Goal: Task Accomplishment & Management: Manage account settings

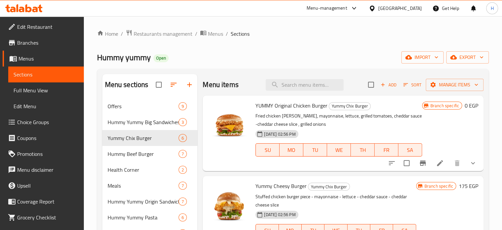
click at [33, 6] on icon at bounding box center [23, 8] width 37 height 8
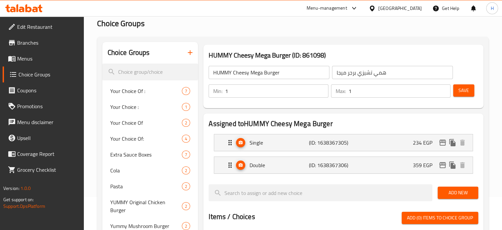
scroll to position [33, 0]
click at [30, 12] on icon at bounding box center [28, 8] width 6 height 8
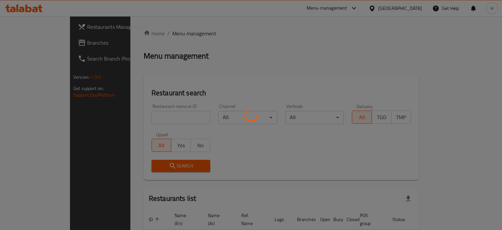
scroll to position [33, 0]
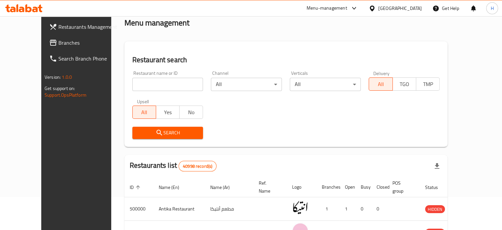
click at [145, 87] on input "search" at bounding box center [167, 84] width 71 height 13
paste input "659714"
type input "659714"
click button "Search" at bounding box center [167, 133] width 71 height 12
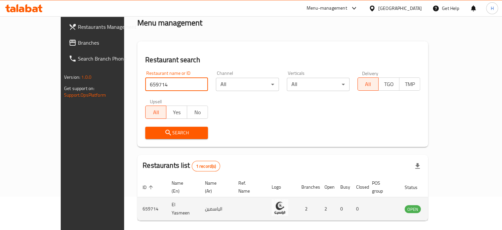
click at [447, 206] on icon "enhanced table" at bounding box center [443, 209] width 7 height 6
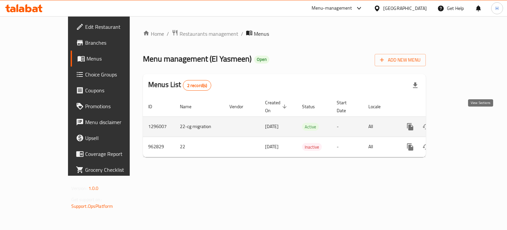
click at [462, 123] on icon "enhanced table" at bounding box center [458, 127] width 8 height 8
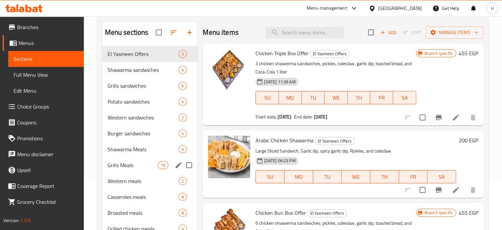
scroll to position [132, 0]
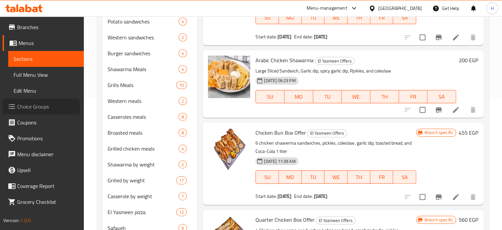
click at [29, 106] on span "Choice Groups" at bounding box center [47, 106] width 61 height 8
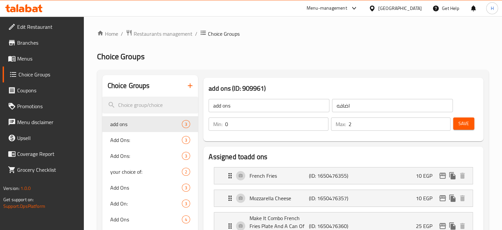
click at [28, 62] on span "Menus" at bounding box center [47, 59] width 61 height 8
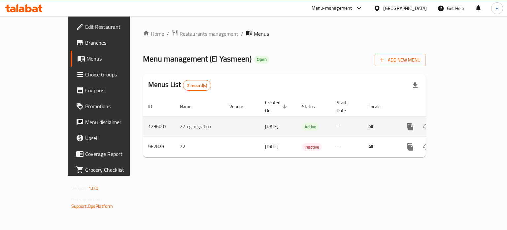
click at [461, 124] on icon "enhanced table" at bounding box center [458, 127] width 6 height 6
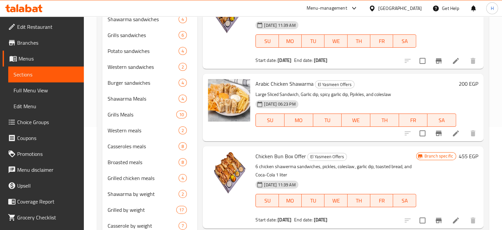
scroll to position [37, 0]
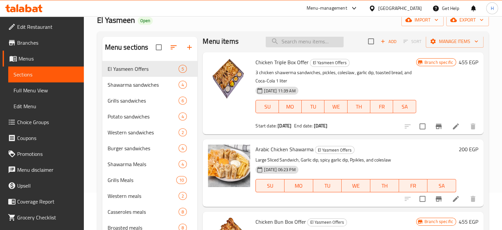
click at [314, 42] on input "search" at bounding box center [305, 42] width 78 height 12
paste input "وجبة شيش طاووق 200 جم"
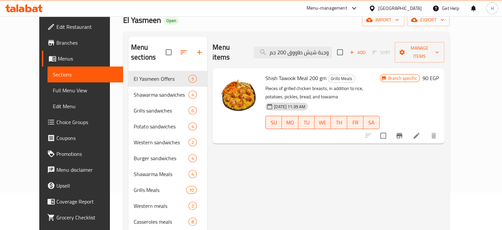
type input "وجبة شيش طاووق 200 جم"
click at [408, 128] on button "Branch-specific-item" at bounding box center [400, 136] width 16 height 16
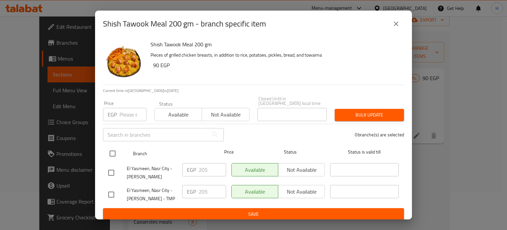
click at [108, 151] on input "checkbox" at bounding box center [113, 153] width 14 height 14
checkbox input "true"
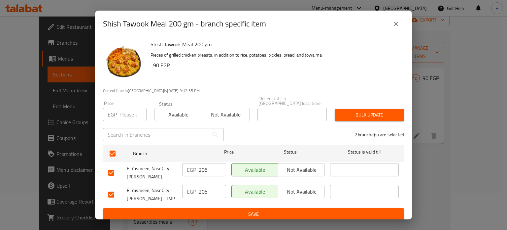
click at [119, 109] on div "EGP Price" at bounding box center [125, 114] width 44 height 13
paste input "225"
type input "225"
click at [371, 111] on span "Bulk update" at bounding box center [369, 115] width 59 height 8
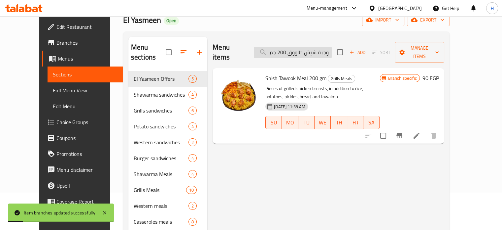
click at [303, 50] on input "وجبة شيش طاووق 200 جم" at bounding box center [293, 53] width 78 height 12
paste input "Crispy Meal 5 Pieces"
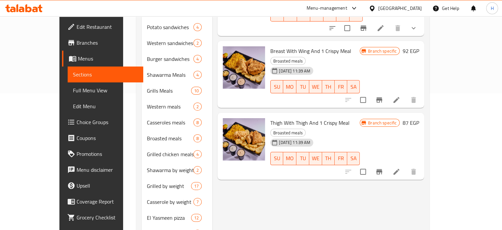
scroll to position [70, 0]
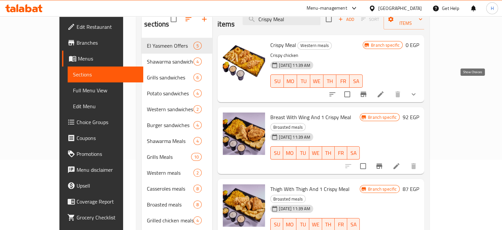
click at [418, 90] on icon "show more" at bounding box center [414, 94] width 8 height 8
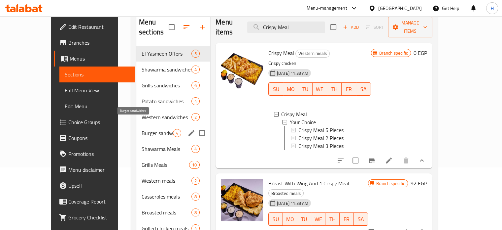
scroll to position [4, 0]
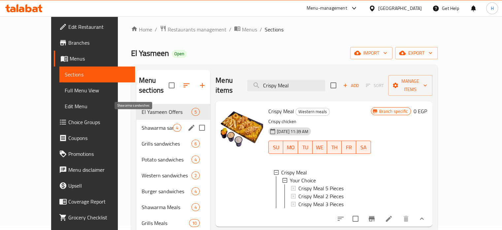
click at [142, 124] on span "Shawarma sandwiches" at bounding box center [157, 128] width 31 height 8
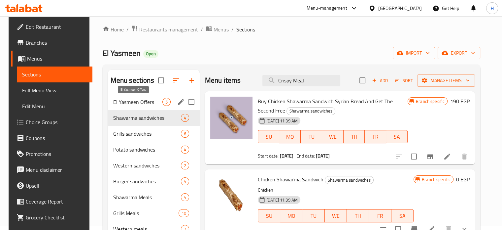
click at [138, 103] on span "El Yasmeen Offers" at bounding box center [137, 102] width 49 height 8
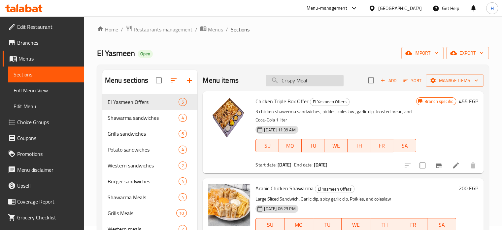
click at [316, 79] on input "Crispy Meal" at bounding box center [305, 81] width 78 height 12
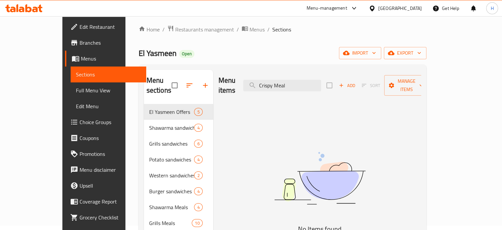
type input "Crispy Meal"
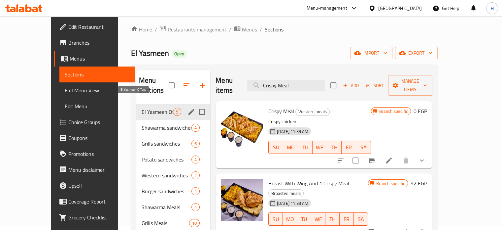
click at [142, 108] on span "El Yasmeen Offers" at bounding box center [157, 112] width 31 height 8
click at [143, 124] on span "Shawarma sandwiches" at bounding box center [157, 128] width 31 height 8
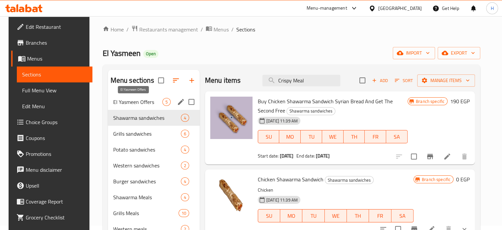
click at [132, 102] on span "El Yasmeen Offers" at bounding box center [137, 102] width 49 height 8
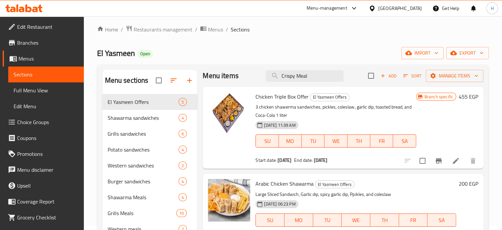
scroll to position [6, 0]
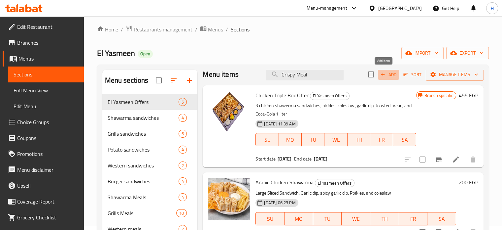
click at [390, 75] on span "Add" at bounding box center [389, 75] width 18 height 8
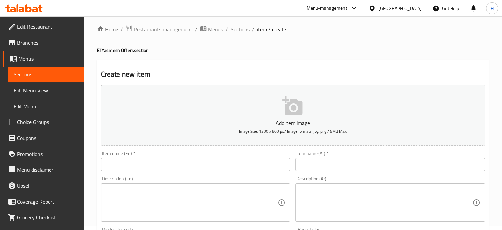
click at [126, 166] on input "text" at bounding box center [196, 164] width 190 height 13
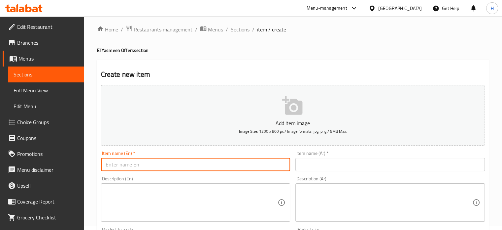
paste input "Crispy Meal"
click at [135, 162] on input "Crispy Meal 5PCs" at bounding box center [196, 164] width 190 height 13
type input "Crispy Meal 5 PCs"
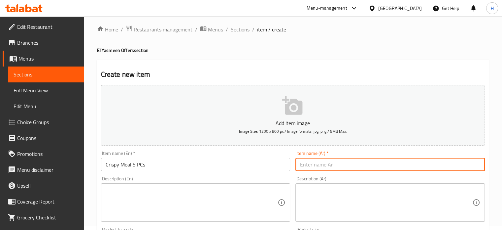
click at [316, 166] on input "text" at bounding box center [391, 164] width 190 height 13
type input "ز"
type input "وجبة كرسبى 5 قطع"
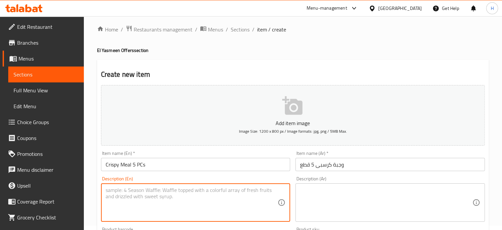
click at [135, 195] on textarea at bounding box center [192, 202] width 172 height 31
type textarea "}"
type textarea "Chicken Crispy"
click at [307, 197] on textarea at bounding box center [386, 202] width 172 height 31
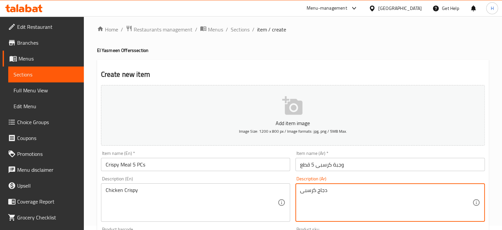
type textarea "دجاج كرسبى"
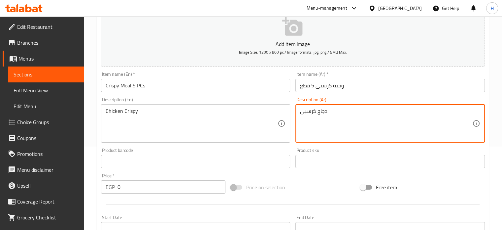
scroll to position [103, 0]
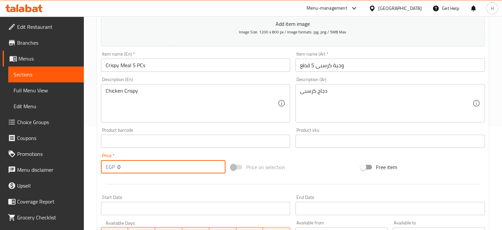
drag, startPoint x: 123, startPoint y: 164, endPoint x: 108, endPoint y: 167, distance: 14.9
click at [108, 167] on div "EGP 0 Price *" at bounding box center [163, 166] width 125 height 13
paste input "258.5"
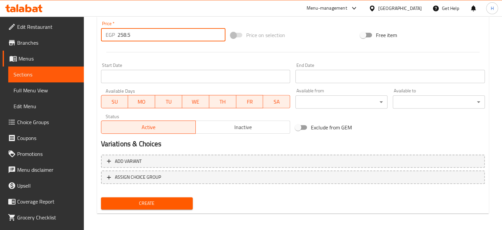
scroll to position [236, 0]
type input "258.5"
click at [137, 200] on span "Create" at bounding box center [147, 203] width 82 height 8
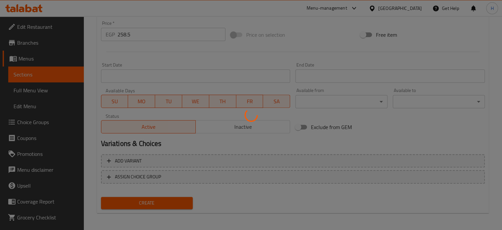
type input "0"
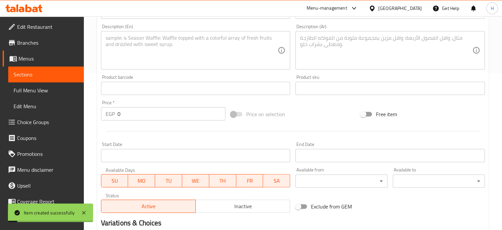
scroll to position [103, 0]
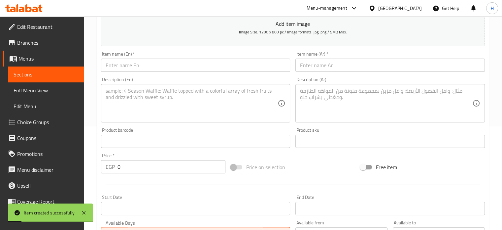
click at [24, 58] on span "Menus" at bounding box center [48, 59] width 60 height 8
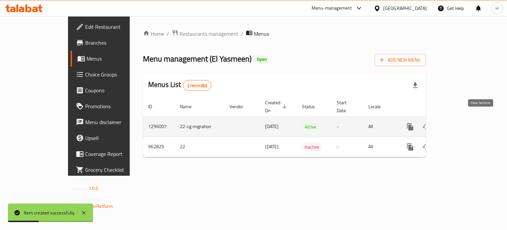
click at [462, 123] on icon "enhanced table" at bounding box center [458, 127] width 8 height 8
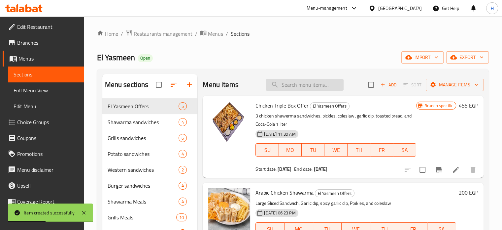
click at [313, 88] on input "search" at bounding box center [305, 85] width 78 height 12
paste input "وجبة مكسيكي بالجبنة"
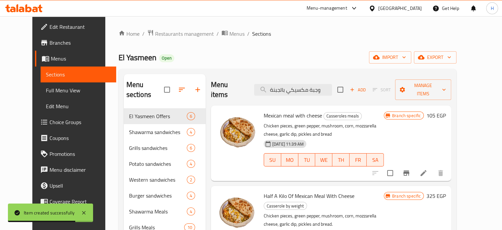
type input "وجبة مكسيكي بالجبنة"
click at [415, 168] on button "Branch-specific-item" at bounding box center [407, 173] width 16 height 16
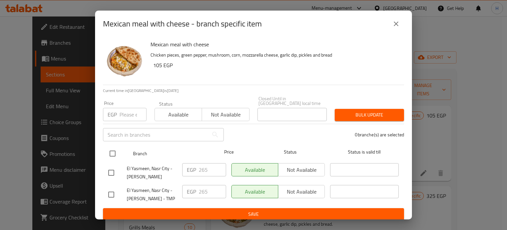
click at [108, 148] on input "checkbox" at bounding box center [113, 153] width 14 height 14
checkbox input "true"
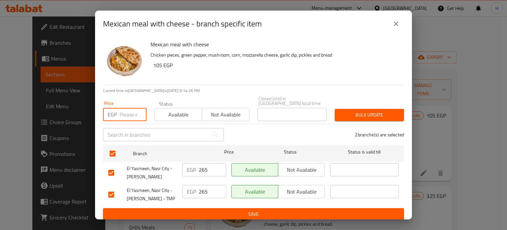
click at [120, 115] on input "number" at bounding box center [133, 114] width 27 height 13
paste input "291.5"
type input "291.5"
click at [360, 111] on span "Bulk update" at bounding box center [369, 115] width 59 height 8
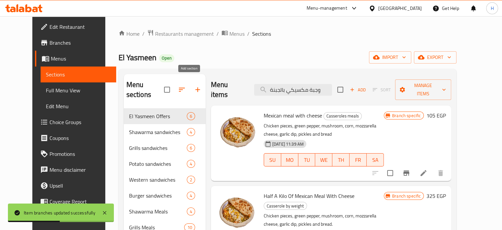
click at [194, 86] on icon "button" at bounding box center [198, 90] width 8 height 8
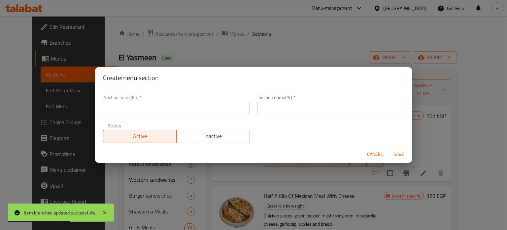
click at [182, 109] on input "text" at bounding box center [176, 108] width 147 height 13
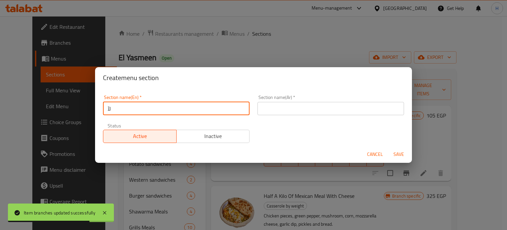
type input "ل"
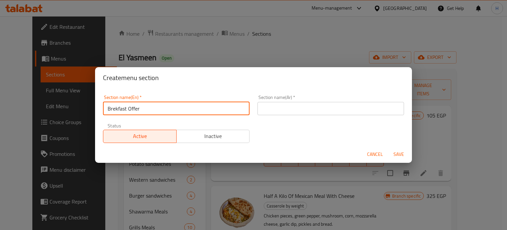
click at [116, 108] on input "Brekfast Offer" at bounding box center [176, 108] width 147 height 13
type input "Breakfast Offer"
click at [284, 108] on input "text" at bounding box center [331, 108] width 147 height 13
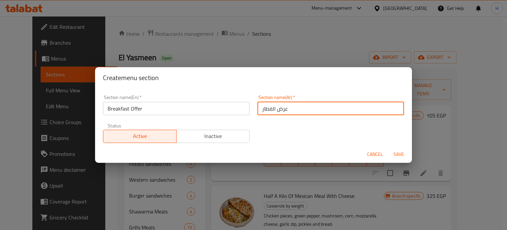
type input "عرض الفطار"
click at [186, 132] on span "Inactive" at bounding box center [213, 136] width 68 height 10
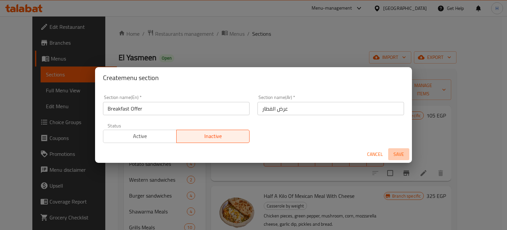
click at [403, 156] on span "Save" at bounding box center [399, 154] width 16 height 8
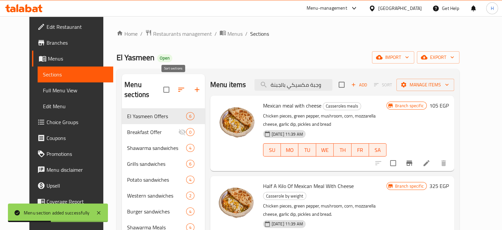
click at [177, 87] on icon "button" at bounding box center [181, 90] width 8 height 8
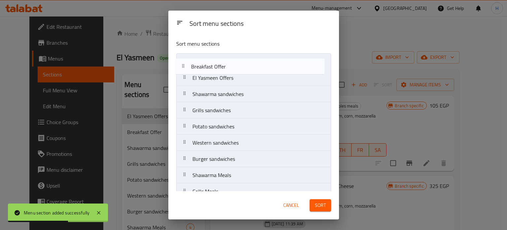
drag, startPoint x: 204, startPoint y: 78, endPoint x: 203, endPoint y: 65, distance: 13.0
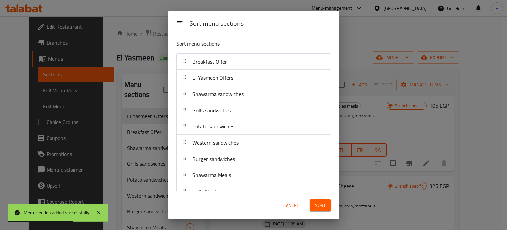
click at [320, 200] on button "Sort" at bounding box center [320, 205] width 21 height 12
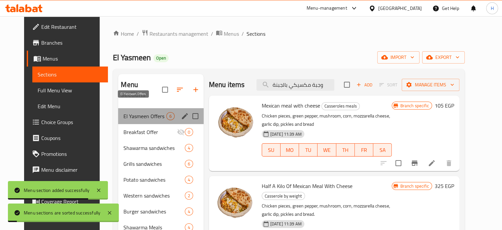
click at [132, 112] on span "El Yasmeen Offers" at bounding box center [145, 116] width 43 height 8
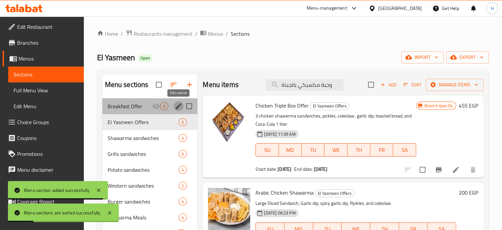
click at [175, 105] on icon "edit" at bounding box center [179, 106] width 8 height 8
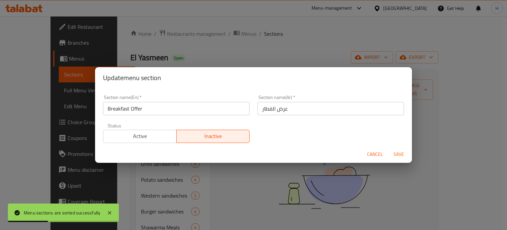
click at [369, 153] on span "Cancel" at bounding box center [375, 154] width 16 height 8
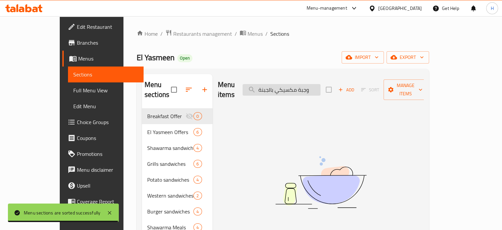
click at [309, 84] on input "وجبة مكسيكي بالجبنة" at bounding box center [282, 90] width 78 height 12
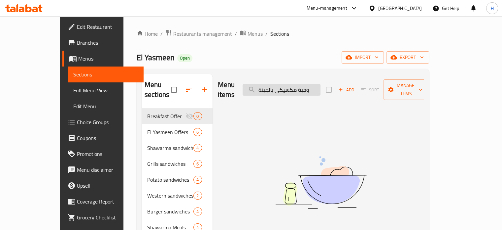
paste input "Shamia cheese manoucheh"
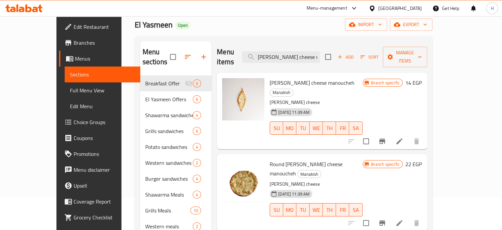
scroll to position [33, 0]
click at [307, 53] on input "Shamia cheese manoucheh" at bounding box center [281, 57] width 78 height 12
paste input "Muhammara M"
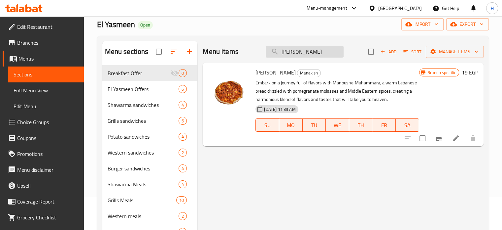
click at [295, 51] on input "[PERSON_NAME]" at bounding box center [305, 52] width 78 height 12
paste input "and mozzarella m"
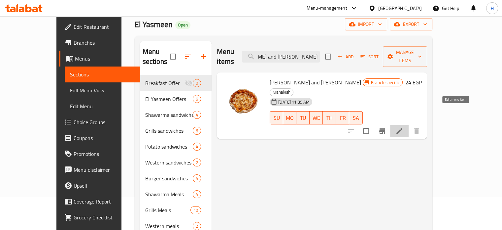
scroll to position [0, 0]
click at [320, 51] on input "[PERSON_NAME] and [PERSON_NAME]" at bounding box center [281, 57] width 78 height 12
paste input "hot dog M"
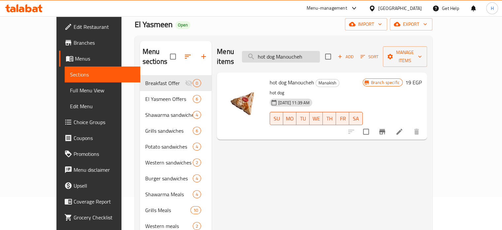
click at [307, 52] on input "hot dog Manoucheh" at bounding box center [281, 57] width 78 height 12
paste input "and mozzarella m"
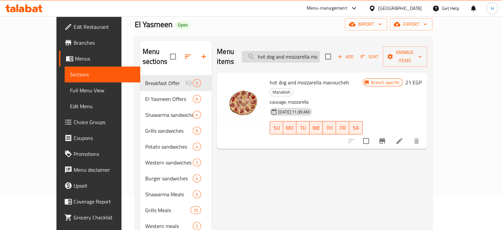
click at [308, 52] on input "hot dog and mozzarella manoucheh" at bounding box center [281, 57] width 78 height 12
paste input "Zaatar"
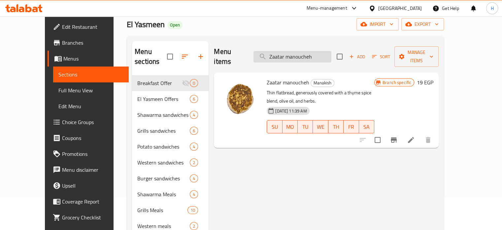
click at [298, 51] on input "Zaatar manoucheh" at bounding box center [293, 57] width 78 height 12
paste input "Shish"
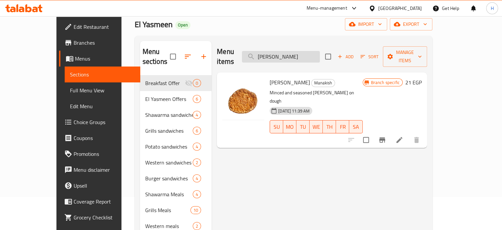
click at [291, 55] on input "[PERSON_NAME]" at bounding box center [281, 57] width 78 height 12
paste input "and mozzarella"
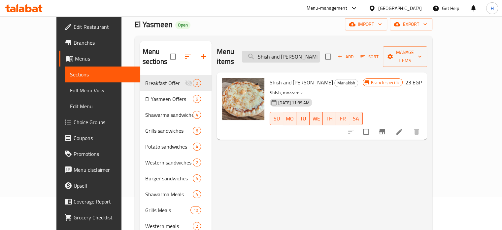
click at [305, 56] on input "Shish and [PERSON_NAME]" at bounding box center [281, 57] width 78 height 12
paste input "ausage M"
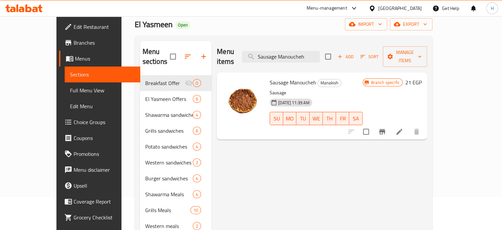
click at [296, 60] on div "Menu items Sausage Manoucheh Add Sort Manage items" at bounding box center [322, 56] width 210 height 31
click at [298, 53] on input "Sausage Manoucheh" at bounding box center [281, 57] width 78 height 12
paste input "and mozzarella m"
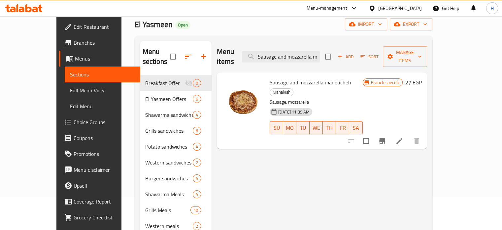
drag, startPoint x: 451, startPoint y: 122, endPoint x: 457, endPoint y: 122, distance: 6.0
click at [304, 51] on input "Sausage and mozzarella manoucheh" at bounding box center [281, 57] width 78 height 12
paste input "Mozzarella cheese"
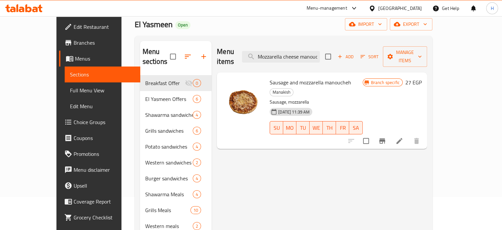
scroll to position [0, 9]
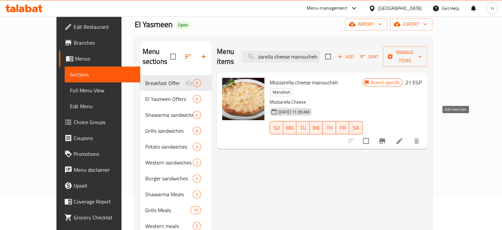
type input "Mozzarella cheese manoucheh"
click at [74, 120] on span "Choice Groups" at bounding box center [104, 122] width 61 height 8
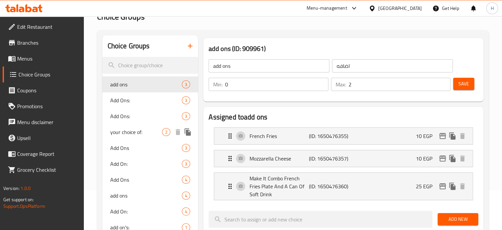
scroll to position [11, 0]
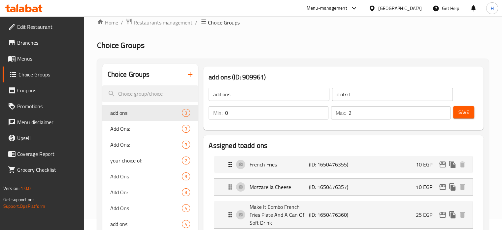
click at [191, 76] on icon "button" at bounding box center [190, 74] width 8 height 8
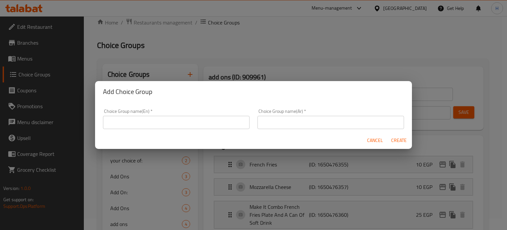
click at [202, 121] on input "text" at bounding box center [176, 122] width 147 height 13
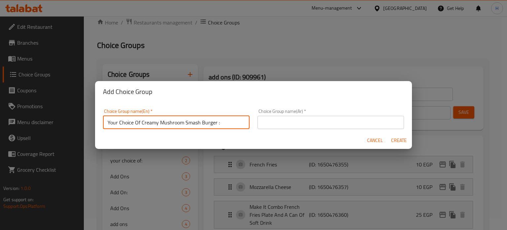
drag, startPoint x: 216, startPoint y: 121, endPoint x: 140, endPoint y: 125, distance: 76.1
click at [140, 125] on input "Your Choice Of Creamy Mushroom Smash Burger :" at bounding box center [176, 122] width 147 height 13
paste input "manoucheh"
type input "Your Choice Of 1st manoucheh :"
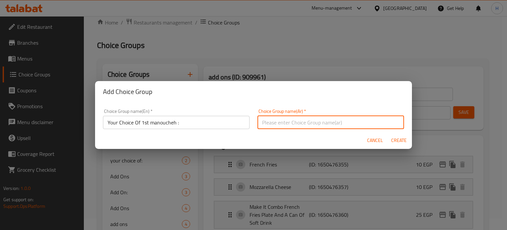
click at [276, 117] on input "text" at bounding box center [331, 122] width 147 height 13
drag, startPoint x: 341, startPoint y: 123, endPoint x: 254, endPoint y: 125, distance: 86.6
click at [254, 125] on div "Choice Group name(Ar)   * أختيارك من ساندوتش كريمي مشروم سماش برجر: Choice Grou…" at bounding box center [331, 119] width 155 height 28
type input "أختيارك من اول منقوشة:"
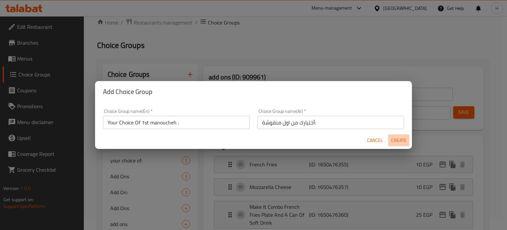
click at [401, 142] on span "Create" at bounding box center [399, 140] width 16 height 8
type input "Your Choice Of 1st manoucheh :"
type input "أختيارك من اول منقوشة:"
type input "0"
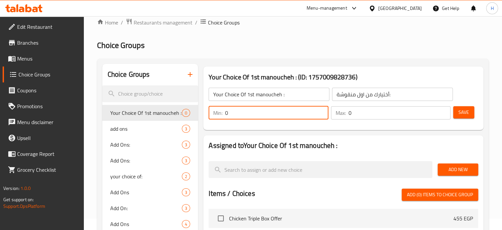
drag, startPoint x: 232, startPoint y: 113, endPoint x: 223, endPoint y: 116, distance: 9.7
click at [223, 116] on div "Min: 0 ​" at bounding box center [269, 112] width 120 height 13
type input "1"
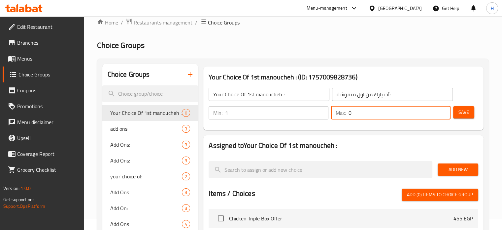
drag, startPoint x: 366, startPoint y: 113, endPoint x: 339, endPoint y: 113, distance: 26.8
click at [339, 113] on div "Max: 0 ​" at bounding box center [391, 112] width 120 height 13
type input "1"
click at [456, 167] on span "Add New" at bounding box center [458, 169] width 30 height 8
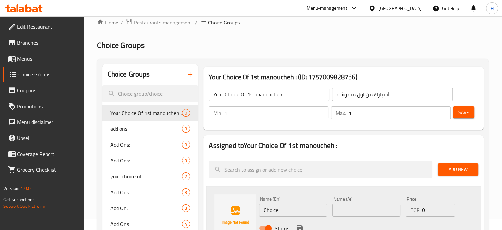
scroll to position [44, 0]
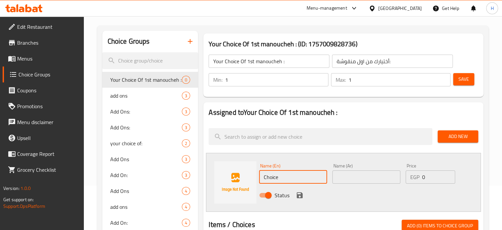
drag, startPoint x: 284, startPoint y: 176, endPoint x: 245, endPoint y: 176, distance: 38.7
click at [245, 176] on div "Name (En) Choice Name (En) Name (Ar) Name (Ar) Price EGP 0 Price Status" at bounding box center [343, 182] width 275 height 59
paste input "Shamia cheese manoucheh"
type input "Shamia cheese manoucheh"
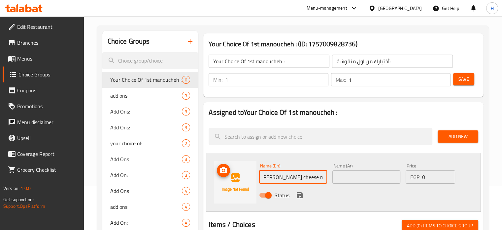
scroll to position [0, 0]
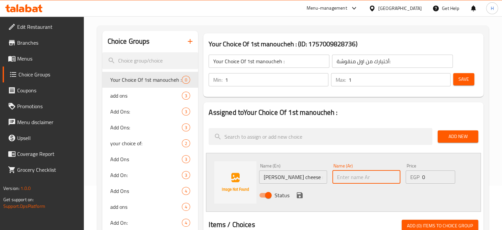
click at [357, 181] on input "text" at bounding box center [367, 176] width 68 height 13
paste input "منقوشة جبنة شامية"
type input "منقوشة جبنة شامية"
click at [302, 194] on icon "save" at bounding box center [300, 195] width 6 height 6
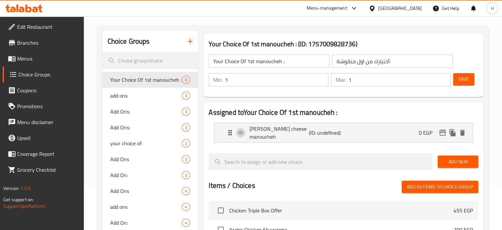
click at [453, 162] on span "Add New" at bounding box center [458, 161] width 30 height 8
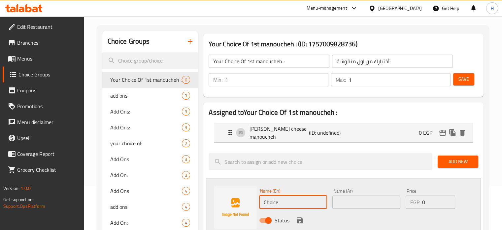
drag, startPoint x: 293, startPoint y: 201, endPoint x: 248, endPoint y: 197, distance: 45.1
click at [248, 197] on div "Name (En) Choice Name (En) Name (Ar) Name (Ar) Price EGP 0 Price Status" at bounding box center [343, 207] width 275 height 59
paste input "Round shamia cheese manoucheh"
type input "Round shamia cheese manoucheh"
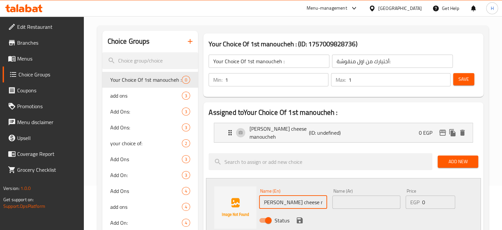
scroll to position [0, 0]
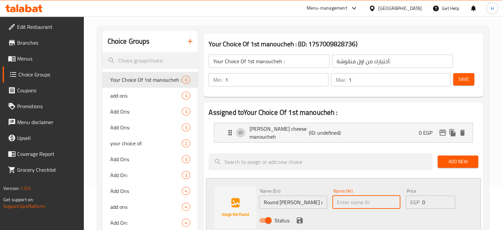
drag, startPoint x: 377, startPoint y: 204, endPoint x: 366, endPoint y: 204, distance: 10.9
click at [377, 204] on input "text" at bounding box center [367, 201] width 68 height 13
paste input "منقوشة جبنة شامية مدورة"
type input "منقوشة جبنة شامية مدورة"
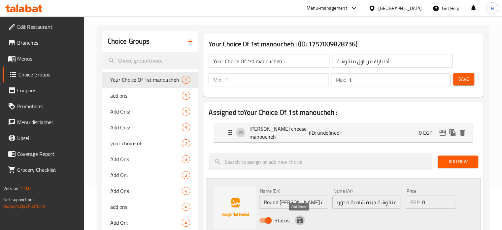
click at [297, 220] on icon "save" at bounding box center [300, 220] width 6 height 6
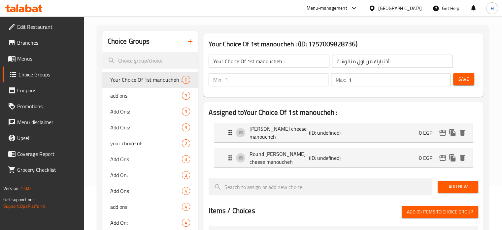
click at [456, 186] on span "Add New" at bounding box center [458, 186] width 30 height 8
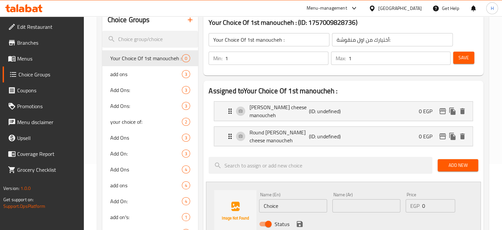
scroll to position [77, 0]
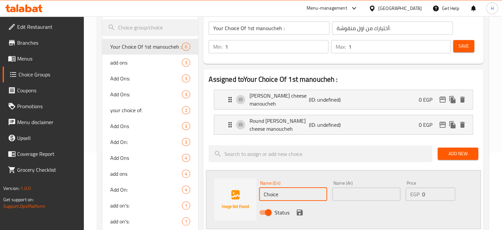
drag, startPoint x: 286, startPoint y: 195, endPoint x: 230, endPoint y: 191, distance: 57.0
click at [230, 191] on div "Name (En) Choice Name (En) Name (Ar) Name (Ar) Price EGP 0 Price Status" at bounding box center [343, 199] width 275 height 59
paste input "[PERSON_NAME]"
type input "[PERSON_NAME]"
click at [354, 196] on input "text" at bounding box center [367, 193] width 68 height 13
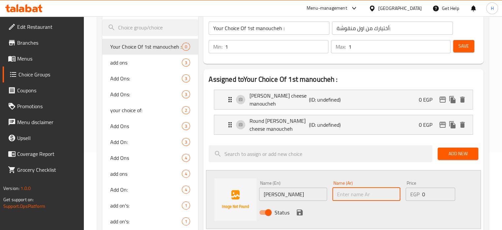
paste input "منقوشة محمرة"
type input "منقوشة محمرة"
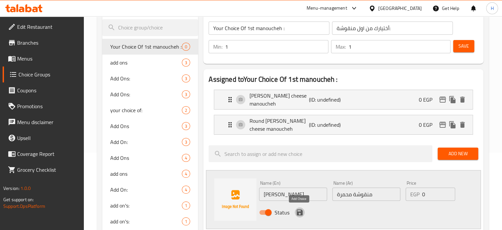
click at [301, 208] on icon "save" at bounding box center [300, 212] width 8 height 8
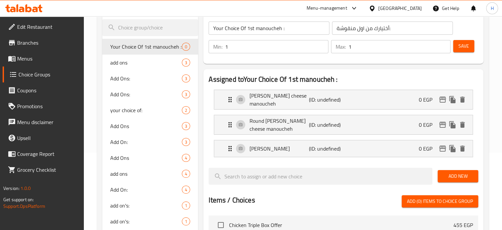
click at [455, 174] on span "Add New" at bounding box center [458, 176] width 30 height 8
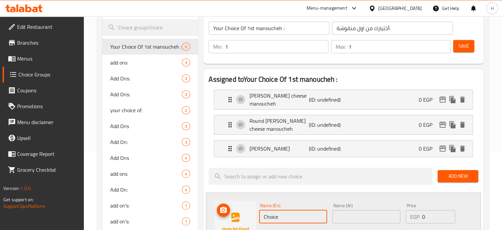
drag, startPoint x: 285, startPoint y: 214, endPoint x: 251, endPoint y: 212, distance: 34.7
click at [251, 212] on div "Name (En) Choice Name (En) Name (Ar) Name (Ar) Price EGP 0 Price Status" at bounding box center [343, 221] width 275 height 59
paste input "[PERSON_NAME] and [PERSON_NAME]"
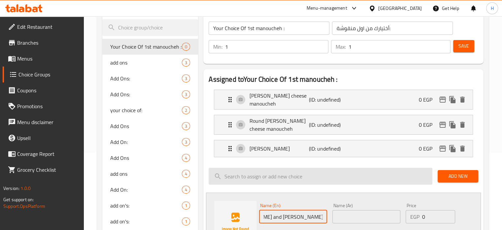
type input "[PERSON_NAME] and [PERSON_NAME]"
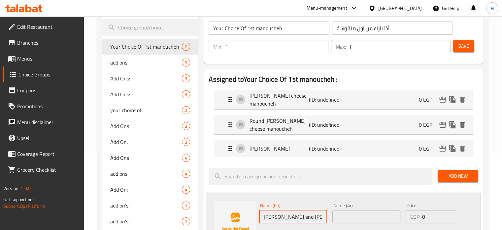
click at [374, 217] on input "text" at bounding box center [367, 216] width 68 height 13
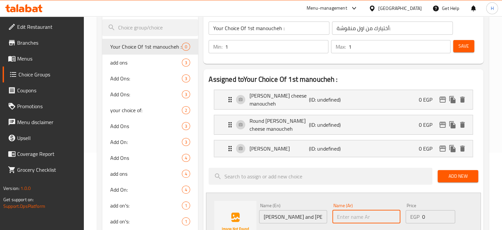
paste input "منقوشة محمرة و موزريلا"
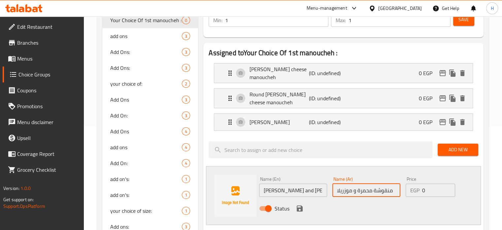
scroll to position [143, 0]
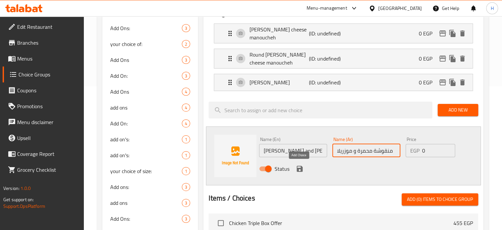
type input "منقوشة محمرة و موزريلا"
click at [299, 167] on icon "save" at bounding box center [300, 169] width 6 height 6
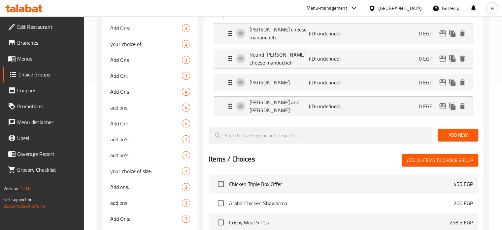
click at [449, 136] on span "Add New" at bounding box center [458, 135] width 30 height 8
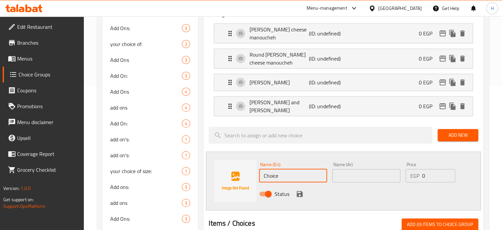
drag, startPoint x: 265, startPoint y: 176, endPoint x: 247, endPoint y: 175, distance: 18.2
click at [247, 175] on div "Name (En) Choice Name (En) Name (Ar) Name (Ar) Price EGP 0 Price Status" at bounding box center [343, 180] width 275 height 59
paste input "hot dog Manoucheh"
type input "hot dog Manoucheh"
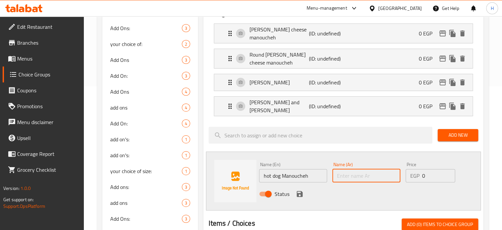
click at [348, 175] on input "text" at bounding box center [367, 175] width 68 height 13
paste input "منقوشة سوسيس"
type input "منقوشة سوسيس"
click at [304, 192] on div "Status" at bounding box center [367, 194] width 220 height 18
click at [299, 193] on icon "save" at bounding box center [300, 194] width 6 height 6
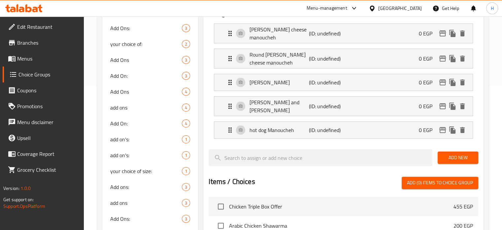
click at [446, 156] on span "Add New" at bounding box center [458, 157] width 30 height 8
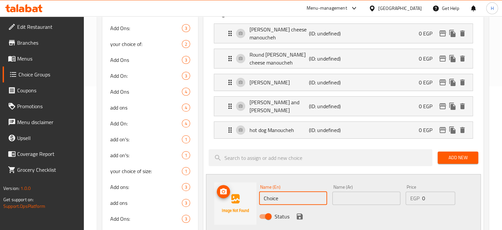
drag, startPoint x: 290, startPoint y: 192, endPoint x: 244, endPoint y: 191, distance: 45.9
click at [244, 191] on div "Name (En) Choice Name (En) Name (Ar) Name (Ar) Price EGP 0 Price Status" at bounding box center [343, 203] width 275 height 59
paste input "hot dog and mozzarella manoucheh"
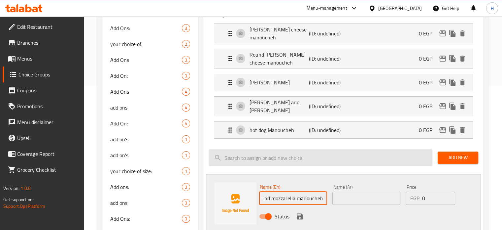
type input "hot dog and mozzarella manoucheh"
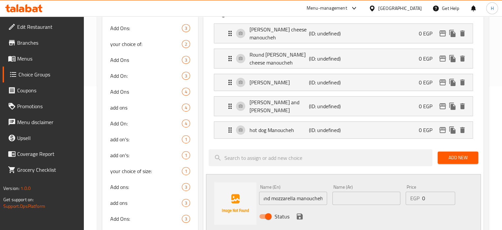
scroll to position [0, 0]
click at [350, 196] on input "text" at bounding box center [367, 197] width 68 height 13
paste input "منقوشة سوسيس و موزريلا"
type input "منقوشة سوسيس و موزريلا"
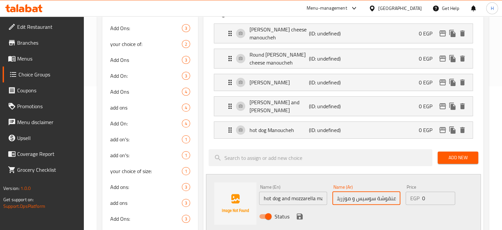
click at [295, 215] on button "save" at bounding box center [300, 216] width 10 height 10
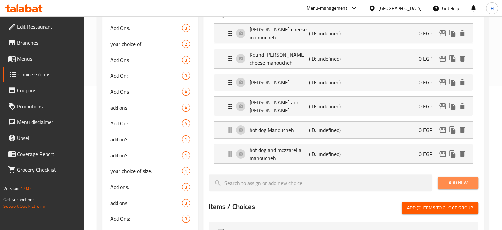
click at [458, 185] on span "Add New" at bounding box center [458, 182] width 30 height 8
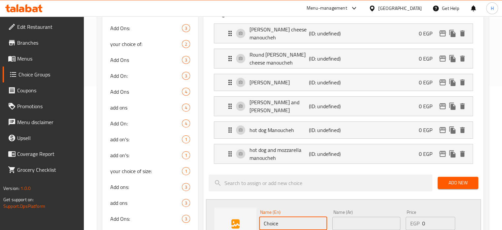
click at [226, 219] on div "Name (En) Choice Name (En) Name (Ar) Name (Ar) Price EGP 0 Price Status" at bounding box center [343, 228] width 275 height 59
paste input "Zaatar manoucheh"
type input "Zaatar manoucheh"
click at [359, 219] on input "text" at bounding box center [367, 222] width 68 height 13
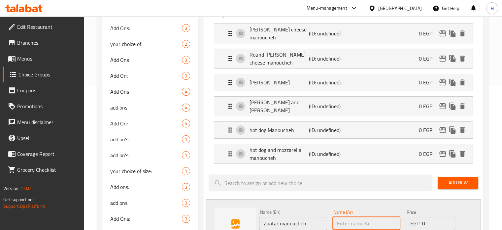
paste input "منقوشة زعتر"
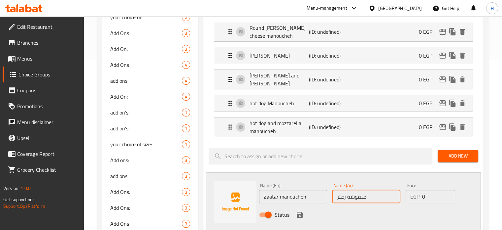
scroll to position [209, 0]
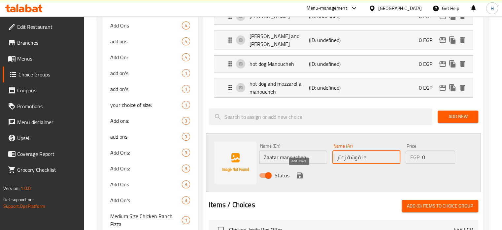
type input "منقوشة زعتر"
click at [299, 175] on icon "save" at bounding box center [300, 175] width 6 height 6
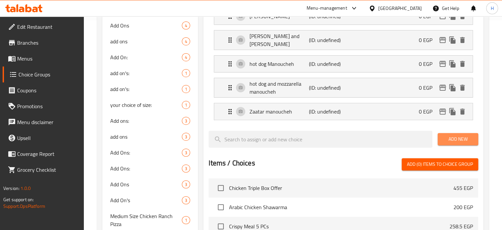
click at [452, 140] on span "Add New" at bounding box center [458, 139] width 30 height 8
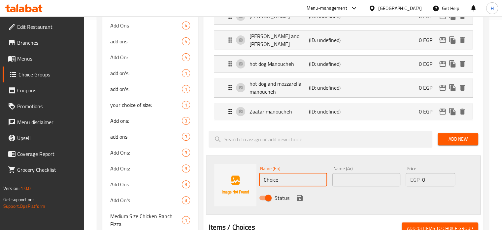
drag, startPoint x: 281, startPoint y: 172, endPoint x: 248, endPoint y: 174, distance: 33.4
click at [248, 174] on div "Name (En) Choice Name (En) Name (Ar) Name (Ar) Price EGP 0 Price Status" at bounding box center [343, 184] width 275 height 59
paste input "[PERSON_NAME]"
type input "[PERSON_NAME]"
click at [339, 179] on input "text" at bounding box center [367, 179] width 68 height 13
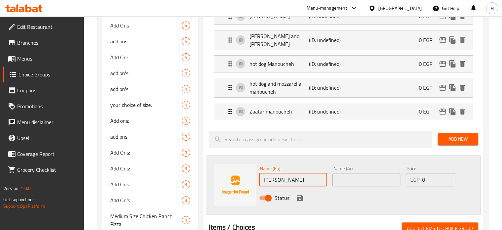
paste input "منقوشة شيش"
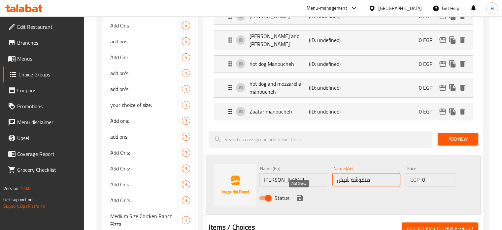
type input "منقوشة شيش"
click at [301, 196] on icon "save" at bounding box center [300, 198] width 6 height 6
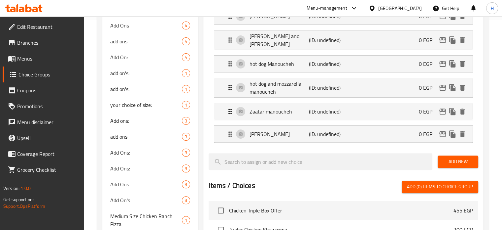
click at [459, 161] on span "Add New" at bounding box center [458, 161] width 30 height 8
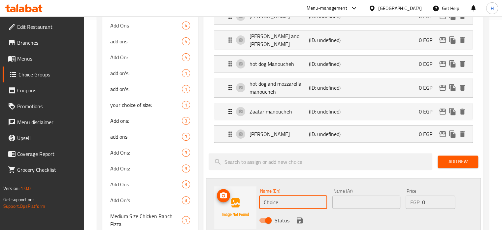
drag, startPoint x: 273, startPoint y: 202, endPoint x: 248, endPoint y: 202, distance: 24.4
click at [248, 202] on div "Name (En) Choice Name (En) Name (Ar) Name (Ar) Price EGP 0 Price Status" at bounding box center [343, 207] width 275 height 59
paste input "Shish and [PERSON_NAME]"
type input "Shish and [PERSON_NAME]"
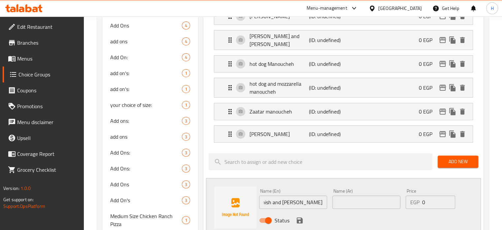
scroll to position [0, 0]
click at [374, 197] on input "text" at bounding box center [367, 201] width 68 height 13
paste input "منقوشة شيش و موزريلا"
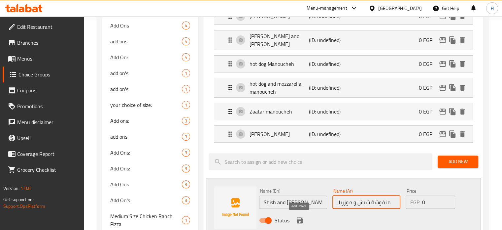
type input "منقوشة شيش و موزريلا"
click at [299, 218] on icon "save" at bounding box center [300, 220] width 8 height 8
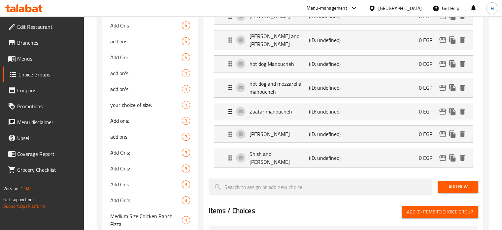
click at [444, 182] on span "Add New" at bounding box center [458, 186] width 30 height 8
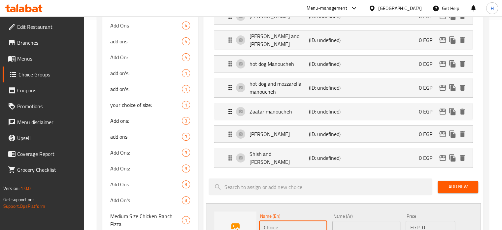
scroll to position [214, 0]
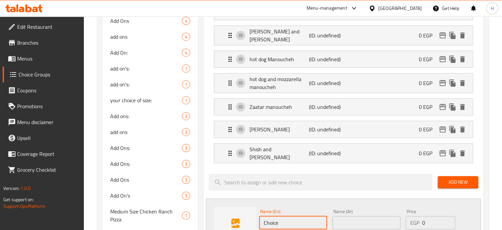
drag, startPoint x: 281, startPoint y: 226, endPoint x: 241, endPoint y: 223, distance: 40.0
click at [241, 223] on div "Name (En) Choice Name (En) Name (Ar) Name (Ar) Price EGP 0 Price Status" at bounding box center [343, 227] width 275 height 59
paste input "Sausage Manoucheh"
type input "Sausage Manoucheh"
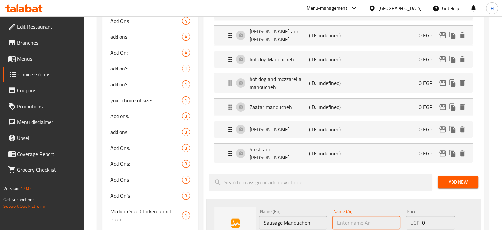
drag, startPoint x: 363, startPoint y: 219, endPoint x: 353, endPoint y: 218, distance: 10.4
click at [363, 219] on input "text" at bounding box center [367, 222] width 68 height 13
paste input "منقوشة سجق"
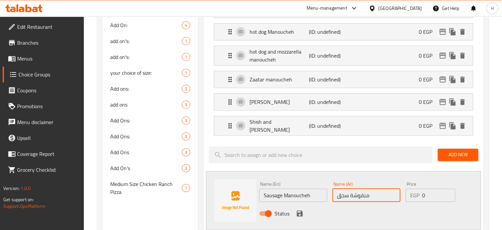
scroll to position [280, 0]
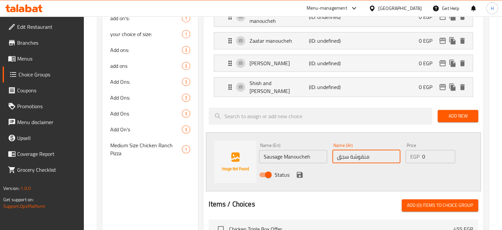
type input "منقوشة سجق"
click at [299, 172] on icon "save" at bounding box center [300, 174] width 6 height 6
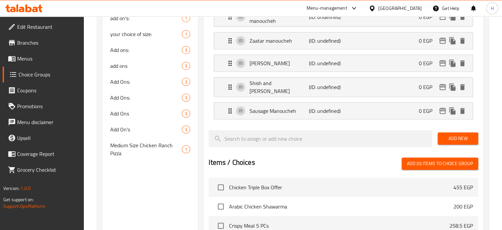
click at [445, 138] on span "Add New" at bounding box center [458, 138] width 30 height 8
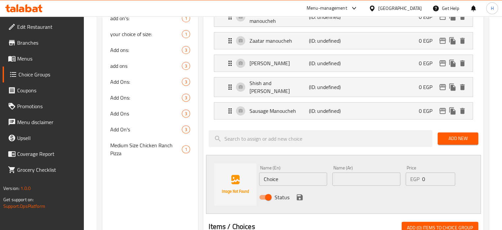
drag, startPoint x: 287, startPoint y: 177, endPoint x: 237, endPoint y: 177, distance: 50.2
click at [237, 177] on div "Name (En) Choice Name (En) Name (Ar) Name (Ar) Price EGP 0 Price Status" at bounding box center [343, 184] width 275 height 59
paste input "Sausage and mozzarella manoucheh"
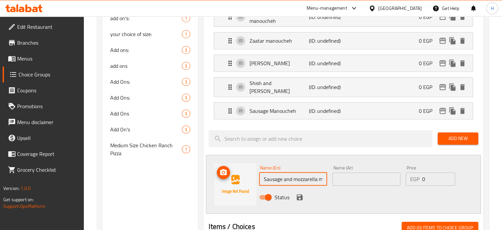
scroll to position [0, 22]
type input "Sausage and mozzarella manoucheh"
click at [366, 179] on input "text" at bounding box center [367, 178] width 68 height 13
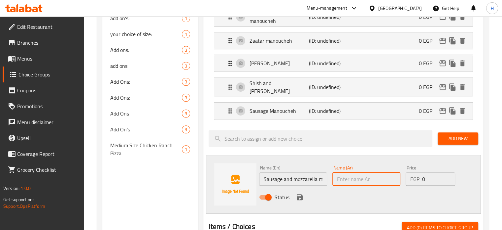
paste input "منقوشة سجق و موزريلا"
type input "منقوشة سجق و موزريلا"
click at [300, 197] on icon "save" at bounding box center [300, 197] width 8 height 8
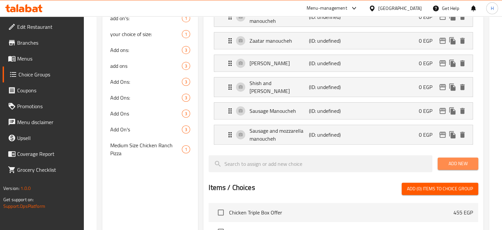
click at [447, 162] on span "Add New" at bounding box center [458, 163] width 30 height 8
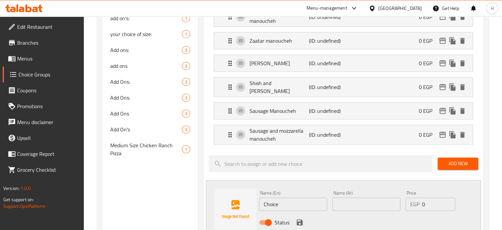
drag, startPoint x: 289, startPoint y: 200, endPoint x: 252, endPoint y: 199, distance: 36.7
click at [252, 199] on div "Name (En) Choice Name (En) Name (Ar) Name (Ar) Price EGP 0 Price Status" at bounding box center [343, 209] width 275 height 59
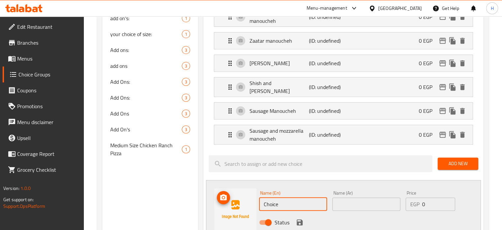
paste input "Mozzarella cheese manoucheh"
type input "Mozzarella cheese manoucheh"
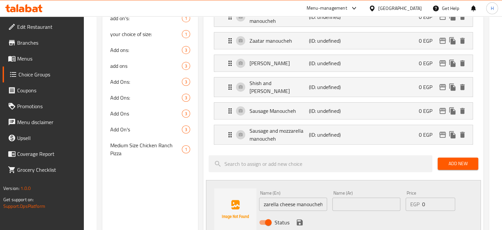
scroll to position [0, 0]
click at [392, 202] on input "text" at bounding box center [367, 203] width 68 height 13
paste input "منقوشة جبنة موزريلا"
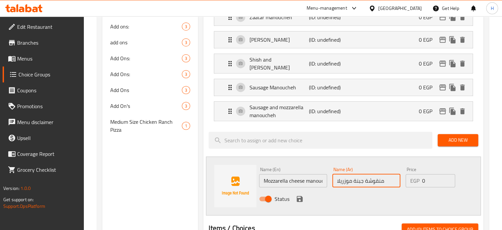
scroll to position [313, 0]
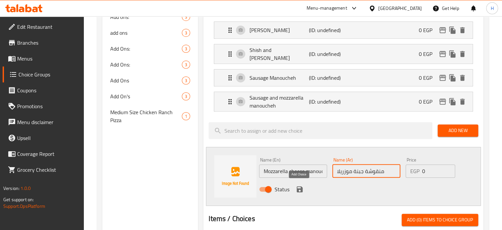
type input "منقوشة جبنة موزريلا"
click at [299, 188] on icon "save" at bounding box center [300, 189] width 8 height 8
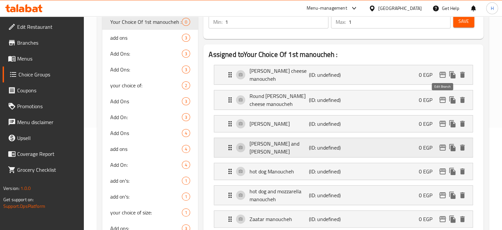
scroll to position [49, 0]
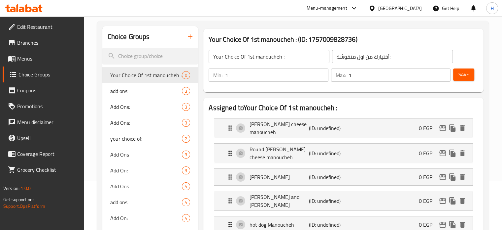
click at [462, 78] on span "Save" at bounding box center [464, 74] width 11 height 8
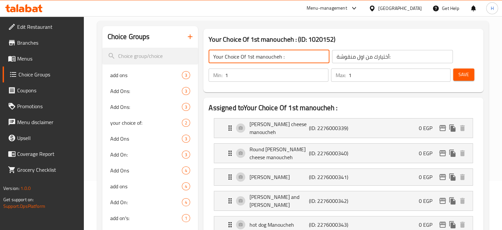
drag, startPoint x: 293, startPoint y: 59, endPoint x: 203, endPoint y: 55, distance: 90.3
click at [203, 55] on div "Your Choice Of 1st manoucheh : (ID: 1020152) Your Choice Of 1st manoucheh : ​ أ…" at bounding box center [344, 60] width 286 height 69
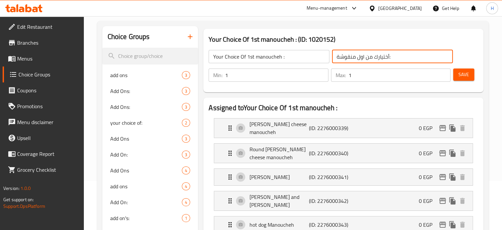
drag, startPoint x: 393, startPoint y: 58, endPoint x: 320, endPoint y: 52, distance: 73.9
click at [323, 55] on div "Your Choice Of 1st manoucheh : ​ أختيارك من اول منقوشة: ​" at bounding box center [331, 56] width 252 height 21
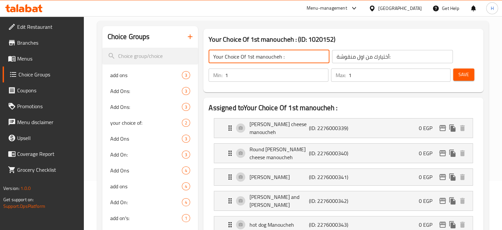
drag, startPoint x: 294, startPoint y: 59, endPoint x: 166, endPoint y: 19, distance: 133.6
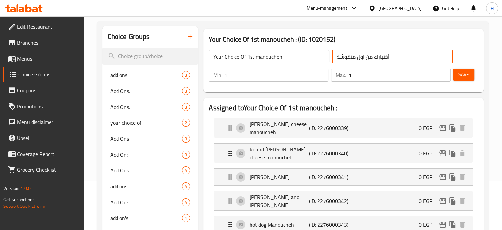
drag, startPoint x: 399, startPoint y: 60, endPoint x: 305, endPoint y: 53, distance: 93.8
click at [305, 53] on div "Your Choice Of 1st manoucheh : ​ أختيارك من اول منقوشة: ​" at bounding box center [331, 56] width 252 height 21
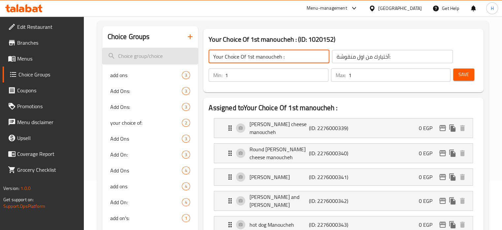
drag, startPoint x: 289, startPoint y: 58, endPoint x: 186, endPoint y: 55, distance: 103.1
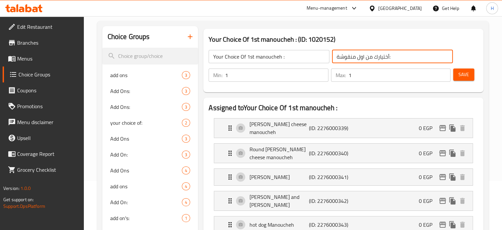
drag, startPoint x: 401, startPoint y: 56, endPoint x: 284, endPoint y: 50, distance: 117.1
click at [284, 50] on div "Your Choice Of 1st manoucheh : ​ أختيارك من اول منقوشة: ​" at bounding box center [331, 56] width 252 height 21
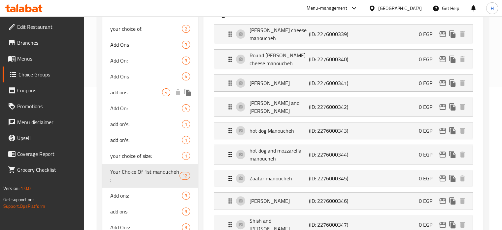
scroll to position [247, 0]
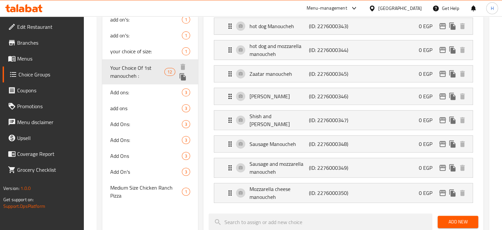
click at [182, 76] on icon "duplicate" at bounding box center [183, 76] width 6 height 7
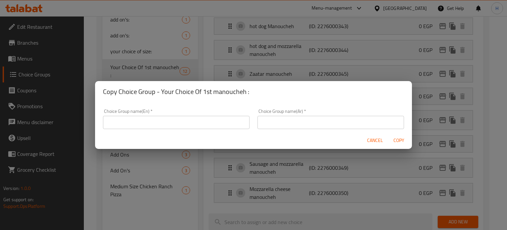
click at [187, 125] on input "text" at bounding box center [176, 122] width 147 height 13
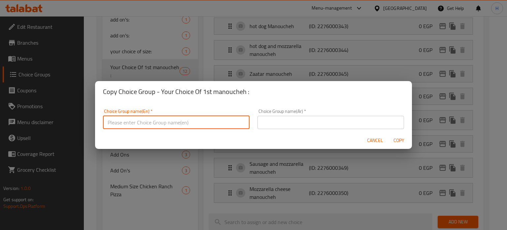
paste input "Your Choice Of 1st Free manoucheh :"
click at [144, 120] on input "Your Choice Of 1st Free manoucheh :" at bounding box center [176, 122] width 147 height 13
click at [147, 122] on input "Your Choice Of 1st Free manoucheh :" at bounding box center [176, 122] width 147 height 13
type input "Your Choice Of 2nd Free manoucheh :"
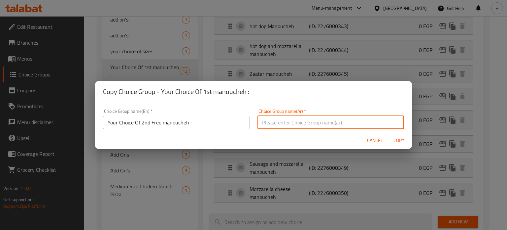
click at [264, 123] on input "text" at bounding box center [331, 122] width 147 height 13
paste input "أختيارك من اول منقوشة مجانية:"
click at [299, 123] on input "أختيارك من اول منقوشة مجانية:" at bounding box center [331, 122] width 147 height 13
type input "أختيارك من ثانى منقوشة مجانية:"
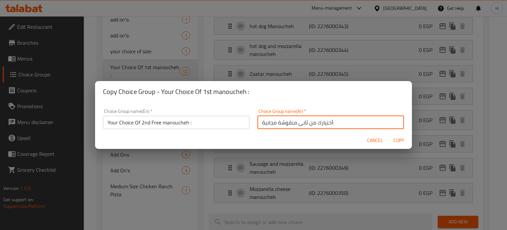
click at [398, 139] on span "Copy" at bounding box center [399, 140] width 16 height 8
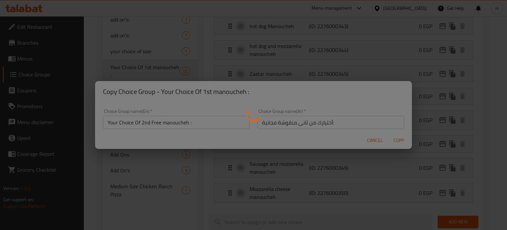
type input "Your Choice Of 2nd Free manoucheh :"
type input "أختيارك من ثانى منقوشة مجانية:"
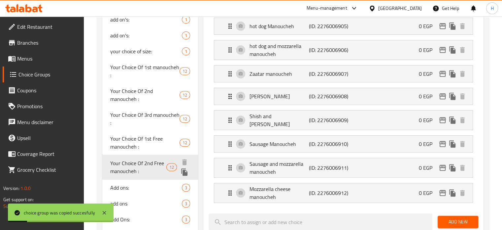
click at [185, 172] on icon "duplicate" at bounding box center [184, 171] width 6 height 7
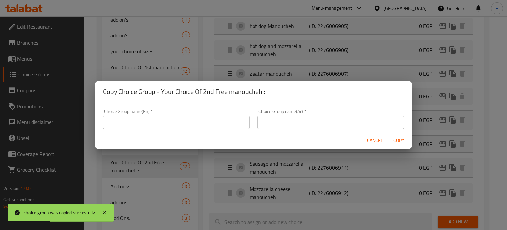
click at [172, 127] on input "text" at bounding box center [176, 122] width 147 height 13
paste input "Your Choice Of 1st Free manoucheh :"
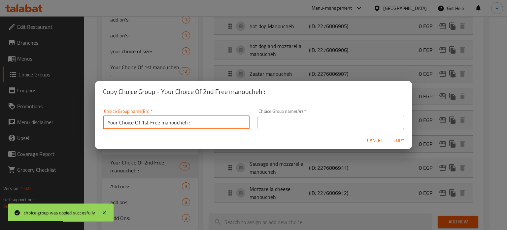
click at [146, 123] on input "Your Choice Of 1st Free manoucheh :" at bounding box center [176, 122] width 147 height 13
type input "Your Choice Of 3rd Free manoucheh :"
click at [275, 119] on input "text" at bounding box center [331, 122] width 147 height 13
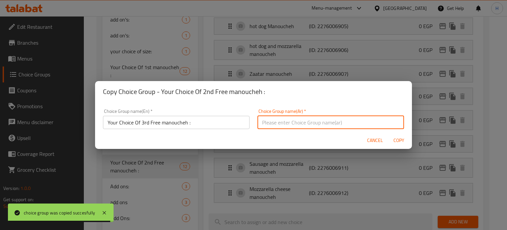
paste input "أختيارك من اول منقوشة مجانية:"
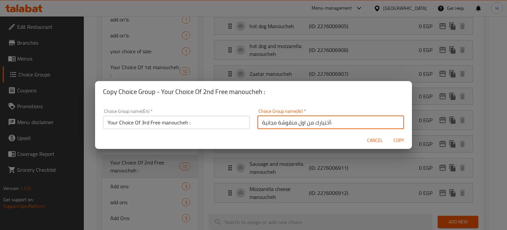
click at [299, 122] on input "أختيارك من اول منقوشة مجانية:" at bounding box center [331, 122] width 147 height 13
type input "أختيارك من ثالث منقوشة مجانية:"
click at [399, 141] on span "Copy" at bounding box center [399, 140] width 16 height 8
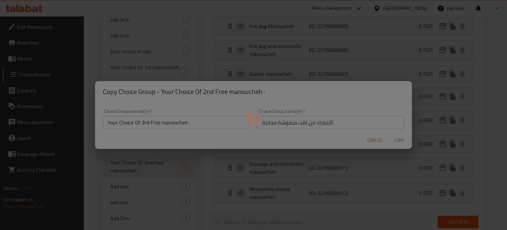
type input "Your Choice Of 3rd Free manoucheh :"
type input "أختيارك من ثالث منقوشة مجانية:"
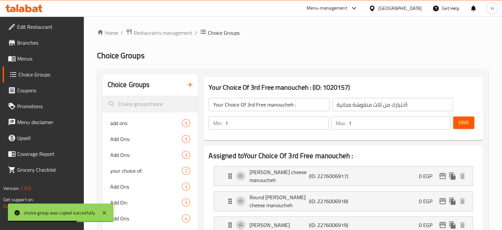
scroll to position [0, 0]
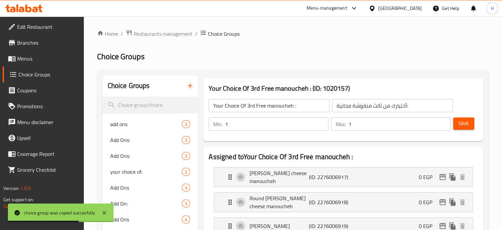
click at [287, 105] on input "Your Choice Of 3rd Free manoucheh :" at bounding box center [269, 105] width 121 height 13
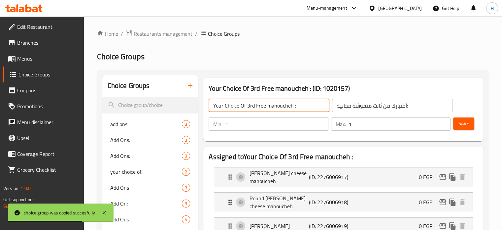
click at [287, 105] on input "Your Choice Of 3rd Free manoucheh :" at bounding box center [269, 105] width 121 height 13
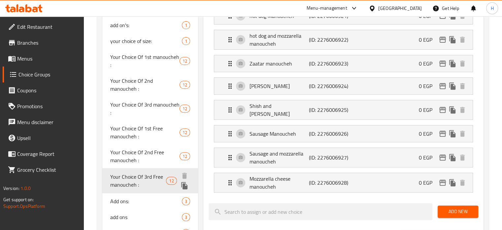
scroll to position [231, 0]
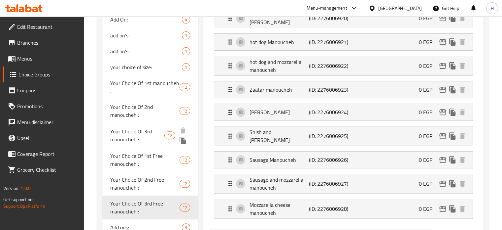
click at [181, 141] on icon "duplicate" at bounding box center [183, 139] width 6 height 7
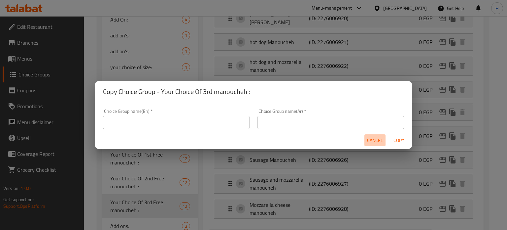
click at [377, 139] on span "Cancel" at bounding box center [375, 140] width 16 height 8
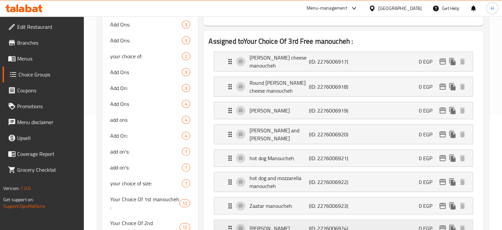
scroll to position [33, 0]
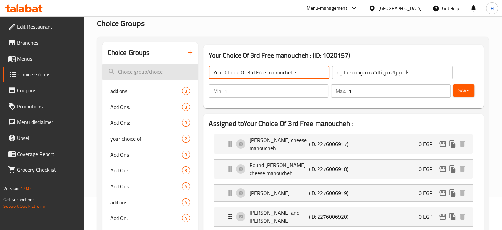
drag, startPoint x: 296, startPoint y: 71, endPoint x: 191, endPoint y: 66, distance: 105.5
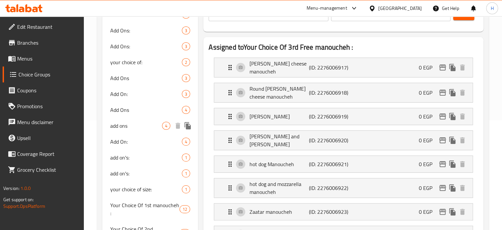
scroll to position [198, 0]
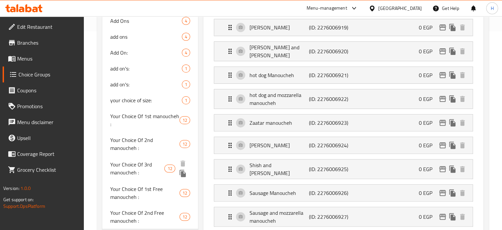
click at [146, 166] on span "Your Choice Of 3rd manoucheh :" at bounding box center [137, 168] width 55 height 16
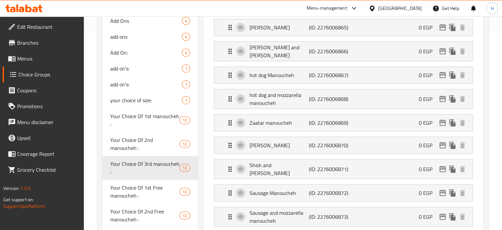
type input "Your Choice Of 3rd manoucheh :"
type input "أختيارك من ثالث منقوشة:"
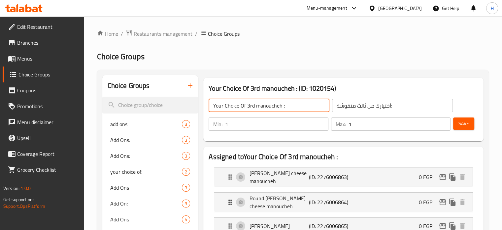
drag, startPoint x: 287, startPoint y: 109, endPoint x: 200, endPoint y: 109, distance: 87.5
click at [355, 103] on input "أختيارك من ثالث منقوشة:" at bounding box center [392, 105] width 121 height 13
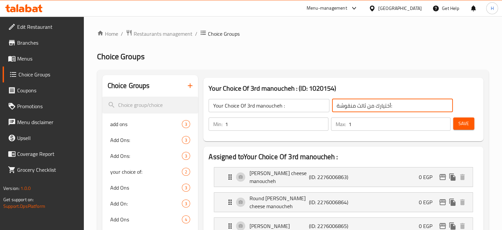
click at [355, 103] on input "أختيارك من ثالث منقوشة:" at bounding box center [392, 105] width 121 height 13
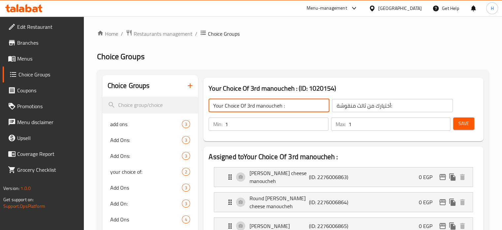
drag, startPoint x: 286, startPoint y: 109, endPoint x: 152, endPoint y: 56, distance: 144.6
click at [368, 104] on input "أختيارك من ثالث منقوشة:" at bounding box center [392, 105] width 121 height 13
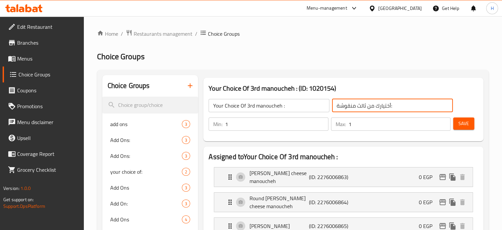
click at [368, 104] on input "أختيارك من ثالث منقوشة:" at bounding box center [392, 105] width 121 height 13
click at [29, 62] on span "Menus" at bounding box center [47, 59] width 61 height 8
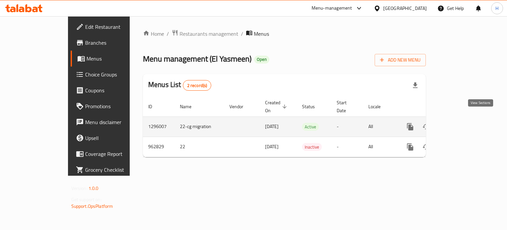
click at [462, 123] on icon "enhanced table" at bounding box center [458, 127] width 8 height 8
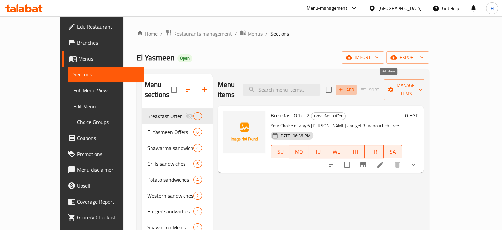
click at [355, 86] on span "Add" at bounding box center [347, 90] width 18 height 8
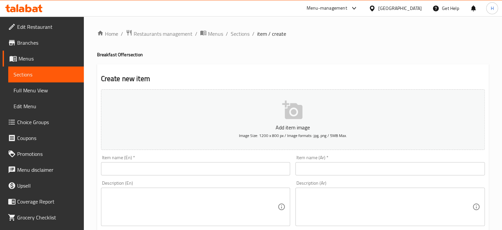
click at [158, 168] on input "text" at bounding box center [196, 168] width 190 height 13
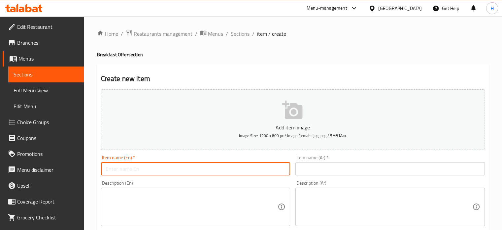
paste input "Breakfast Offer 2"
type input "Breakfast Offer 1"
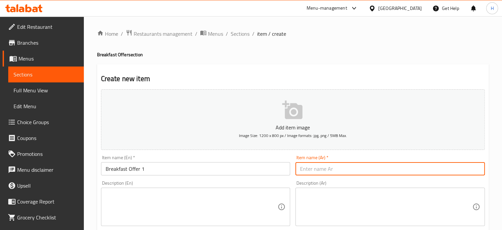
click at [349, 174] on input "text" at bounding box center [391, 168] width 190 height 13
paste input "عرض الفطار 2"
click at [303, 168] on input "عرض الفطار 2" at bounding box center [391, 168] width 190 height 13
type input "عرض الفطار 1"
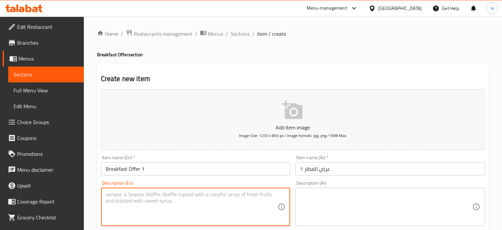
click at [124, 205] on textarea at bounding box center [192, 206] width 172 height 31
paste textarea "Your Choice of any 6 manoucheh and get 3 manoucheh Free"
click at [148, 193] on textarea "Your Choice of any 6 manoucheh and get 3 manoucheh Free" at bounding box center [192, 206] width 172 height 31
click at [198, 193] on textarea "Your Choice of any 3 manoucheh and get 3 manoucheh Free" at bounding box center [192, 206] width 172 height 31
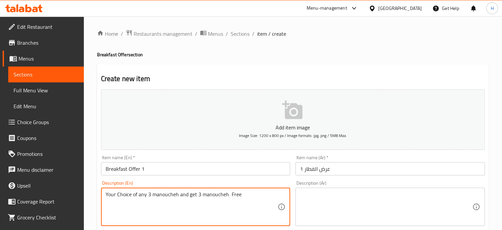
click at [198, 193] on textarea "Your Choice of any 3 manoucheh and get 3 manoucheh Free" at bounding box center [192, 206] width 172 height 31
click at [155, 194] on textarea "Your Choice of any 3 manoucheh and get 1 Free manoucheh Free" at bounding box center [192, 206] width 172 height 31
click at [165, 192] on textarea "Your Choice of any 3 Manoucheh and get 1 Free manoucheh Free" at bounding box center [192, 206] width 172 height 31
click at [227, 196] on textarea "Your Choice of any 3 Manoucheh and get 1 Free manoucheh Free" at bounding box center [192, 206] width 172 height 31
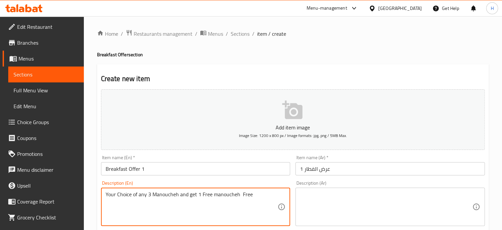
click at [227, 196] on textarea "Your Choice of any 3 Manoucheh and get 1 Free manoucheh Free" at bounding box center [192, 206] width 172 height 31
paste textarea "Manoucheh"
click at [242, 192] on textarea "Your Choice of any 3 Manoucheh and get 1 Free Manoucheh Free" at bounding box center [192, 206] width 172 height 31
type textarea "Your Choice of any 3 Manoucheh and get 1 Free Manoucheh"
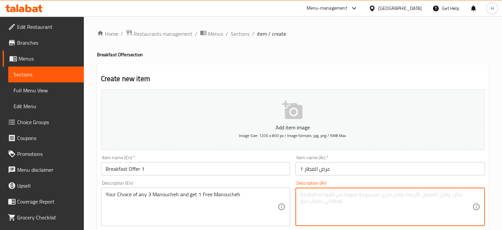
click at [327, 199] on textarea at bounding box center [386, 206] width 172 height 31
paste textarea "أختار اى 6 منقوشة وأحصل على 3 منقوشة مجانا"
click at [384, 193] on textarea "أختار اى 6 منقوشة وأحصل على 3 منقوشة مجانا" at bounding box center [386, 206] width 172 height 31
click at [334, 194] on textarea "أختار اى 3 منقوشة وأحصل على 3 منقوشة مجانا" at bounding box center [386, 206] width 172 height 31
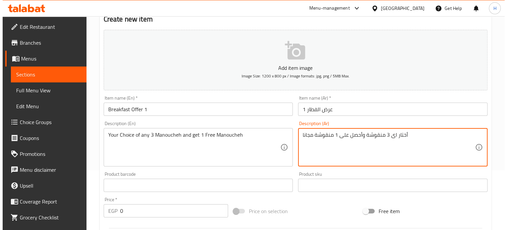
scroll to position [237, 0]
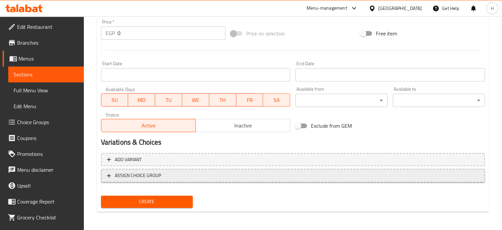
type textarea "أختار اى 3 منقوشة وأحصل على 1 منقوشة مجانا"
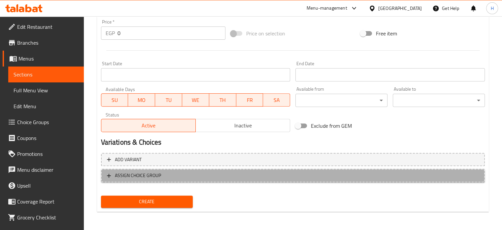
click at [140, 176] on span "ASSIGN CHOICE GROUP" at bounding box center [138, 175] width 46 height 8
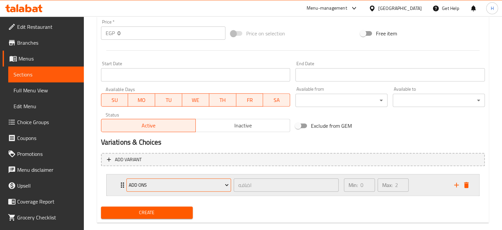
click at [157, 187] on span "add ons" at bounding box center [179, 185] width 100 height 8
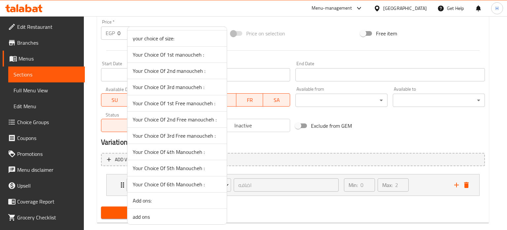
scroll to position [160, 0]
click at [167, 72] on span "Your Choice Of 1st manoucheh :" at bounding box center [177, 72] width 89 height 8
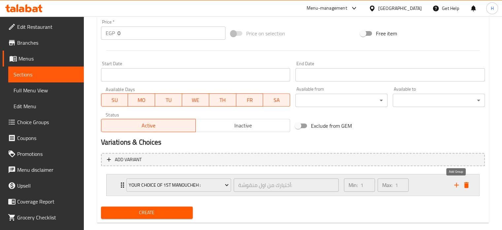
click at [455, 184] on icon "add" at bounding box center [457, 185] width 8 height 8
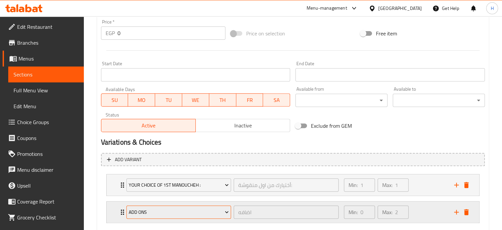
click at [193, 213] on span "add ons" at bounding box center [179, 212] width 100 height 8
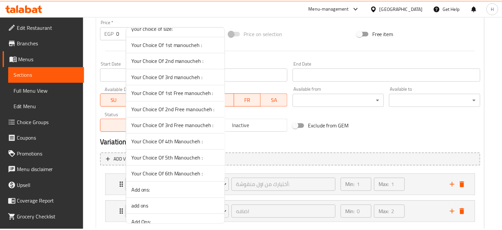
scroll to position [198, 0]
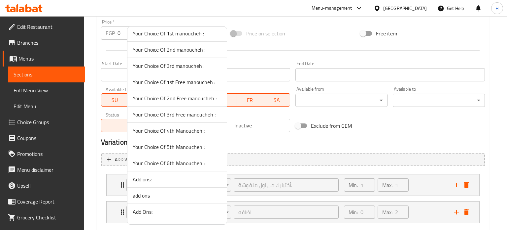
click at [172, 49] on span "Your Choice Of 2nd manoucheh :" at bounding box center [177, 50] width 89 height 8
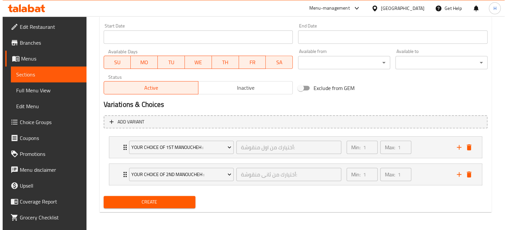
scroll to position [275, 0]
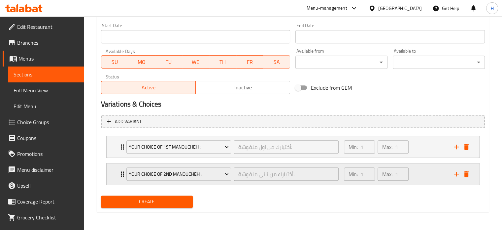
click at [454, 175] on icon "add" at bounding box center [457, 174] width 8 height 8
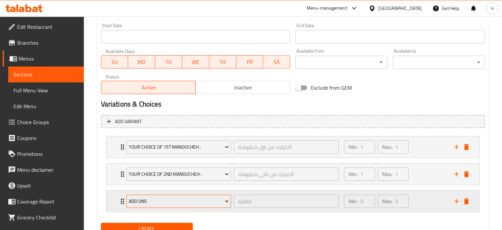
click at [191, 201] on span "add ons" at bounding box center [179, 201] width 100 height 8
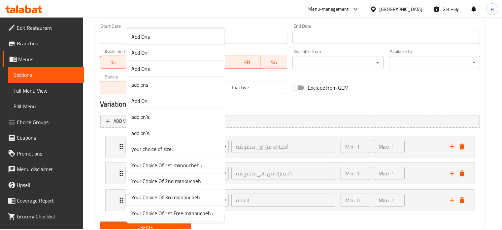
scroll to position [165, 0]
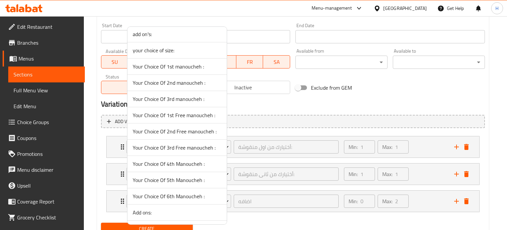
click at [173, 96] on span "Your Choice Of 3rd manoucheh :" at bounding box center [177, 99] width 89 height 8
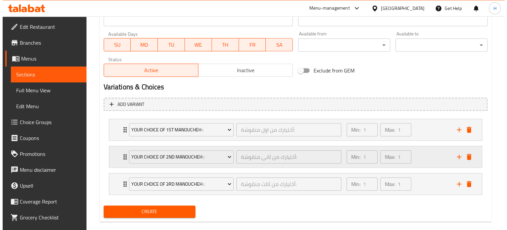
scroll to position [302, 0]
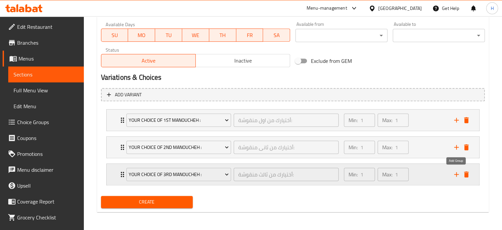
click at [455, 174] on icon "add" at bounding box center [457, 174] width 5 height 5
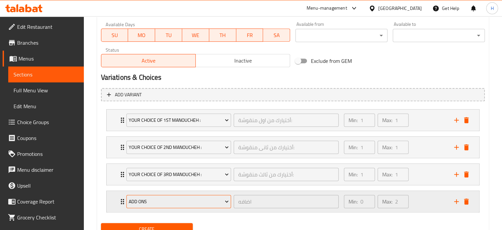
click at [210, 204] on span "add ons" at bounding box center [179, 201] width 100 height 8
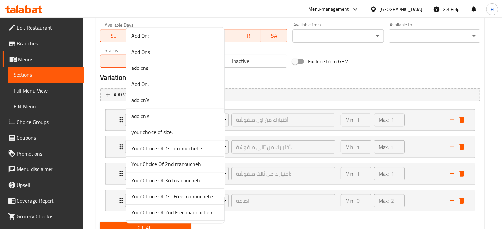
scroll to position [198, 0]
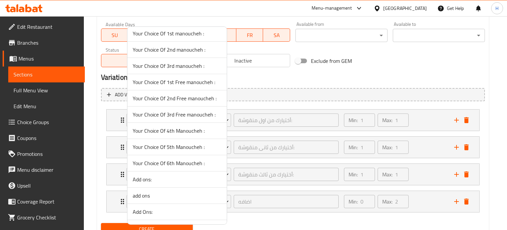
click at [170, 83] on span "Your Choice Of 1st Free manoucheh :" at bounding box center [177, 82] width 89 height 8
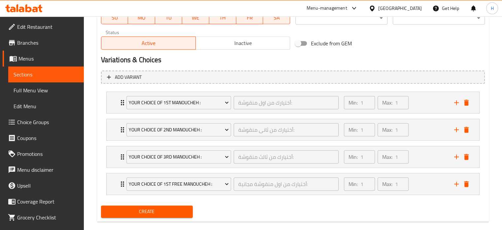
scroll to position [329, 0]
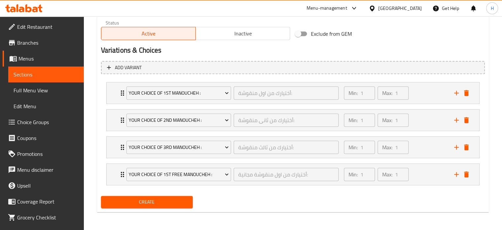
click at [147, 202] on span "Create" at bounding box center [147, 202] width 82 height 8
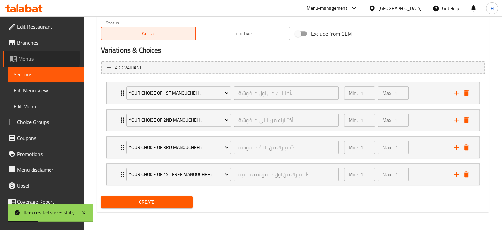
click at [23, 58] on span "Menus" at bounding box center [48, 59] width 60 height 8
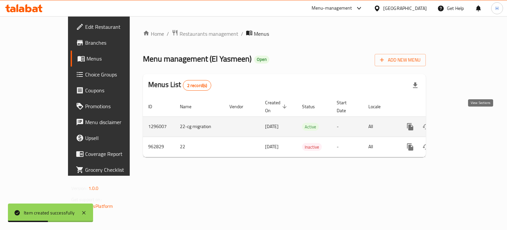
click at [466, 123] on link "enhanced table" at bounding box center [458, 127] width 16 height 16
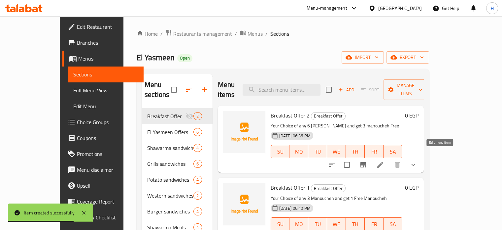
click at [385, 161] on icon at bounding box center [381, 165] width 8 height 8
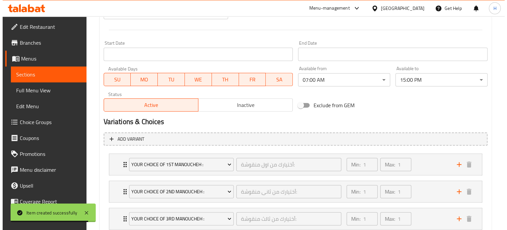
scroll to position [302, 0]
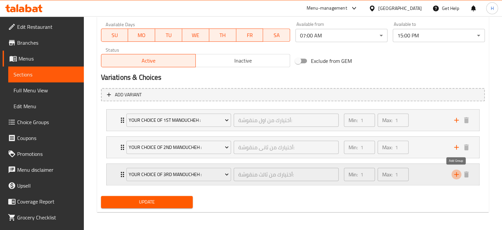
click at [453, 174] on icon "add" at bounding box center [457, 174] width 8 height 8
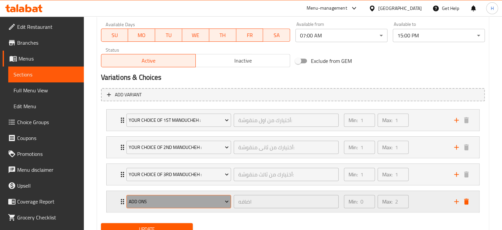
click at [199, 198] on span "add ons" at bounding box center [179, 201] width 100 height 8
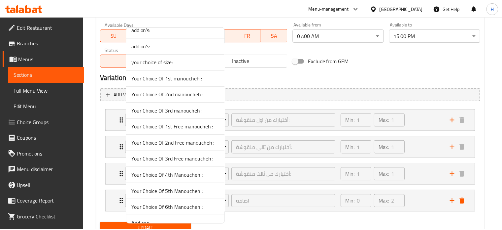
scroll to position [165, 0]
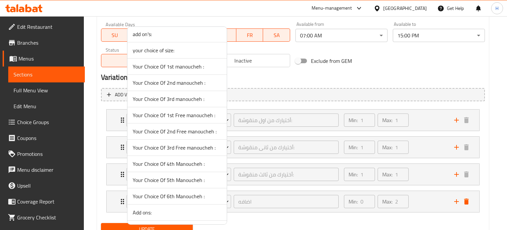
click at [176, 161] on span "Your Choice Of 4th Manoucheh :" at bounding box center [177, 164] width 89 height 8
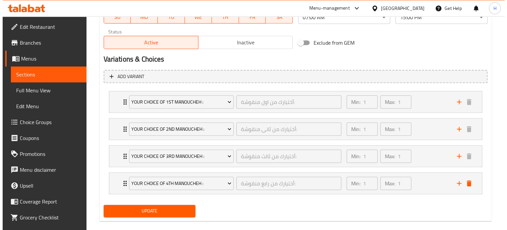
scroll to position [329, 0]
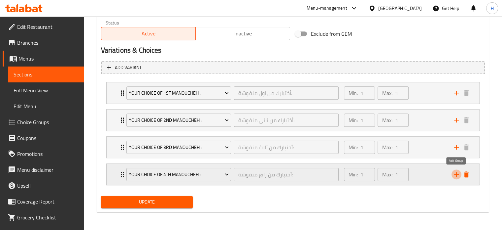
click at [457, 172] on icon "add" at bounding box center [457, 174] width 5 height 5
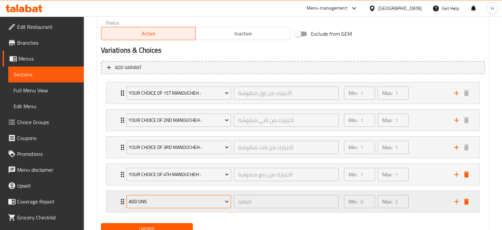
click at [203, 203] on span "add ons" at bounding box center [179, 201] width 100 height 8
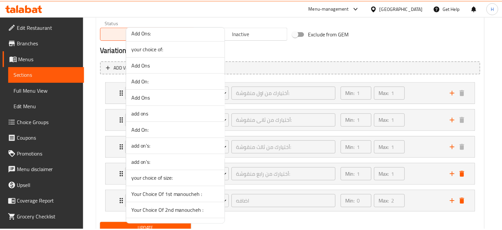
scroll to position [198, 0]
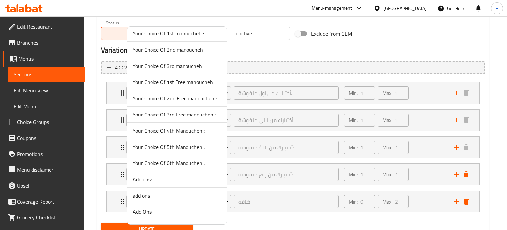
click at [180, 146] on span "Your Choice Of 5th Manoucheh :" at bounding box center [177, 147] width 89 height 8
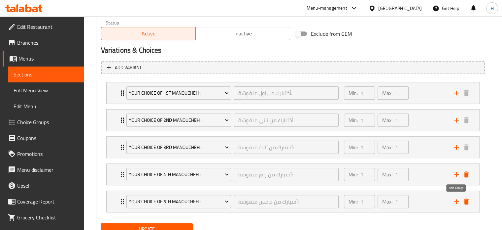
click at [457, 202] on icon "add" at bounding box center [457, 201] width 5 height 5
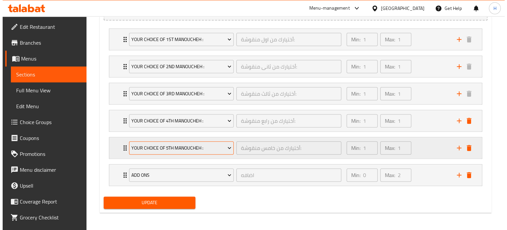
scroll to position [383, 0]
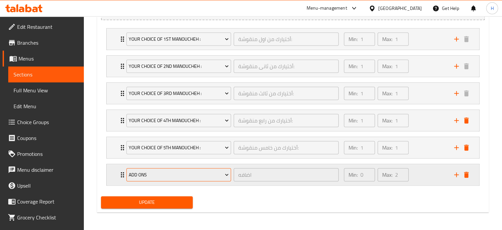
click at [183, 172] on span "add ons" at bounding box center [179, 174] width 100 height 8
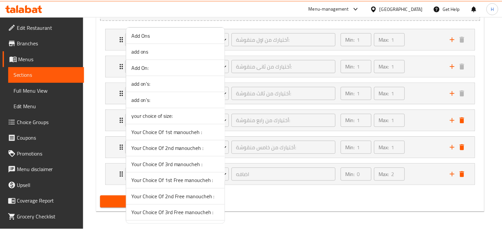
scroll to position [198, 0]
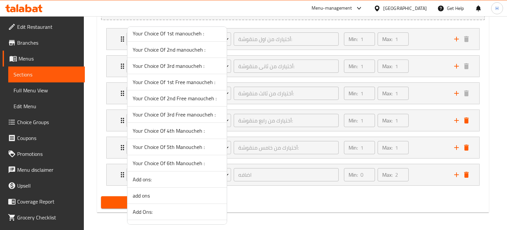
click at [180, 163] on span "Your Choice Of 6th Manoucheh :" at bounding box center [177, 163] width 89 height 8
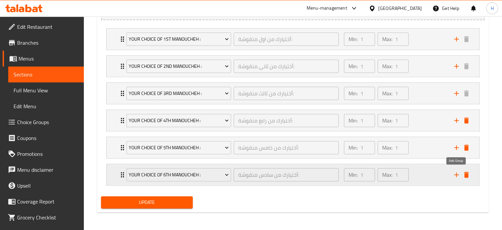
click at [457, 173] on icon "add" at bounding box center [457, 174] width 8 height 8
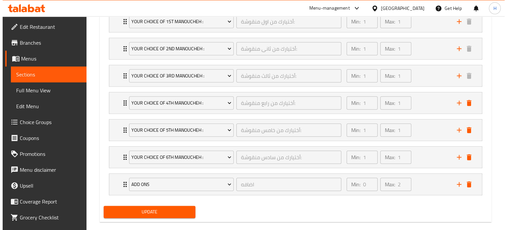
scroll to position [410, 0]
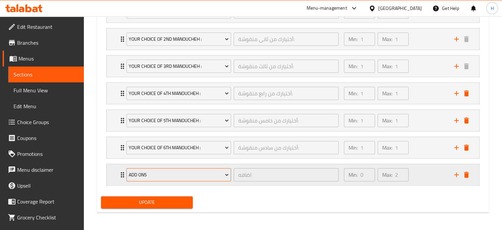
click at [173, 177] on span "add ons" at bounding box center [179, 174] width 100 height 8
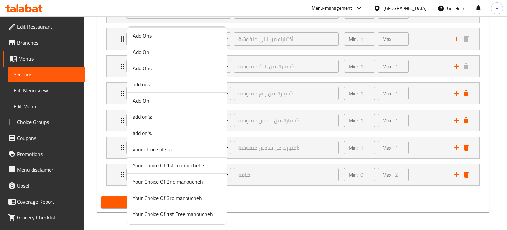
scroll to position [165, 0]
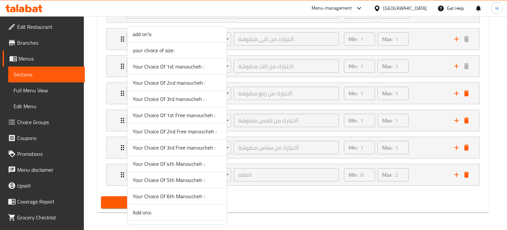
click at [171, 117] on span "Your Choice Of 1st Free manoucheh :" at bounding box center [177, 115] width 89 height 8
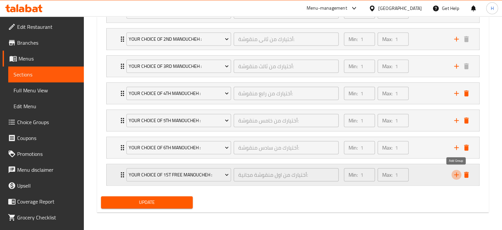
click at [457, 174] on icon "add" at bounding box center [457, 174] width 5 height 5
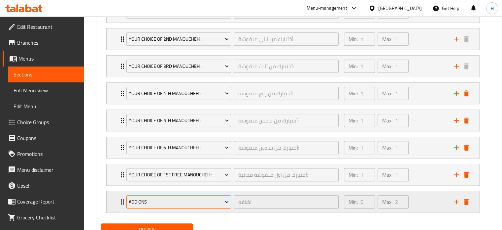
click at [172, 201] on span "add ons" at bounding box center [179, 202] width 100 height 8
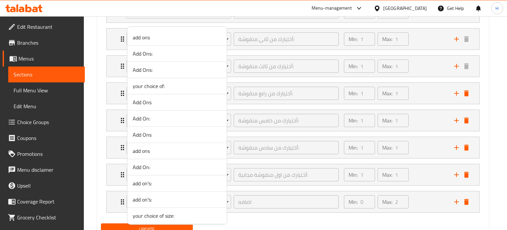
scroll to position [231, 0]
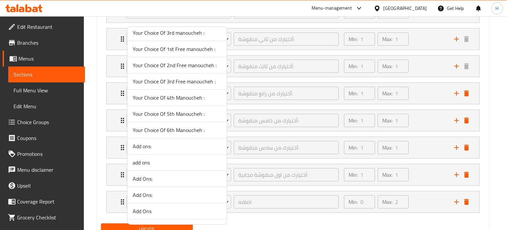
click at [169, 65] on span "Your Choice Of 2nd Free manoucheh :" at bounding box center [177, 65] width 89 height 8
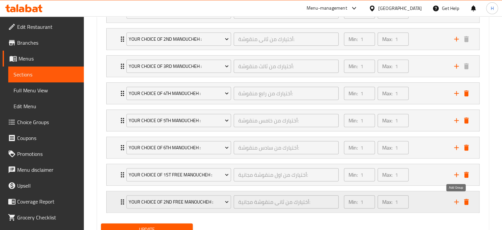
click at [455, 203] on icon "add" at bounding box center [457, 202] width 8 height 8
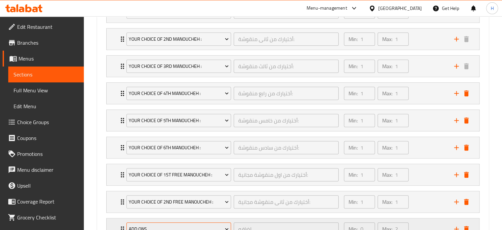
click at [203, 225] on span "add ons" at bounding box center [179, 229] width 100 height 8
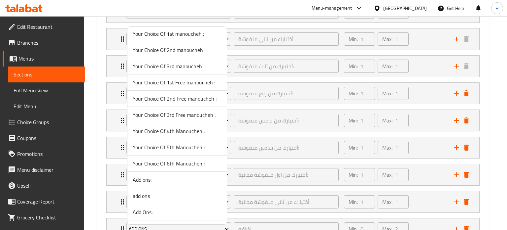
scroll to position [198, 0]
click at [165, 113] on span "Your Choice Of 3rd Free manoucheh :" at bounding box center [177, 114] width 89 height 8
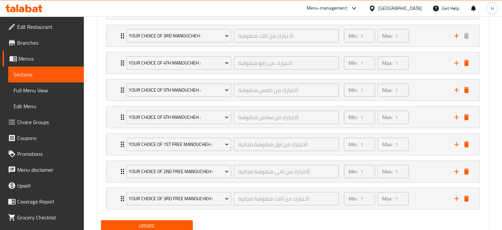
scroll to position [463, 0]
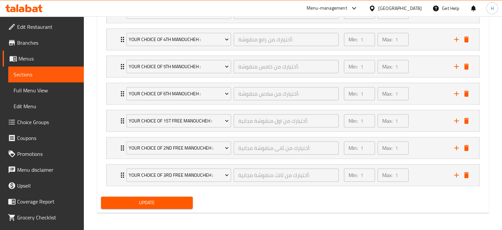
click at [164, 202] on span "Update" at bounding box center [147, 202] width 82 height 8
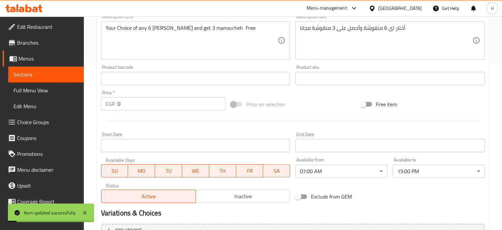
scroll to position [133, 0]
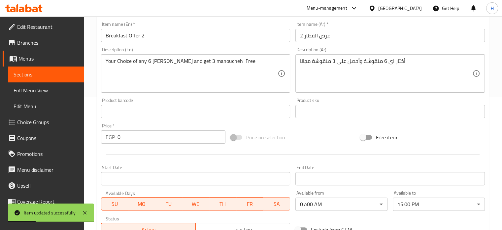
click at [30, 57] on span "Menus" at bounding box center [48, 59] width 60 height 8
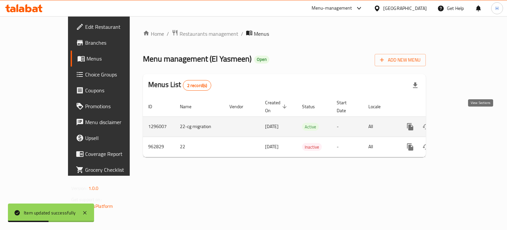
click at [461, 124] on icon "enhanced table" at bounding box center [458, 127] width 6 height 6
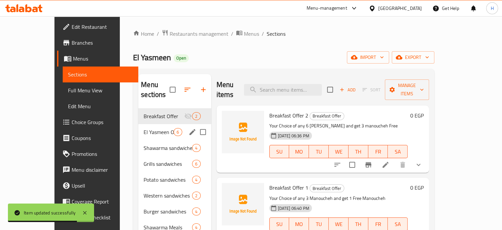
click at [144, 128] on span "El Yasmeen Offers" at bounding box center [159, 132] width 30 height 8
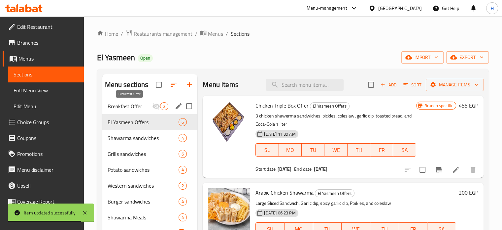
click at [134, 108] on span "Breakfast Offer" at bounding box center [130, 106] width 45 height 8
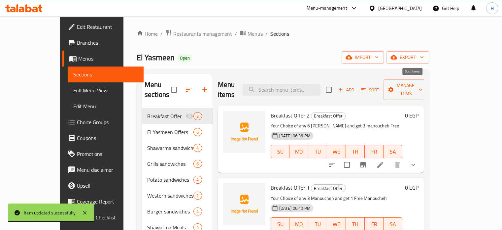
click at [380, 86] on span "Sort" at bounding box center [370, 90] width 18 height 8
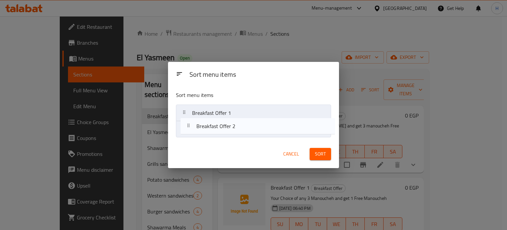
drag, startPoint x: 212, startPoint y: 113, endPoint x: 217, endPoint y: 130, distance: 17.4
click at [217, 130] on nav "Breakfast Offer 2 Breakfast Offer 1" at bounding box center [253, 120] width 155 height 33
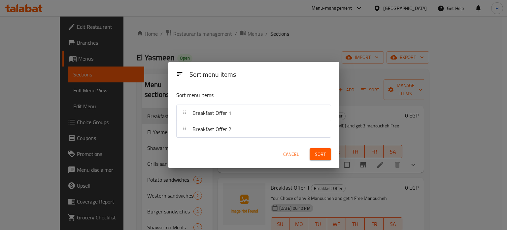
click at [333, 155] on div "Sort" at bounding box center [320, 154] width 29 height 20
click at [327, 155] on button "Sort" at bounding box center [320, 154] width 21 height 12
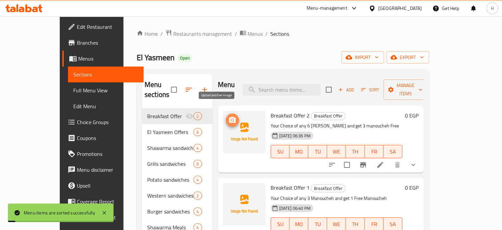
click at [229, 117] on icon "upload picture" at bounding box center [232, 120] width 7 height 6
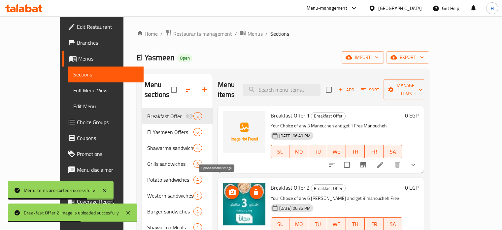
click at [229, 188] on icon "upload picture" at bounding box center [233, 192] width 8 height 8
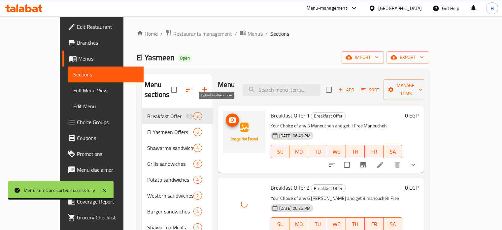
click at [229, 117] on icon "upload picture" at bounding box center [232, 120] width 7 height 6
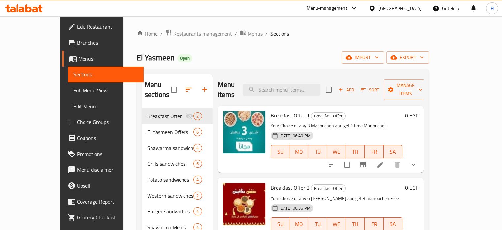
click at [419, 111] on h6 "0 EGP" at bounding box center [412, 115] width 14 height 9
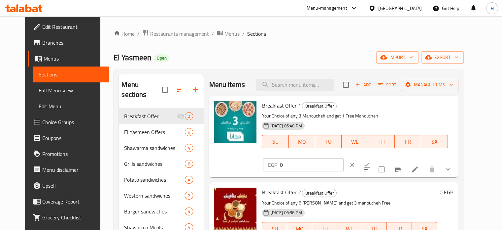
drag, startPoint x: 402, startPoint y: 108, endPoint x: 350, endPoint y: 106, distance: 52.3
click at [350, 106] on div "Breakfast Offer 1 Breakfast Offer Your Choice of any 3 Manoucheh and get 1 Free…" at bounding box center [357, 136] width 197 height 76
paste input "205"
type input "205"
click at [370, 161] on icon "ok" at bounding box center [367, 164] width 7 height 7
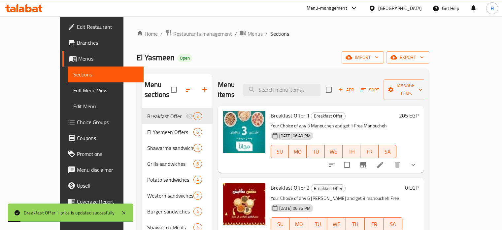
click at [419, 183] on h6 "0 EGP" at bounding box center [412, 187] width 14 height 9
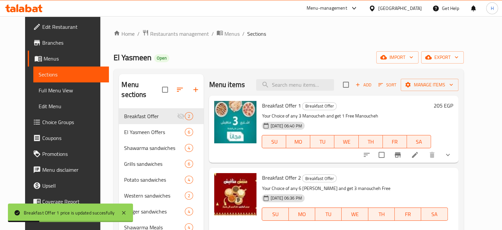
drag, startPoint x: 432, startPoint y: 179, endPoint x: 381, endPoint y: 179, distance: 51.2
paste input "46"
type input "460"
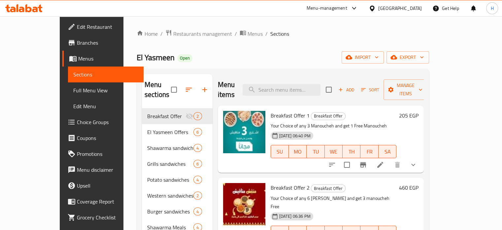
click at [419, 183] on h6 "460 EGP" at bounding box center [408, 187] width 19 height 9
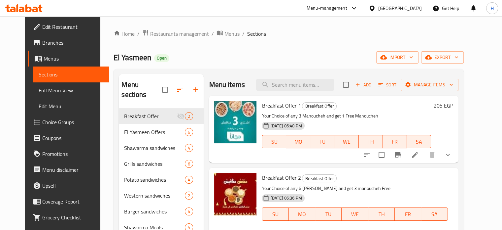
drag, startPoint x: 425, startPoint y: 180, endPoint x: 383, endPoint y: 180, distance: 42.3
paste input "75"
type input "475"
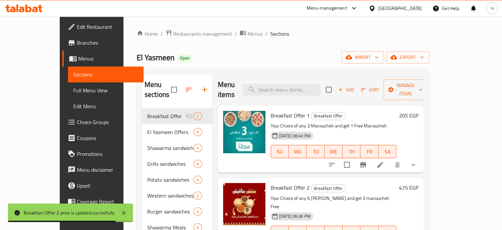
click at [419, 111] on h6 "205 EGP" at bounding box center [408, 115] width 19 height 9
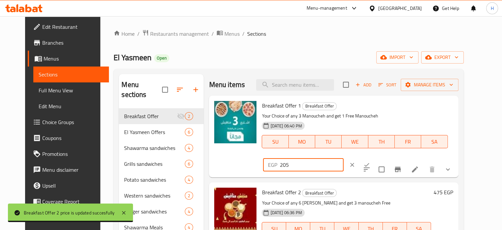
drag, startPoint x: 411, startPoint y: 108, endPoint x: 378, endPoint y: 106, distance: 32.4
click at [344, 158] on div "EGP 205 ​" at bounding box center [303, 164] width 80 height 13
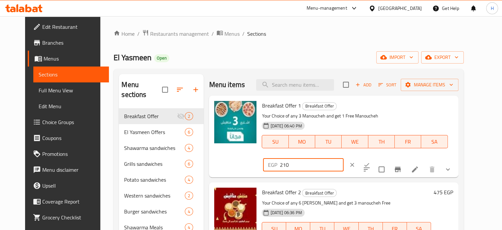
type input "210"
click at [370, 161] on icon "ok" at bounding box center [367, 164] width 7 height 7
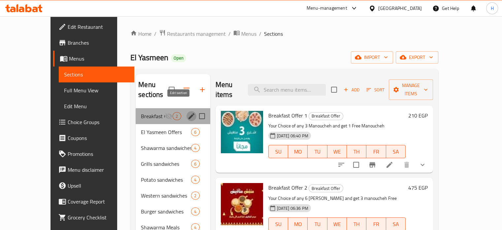
click at [188, 112] on icon "edit" at bounding box center [192, 116] width 8 height 8
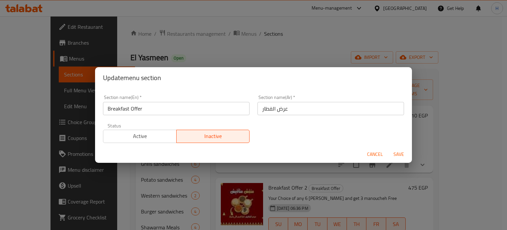
click at [153, 133] on span "Active" at bounding box center [140, 136] width 68 height 10
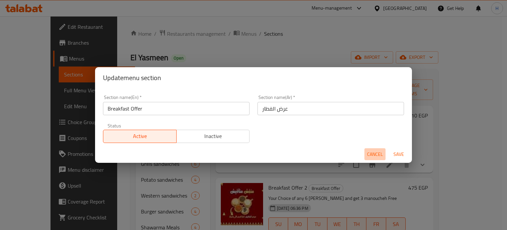
click at [373, 153] on span "Cancel" at bounding box center [375, 154] width 16 height 8
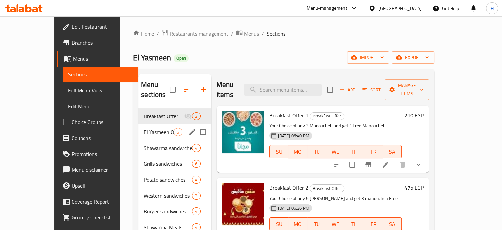
click at [144, 128] on span "El Yasmeen Offers" at bounding box center [159, 132] width 30 height 8
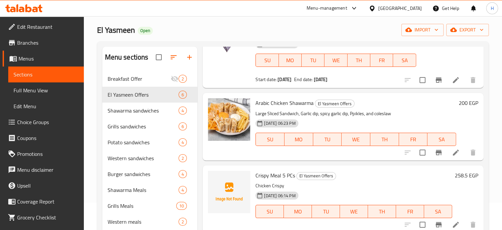
scroll to position [66, 0]
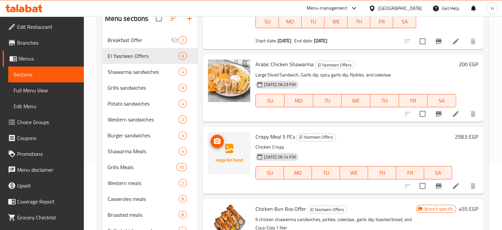
click at [219, 144] on icon "upload picture" at bounding box center [217, 141] width 8 height 8
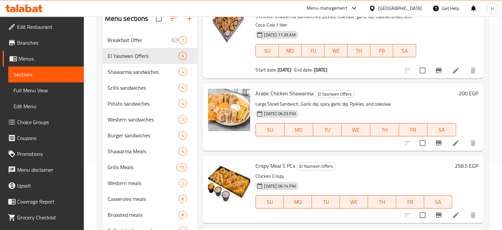
scroll to position [0, 0]
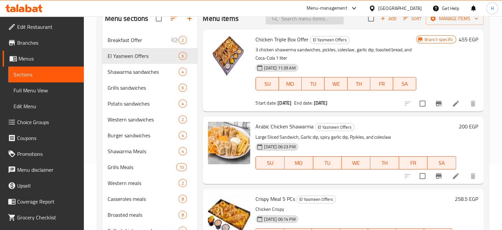
click at [307, 18] on input "search" at bounding box center [305, 19] width 78 height 12
paste input "Shish Tawook Meal 200 gm"
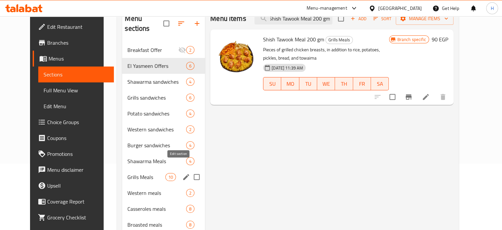
type input "Shish Tawook Meal 200 gm"
click at [183, 174] on icon "edit" at bounding box center [186, 177] width 6 height 6
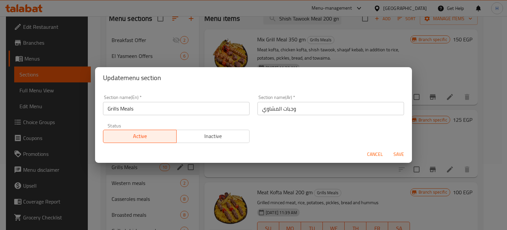
click at [370, 153] on span "Cancel" at bounding box center [375, 154] width 16 height 8
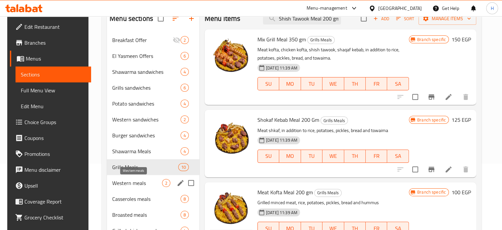
click at [122, 179] on span "Western meals" at bounding box center [137, 183] width 50 height 8
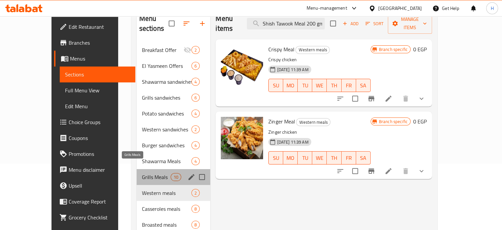
click at [142, 173] on span "Grills Meals" at bounding box center [156, 177] width 29 height 8
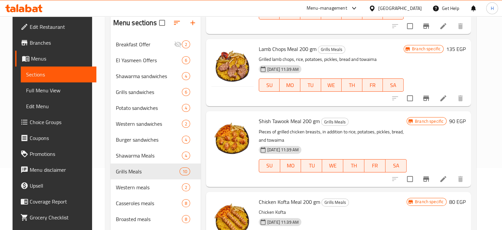
scroll to position [66, 0]
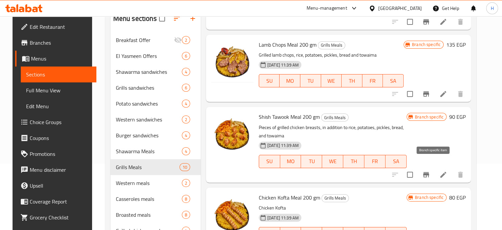
click at [429, 172] on icon "Branch-specific-item" at bounding box center [427, 174] width 6 height 5
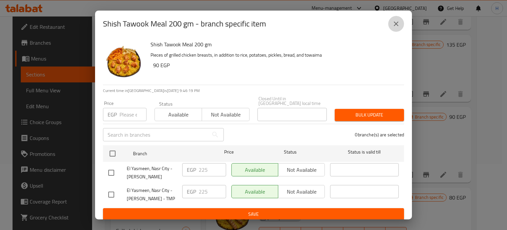
click at [396, 27] on icon "close" at bounding box center [396, 24] width 8 height 8
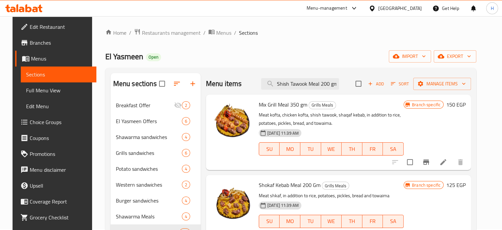
scroll to position [0, 0]
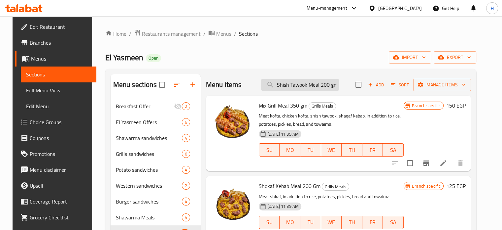
click at [300, 82] on input "Shish Tawook Meal 200 gm" at bounding box center [300, 85] width 78 height 12
paste input "Mexican meal with cheese"
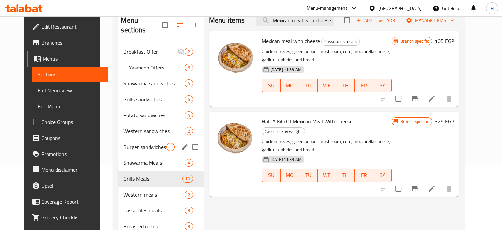
scroll to position [66, 0]
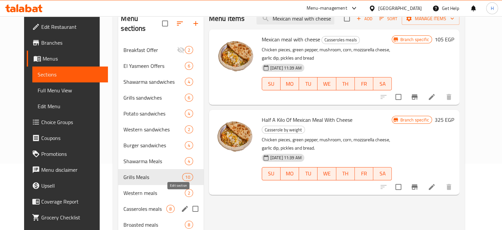
type input "Mexican meal with cheese"
click at [181, 204] on icon "edit" at bounding box center [185, 208] width 8 height 8
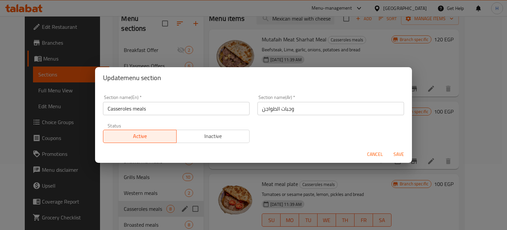
click at [377, 153] on span "Cancel" at bounding box center [375, 154] width 16 height 8
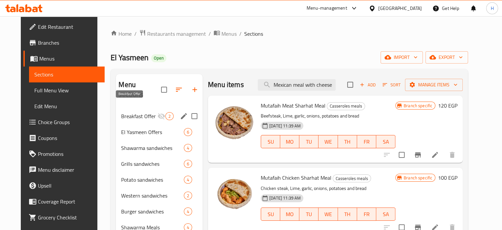
click at [136, 112] on span "Breakfast Offer" at bounding box center [139, 116] width 36 height 8
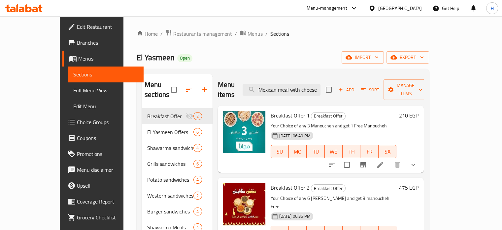
click at [419, 111] on h6 "210 EGP" at bounding box center [408, 115] width 19 height 9
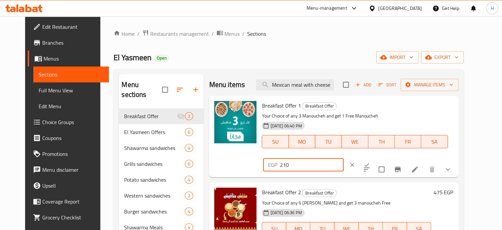
drag, startPoint x: 403, startPoint y: 109, endPoint x: 376, endPoint y: 109, distance: 27.8
click at [344, 158] on div "EGP 210 ​" at bounding box center [303, 164] width 80 height 13
type input "215"
click at [370, 161] on icon "ok" at bounding box center [367, 164] width 7 height 7
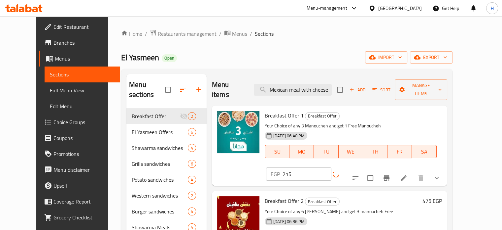
click at [442, 196] on h6 "475 EGP" at bounding box center [432, 200] width 19 height 9
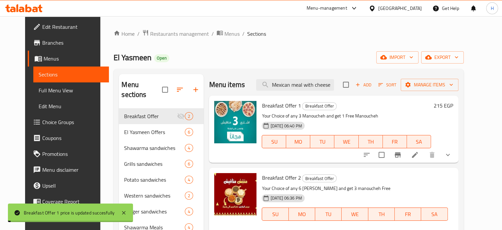
drag, startPoint x: 411, startPoint y: 183, endPoint x: 375, endPoint y: 184, distance: 35.3
type input "460"
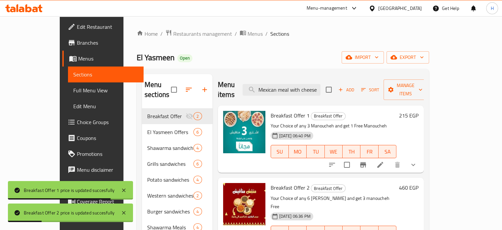
click at [419, 183] on h6 "460 EGP" at bounding box center [408, 187] width 19 height 9
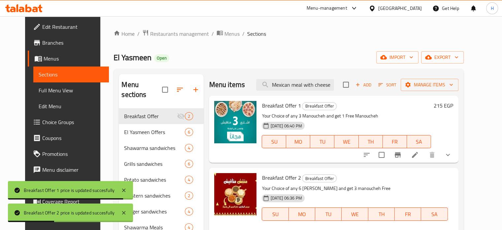
drag, startPoint x: 419, startPoint y: 178, endPoint x: 379, endPoint y: 176, distance: 40.3
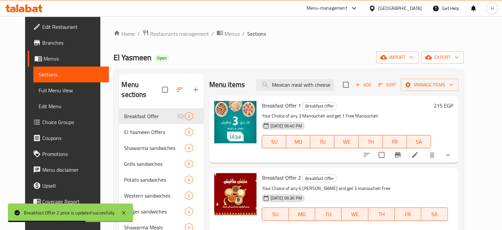
type input "475"
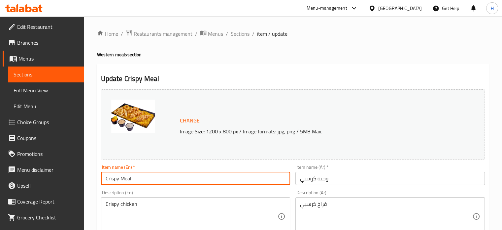
drag, startPoint x: 137, startPoint y: 178, endPoint x: 72, endPoint y: 160, distance: 67.9
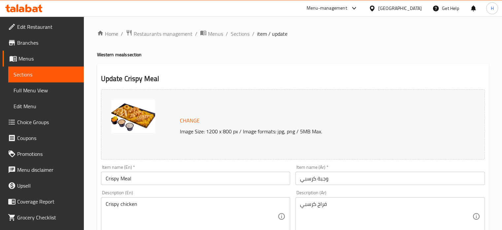
click at [24, 10] on icon at bounding box center [22, 10] width 6 height 6
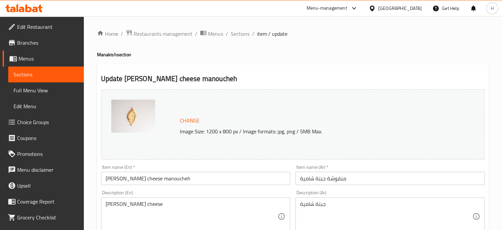
click at [152, 180] on input "[PERSON_NAME] cheese manoucheh" at bounding box center [196, 177] width 190 height 13
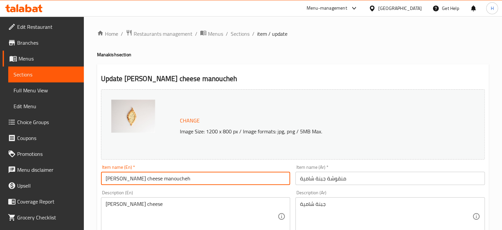
click at [152, 180] on input "[PERSON_NAME] cheese manoucheh" at bounding box center [196, 177] width 190 height 13
click at [173, 172] on input "[PERSON_NAME] cheese manoucheh" at bounding box center [196, 177] width 190 height 13
drag, startPoint x: 173, startPoint y: 179, endPoint x: 76, endPoint y: 168, distance: 97.8
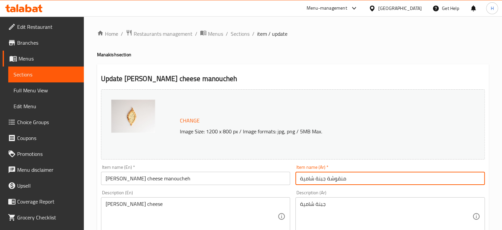
drag, startPoint x: 359, startPoint y: 178, endPoint x: 291, endPoint y: 178, distance: 68.4
click at [291, 178] on div "Change Image Size: 1200 x 800 px / Image formats: jpg, png / 5MB Max. Item name…" at bounding box center [292, 234] width 389 height 294
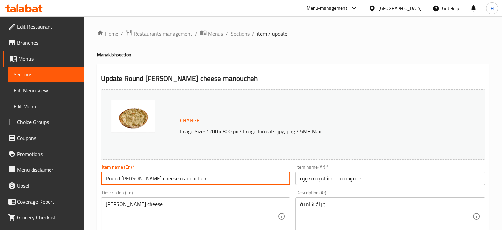
drag, startPoint x: 188, startPoint y: 180, endPoint x: 92, endPoint y: 176, distance: 95.2
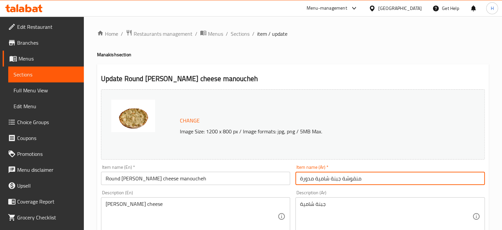
drag, startPoint x: 368, startPoint y: 181, endPoint x: 280, endPoint y: 176, distance: 88.3
click at [281, 176] on div "Change Image Size: 1200 x 800 px / Image formats: jpg, png / 5MB Max. Item name…" at bounding box center [292, 234] width 389 height 294
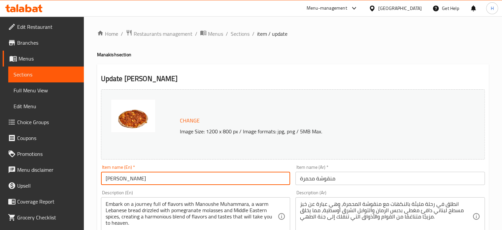
drag, startPoint x: 170, startPoint y: 182, endPoint x: 80, endPoint y: 181, distance: 90.2
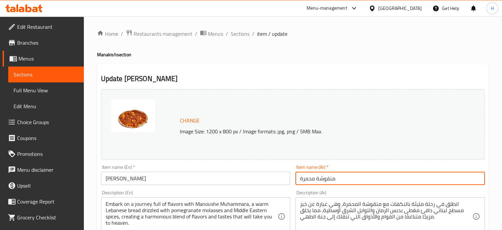
drag, startPoint x: 345, startPoint y: 180, endPoint x: 292, endPoint y: 177, distance: 53.0
click at [292, 177] on div "Change Image Size: 1200 x 800 px / Image formats: jpg, png / 5MB Max. Item name…" at bounding box center [292, 234] width 389 height 294
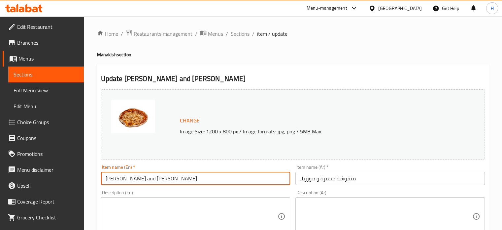
drag, startPoint x: 166, startPoint y: 171, endPoint x: 103, endPoint y: 172, distance: 63.8
click at [103, 172] on input "[PERSON_NAME] and [PERSON_NAME]" at bounding box center [196, 177] width 190 height 13
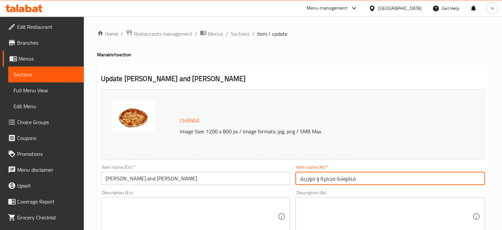
drag, startPoint x: 360, startPoint y: 175, endPoint x: 295, endPoint y: 175, distance: 65.4
click at [295, 175] on div "Item name (Ar)   * منقوشة محمرة و موزريلا Item name (Ar) *" at bounding box center [390, 174] width 195 height 25
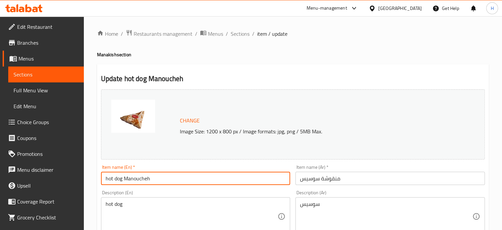
drag, startPoint x: 132, startPoint y: 174, endPoint x: 101, endPoint y: 174, distance: 31.4
click at [101, 174] on input "hot dog Manoucheh" at bounding box center [196, 177] width 190 height 13
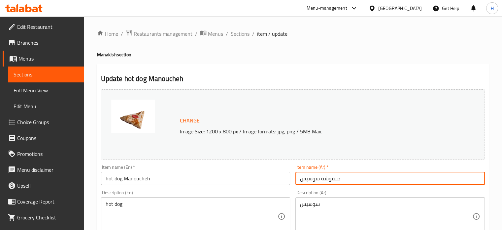
drag, startPoint x: 354, startPoint y: 178, endPoint x: 288, endPoint y: 178, distance: 65.7
click at [288, 178] on div "Change Image Size: 1200 x 800 px / Image formats: jpg, png / 5MB Max. Item name…" at bounding box center [292, 234] width 389 height 294
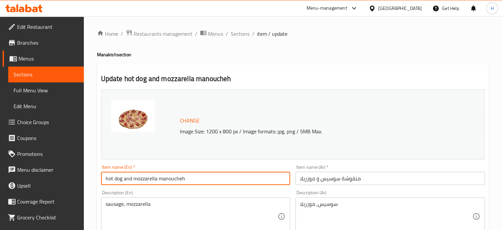
drag, startPoint x: 192, startPoint y: 178, endPoint x: 119, endPoint y: 177, distance: 73.0
click at [119, 177] on input "hot dog and mozzarella manoucheh" at bounding box center [196, 177] width 190 height 13
click at [176, 178] on input "hot dog and mozzarella manoucheh" at bounding box center [196, 177] width 190 height 13
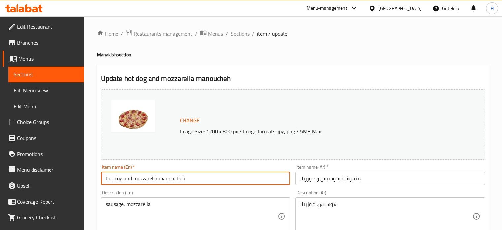
drag, startPoint x: 370, startPoint y: 176, endPoint x: 292, endPoint y: 174, distance: 77.7
click at [292, 174] on div "Change Image Size: 1200 x 800 px / Image formats: jpg, png / 5MB Max. Item name…" at bounding box center [292, 234] width 389 height 294
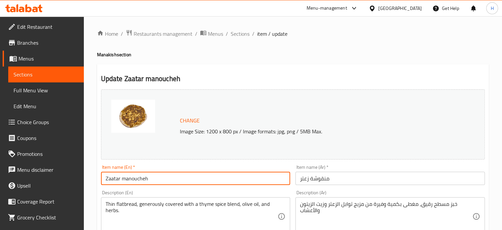
drag, startPoint x: 164, startPoint y: 178, endPoint x: 97, endPoint y: 175, distance: 67.1
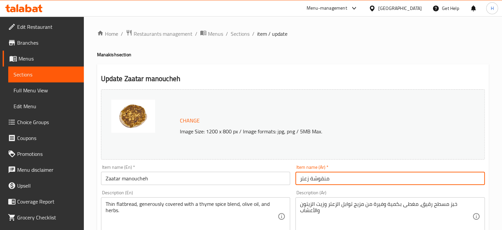
drag, startPoint x: 337, startPoint y: 180, endPoint x: 274, endPoint y: 178, distance: 63.8
click at [274, 178] on div "Change Image Size: 1200 x 800 px / Image formats: jpg, png / 5MB Max. Item name…" at bounding box center [292, 234] width 389 height 294
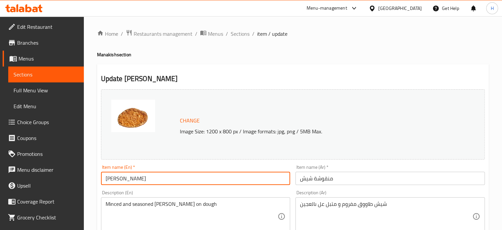
drag, startPoint x: 154, startPoint y: 179, endPoint x: 83, endPoint y: 173, distance: 70.9
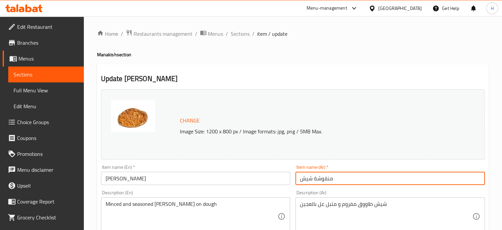
drag, startPoint x: 336, startPoint y: 175, endPoint x: 287, endPoint y: 175, distance: 49.2
click at [287, 175] on div "Change Image Size: 1200 x 800 px / Image formats: jpg, png / 5MB Max. Item name…" at bounding box center [292, 234] width 389 height 294
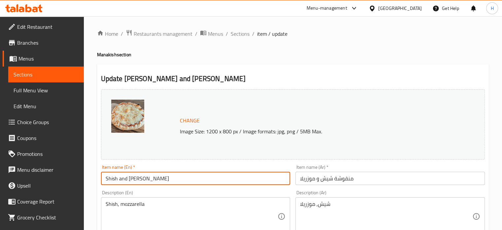
drag, startPoint x: 117, startPoint y: 176, endPoint x: 94, endPoint y: 176, distance: 22.5
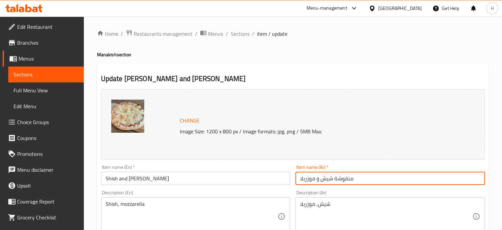
drag, startPoint x: 362, startPoint y: 177, endPoint x: 266, endPoint y: 175, distance: 95.5
click at [266, 175] on div "Change Image Size: 1200 x 800 px / Image formats: jpg, png / 5MB Max. Item name…" at bounding box center [292, 234] width 389 height 294
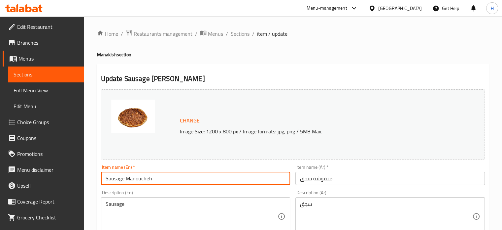
drag, startPoint x: 141, startPoint y: 180, endPoint x: 89, endPoint y: 177, distance: 51.9
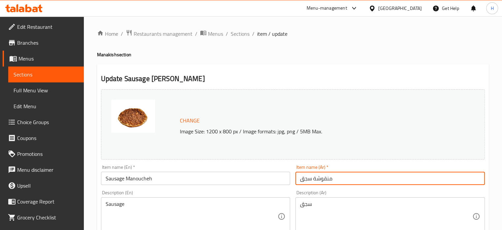
drag, startPoint x: 347, startPoint y: 180, endPoint x: 270, endPoint y: 180, distance: 77.0
click at [270, 180] on div "Change Image Size: 1200 x 800 px / Image formats: jpg, png / 5MB Max. Item name…" at bounding box center [292, 234] width 389 height 294
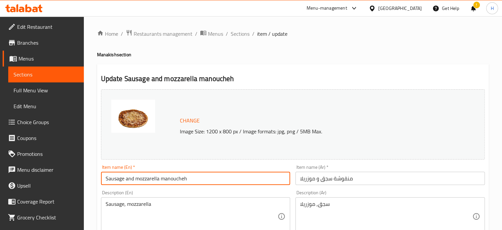
drag, startPoint x: 193, startPoint y: 176, endPoint x: 86, endPoint y: 169, distance: 107.3
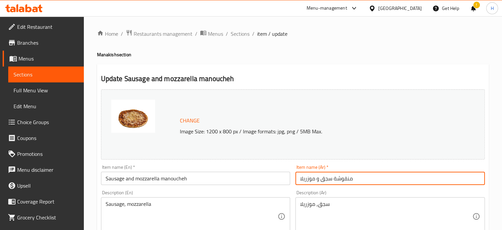
drag, startPoint x: 358, startPoint y: 179, endPoint x: 296, endPoint y: 176, distance: 62.9
click at [296, 176] on input "منقوشة سجق و موزريلا" at bounding box center [391, 177] width 190 height 13
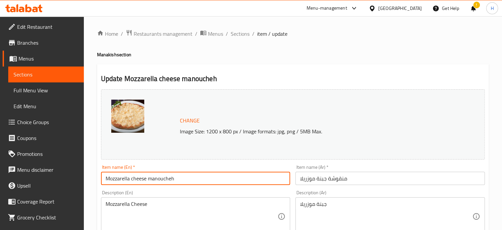
drag, startPoint x: 177, startPoint y: 180, endPoint x: 102, endPoint y: 175, distance: 75.5
click at [102, 175] on input "Mozzarella cheese manoucheh" at bounding box center [196, 177] width 190 height 13
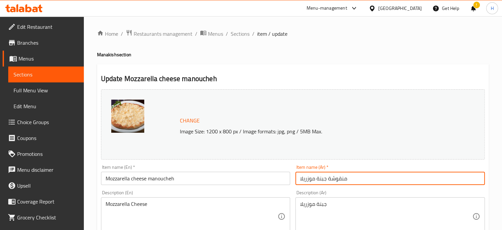
drag, startPoint x: 301, startPoint y: 175, endPoint x: 263, endPoint y: 174, distance: 38.0
click at [263, 174] on div "Change Image Size: 1200 x 800 px / Image formats: jpg, png / 5MB Max. Item name…" at bounding box center [292, 234] width 389 height 294
click at [30, 59] on span "Menus" at bounding box center [48, 59] width 60 height 8
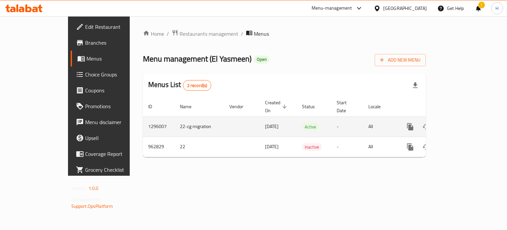
click at [466, 119] on link "enhanced table" at bounding box center [458, 127] width 16 height 16
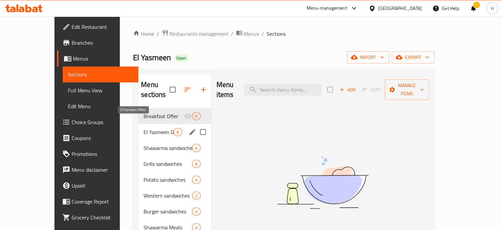
click at [144, 128] on span "El Yasmeen Offers" at bounding box center [159, 132] width 30 height 8
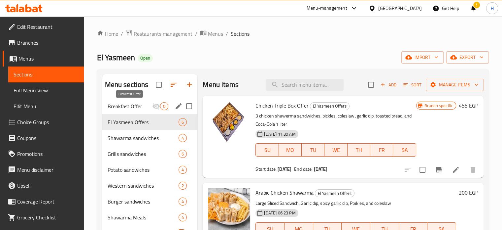
click at [144, 108] on span "Breakfast Offer" at bounding box center [130, 106] width 45 height 8
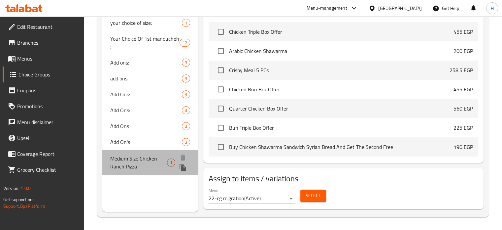
click at [130, 162] on span "Medium Size Chicken Ranch Pizza" at bounding box center [138, 162] width 57 height 16
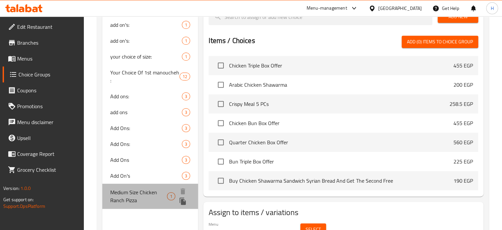
type input "Medium Size Chicken Ranch Pizza"
type input "بيتزا تشكن رانش حجم وسط"
type input "1"
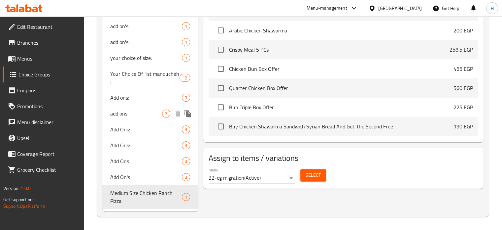
scroll to position [242, 0]
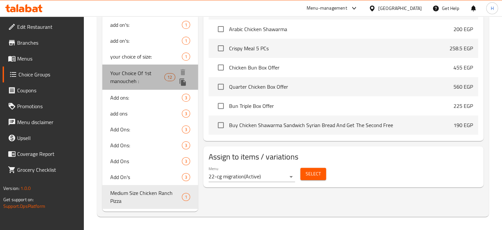
click at [145, 76] on span "Your Choice Of 1st manoucheh :" at bounding box center [137, 77] width 55 height 16
type input "Your Choice Of 1st manoucheh :"
type input "أختيارك من اول منقوشة:"
type input "1"
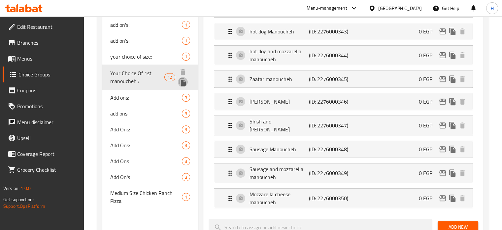
click at [183, 82] on icon "duplicate" at bounding box center [183, 81] width 6 height 7
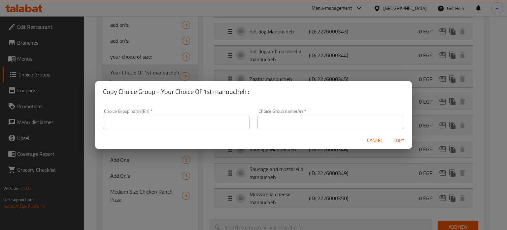
click at [153, 129] on div "Choice Group name(En)   * Choice Group name(En) *" at bounding box center [176, 119] width 155 height 28
click at [154, 126] on input "text" at bounding box center [176, 122] width 147 height 13
paste input "Your Choice Of 1st manoucheh :"
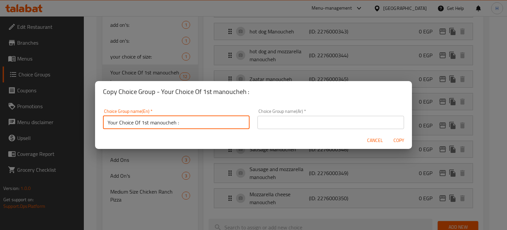
click at [148, 121] on input "Your Choice Of 1st manoucheh :" at bounding box center [176, 122] width 147 height 13
type input "Your Choice Of 2nd manoucheh :"
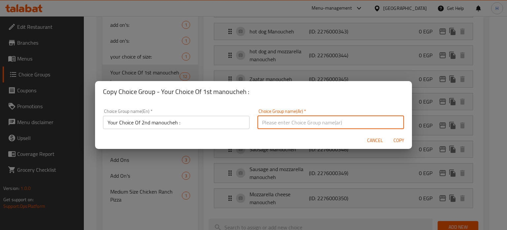
click at [293, 121] on input "text" at bounding box center [331, 122] width 147 height 13
paste input "أختيارك من اول منقوشة:"
click at [287, 120] on input "أختيارك من اول منقوشة:" at bounding box center [331, 122] width 147 height 13
click at [282, 124] on input "أختيارك من اول منقوشة:" at bounding box center [331, 122] width 147 height 13
click at [285, 123] on input "أختيارك من اول منقوشة:" at bounding box center [331, 122] width 147 height 13
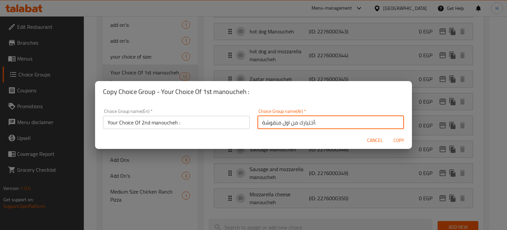
click at [285, 123] on input "أختيارك من اول منقوشة:" at bounding box center [331, 122] width 147 height 13
type input "أختيارك من ثانى منقوشة:"
click at [397, 140] on span "Copy" at bounding box center [399, 140] width 16 height 8
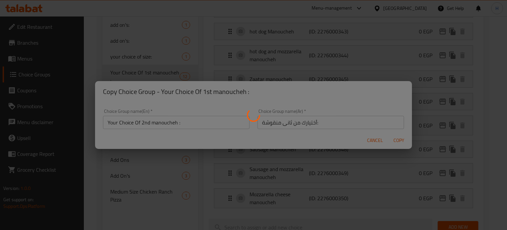
type input "Your Choice Of 2nd manoucheh :"
type input "أختيارك من ثانى منقوشة:"
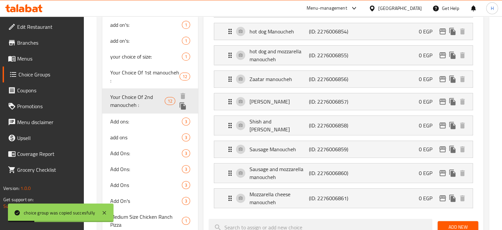
click at [184, 107] on icon "duplicate" at bounding box center [183, 105] width 6 height 7
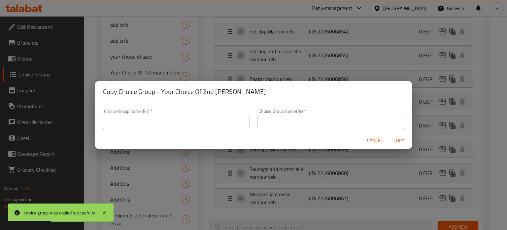
click at [172, 122] on input "text" at bounding box center [176, 122] width 147 height 13
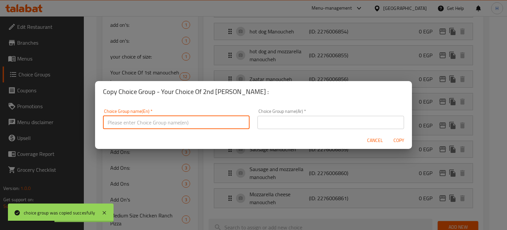
paste input "Your Choice Of 1st manoucheh :"
click at [148, 121] on input "Your Choice Of 1st manoucheh :" at bounding box center [176, 122] width 147 height 13
type input "Your Choice Of 3rd manoucheh :"
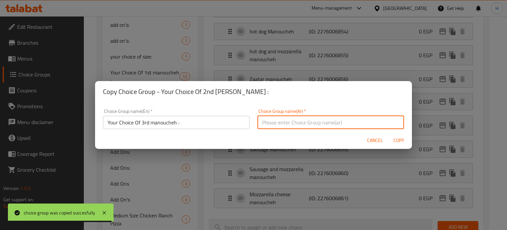
click at [283, 123] on input "text" at bounding box center [331, 122] width 147 height 13
paste input "أختيارك من اول منقوشة:"
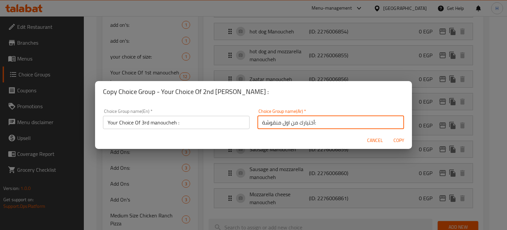
click at [285, 122] on input "أختيارك من اول منقوشة:" at bounding box center [331, 122] width 147 height 13
type input "أختيارك من ثالث منقوشة:"
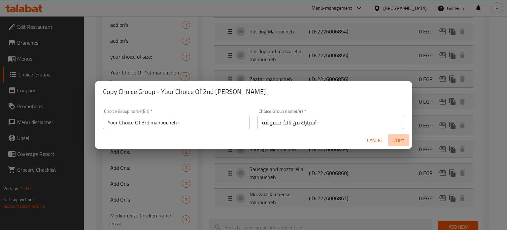
click at [399, 140] on span "Copy" at bounding box center [399, 140] width 16 height 8
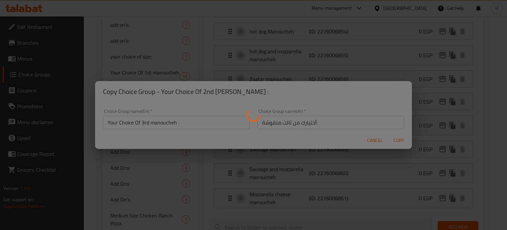
type input "Your Choice Of 3rd manoucheh :"
type input "أختيارك من ثالث منقوشة:"
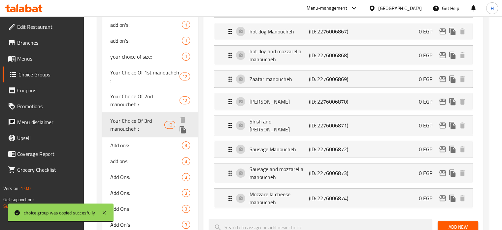
click at [183, 130] on icon "duplicate" at bounding box center [183, 129] width 6 height 7
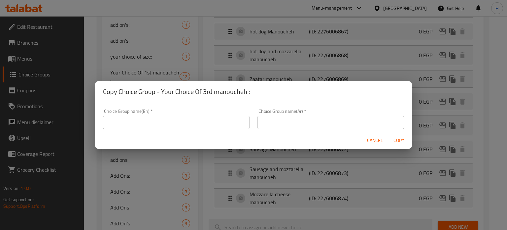
click at [142, 117] on input "text" at bounding box center [176, 122] width 147 height 13
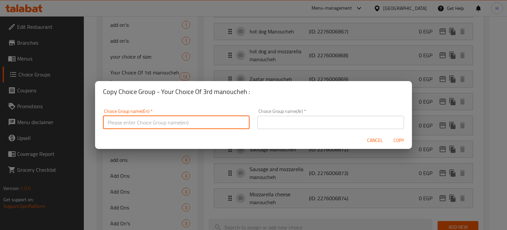
paste input "Your Choice Of 1st manoucheh :"
click at [144, 121] on input "Your Choice Of 1st manoucheh :" at bounding box center [176, 122] width 147 height 13
click at [141, 123] on input "Your Choice Of 1st manoucheh :" at bounding box center [176, 122] width 147 height 13
click at [155, 123] on input "Your Choice Of Free 1st manoucheh :" at bounding box center [176, 122] width 147 height 13
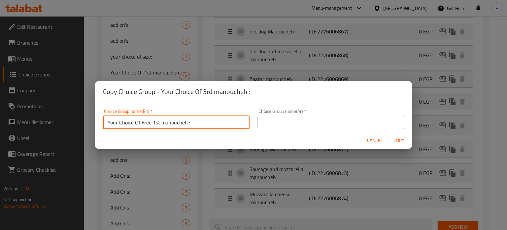
click at [155, 123] on input "Your Choice Of Free 1st manoucheh :" at bounding box center [176, 122] width 147 height 13
type input "Your Choice Of Free manoucheh :"
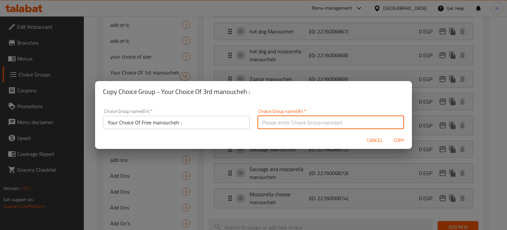
click at [286, 124] on input "text" at bounding box center [331, 122] width 147 height 13
paste input "أختيارك من اول منقوشة:"
click at [284, 122] on input "أختيارك من اول منقوشة:" at bounding box center [331, 122] width 147 height 13
type input "أختيارك من اول منقوشة:"
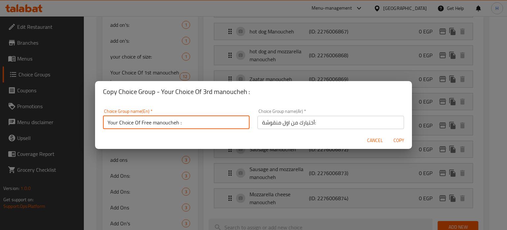
click at [141, 122] on input "Your Choice Of Free manoucheh :" at bounding box center [176, 122] width 147 height 13
type input "Your Choice Of 1st Free manoucheh :"
click at [320, 121] on input "أختيارك من اول منقوشة:" at bounding box center [331, 122] width 147 height 13
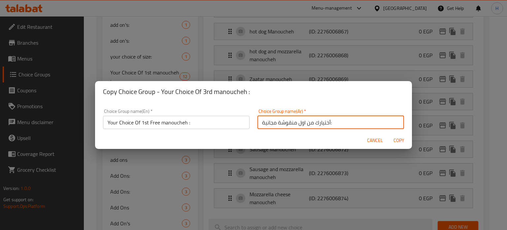
type input "أختيارك من اول منقوشة مجانية:"
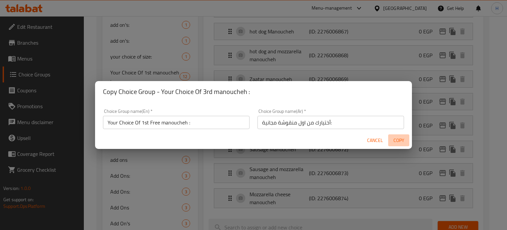
click at [399, 139] on span "Copy" at bounding box center [399, 140] width 16 height 8
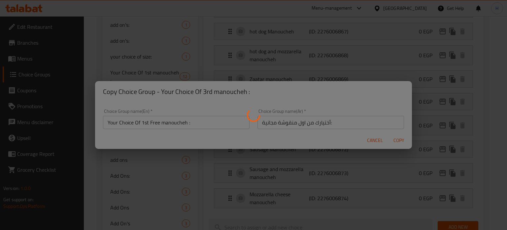
type input "Your Choice Of 1st Free manoucheh :"
type input "أختيارك من اول منقوشة مجانية:"
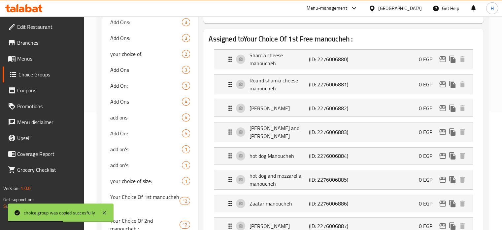
scroll to position [44, 0]
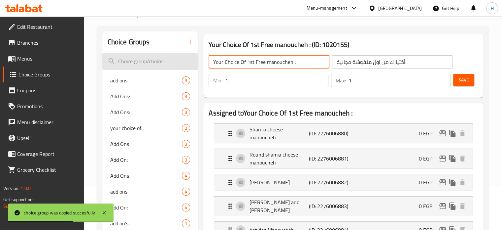
drag, startPoint x: 302, startPoint y: 63, endPoint x: 164, endPoint y: 59, distance: 137.8
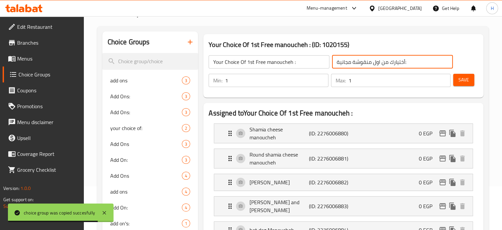
click at [362, 61] on input "أختيارك من اول منقوشة مجانية:" at bounding box center [392, 61] width 121 height 13
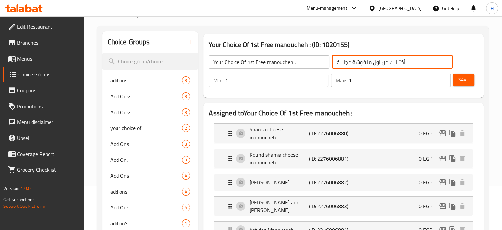
click at [262, 64] on input "Your Choice Of 1st Free manoucheh :" at bounding box center [269, 61] width 121 height 13
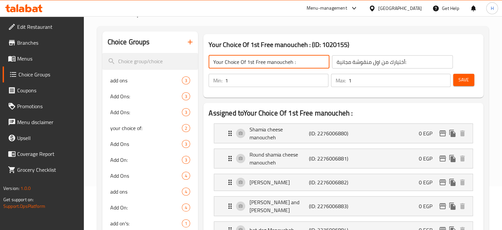
click at [261, 64] on input "Your Choice Of 1st Free manoucheh :" at bounding box center [269, 61] width 121 height 13
click at [375, 63] on input "أختيارك من اول منقوشة مجانية:" at bounding box center [392, 61] width 121 height 13
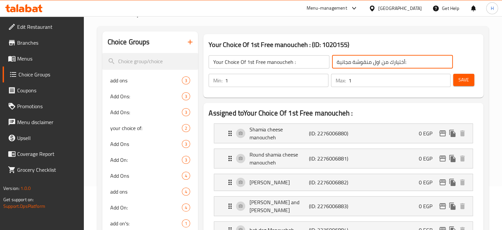
click at [375, 63] on input "أختيارك من اول منقوشة مجانية:" at bounding box center [392, 61] width 121 height 13
click at [31, 60] on span "Menus" at bounding box center [47, 59] width 61 height 8
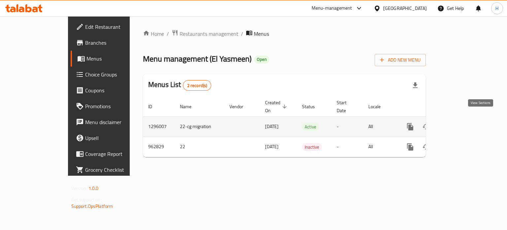
click at [466, 125] on link "enhanced table" at bounding box center [458, 127] width 16 height 16
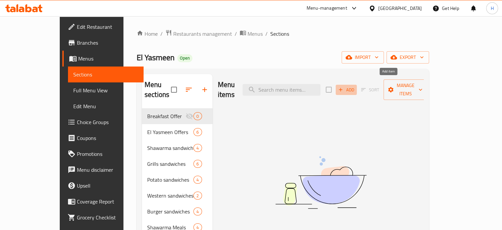
click at [355, 87] on span "Add" at bounding box center [347, 90] width 18 height 8
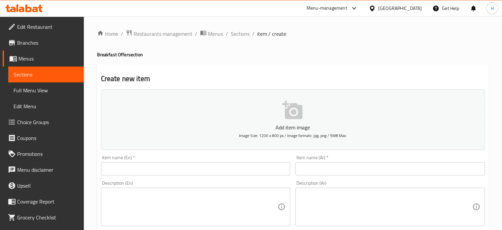
click at [337, 165] on input "text" at bounding box center [391, 168] width 190 height 13
paste input "عرض الفطار 1"
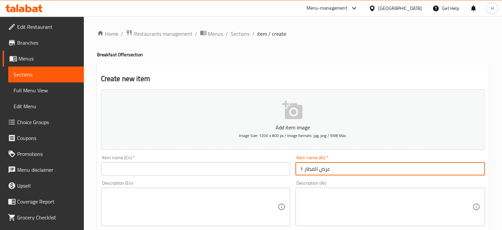
type input "عرض الفطار 1"
click at [188, 169] on input "text" at bounding box center [196, 168] width 190 height 13
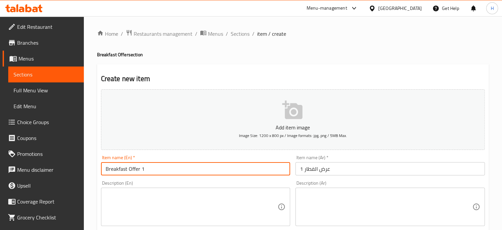
type input "Breakfast Offer 1"
click at [117, 193] on textarea at bounding box center [192, 206] width 172 height 31
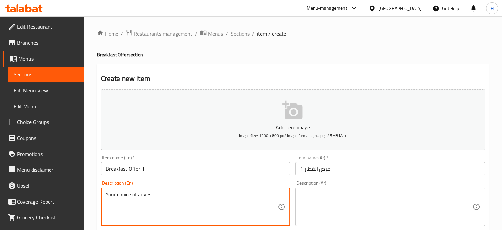
paste textarea "manoucheh"
type textarea "Your choice of any 3 manoucheh and get the 4th one free"
click at [336, 197] on textarea at bounding box center [386, 206] width 172 height 31
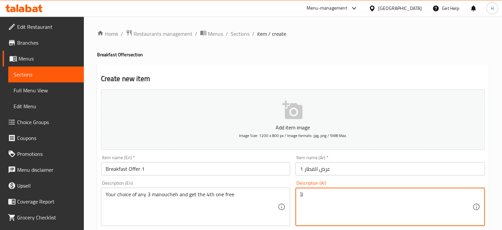
type textarea "ل"
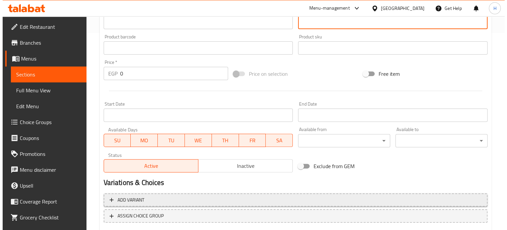
scroll to position [231, 0]
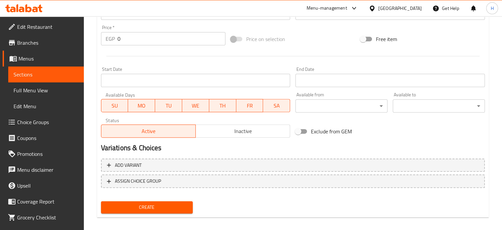
type textarea "أختيارك من اى 3 منقوشة وأحصل على الرابعة مجانا"
drag, startPoint x: 130, startPoint y: 39, endPoint x: 105, endPoint y: 40, distance: 25.1
click at [105, 40] on div "EGP 0 Price *" at bounding box center [163, 38] width 125 height 13
paste input "205"
type input "205"
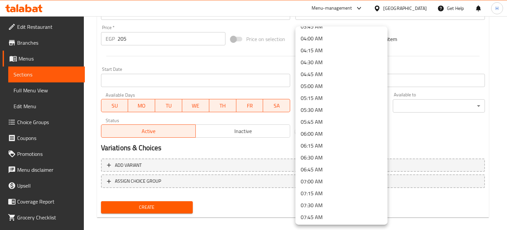
scroll to position [198, 0]
click at [314, 168] on li "07:00 AM" at bounding box center [342, 170] width 92 height 12
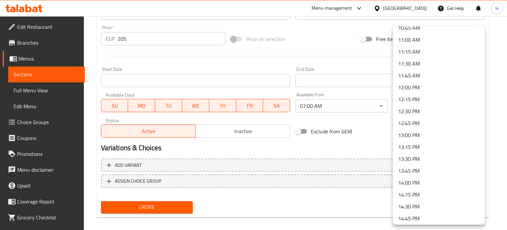
scroll to position [529, 0]
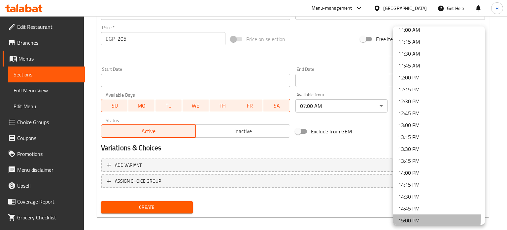
click at [410, 216] on li "15:00 PM" at bounding box center [439, 220] width 92 height 12
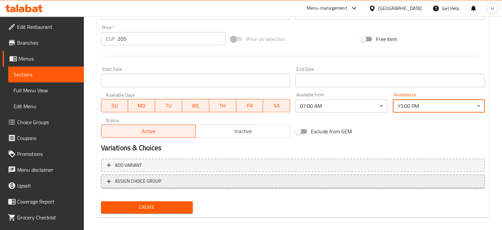
click at [131, 181] on span "ASSIGN CHOICE GROUP" at bounding box center [138, 181] width 46 height 8
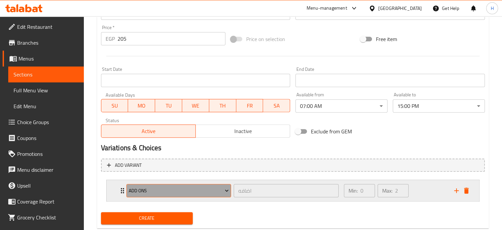
click at [141, 192] on span "add ons" at bounding box center [179, 190] width 100 height 8
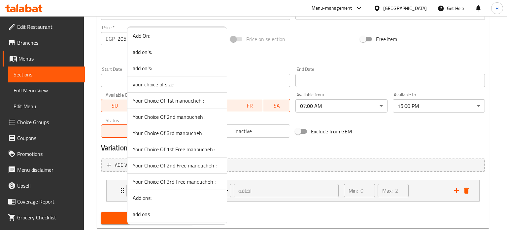
scroll to position [210, 0]
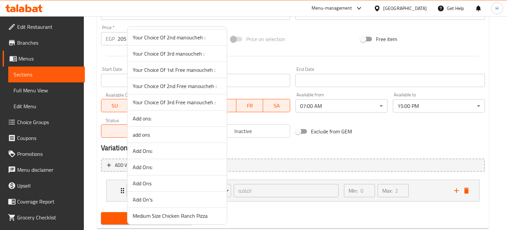
click at [165, 66] on span "Your Choice Of 1st Free manoucheh :" at bounding box center [177, 70] width 89 height 8
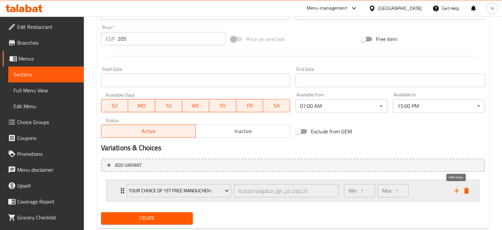
click at [455, 192] on icon "add" at bounding box center [457, 190] width 8 height 8
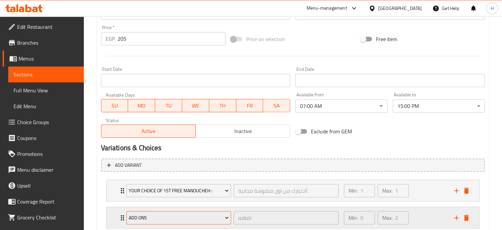
click at [181, 215] on span "add ons" at bounding box center [179, 217] width 100 height 8
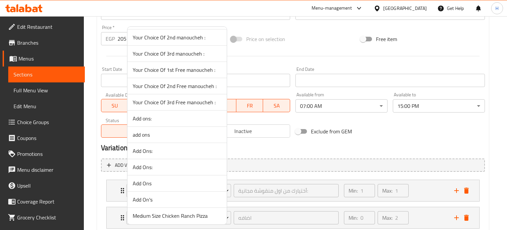
click at [161, 85] on span "Your Choice Of 2nd Free manoucheh :" at bounding box center [177, 86] width 89 height 8
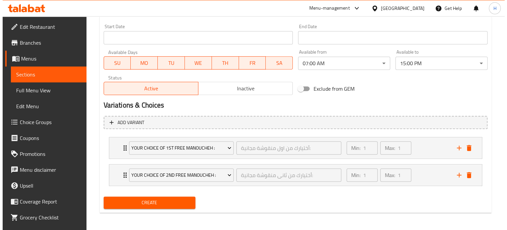
scroll to position [275, 0]
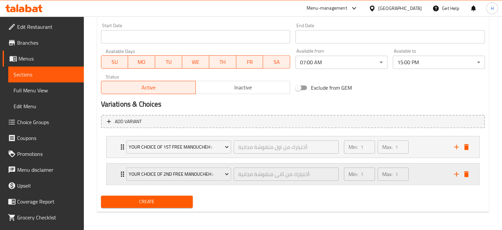
click at [456, 175] on icon "add" at bounding box center [457, 174] width 8 height 8
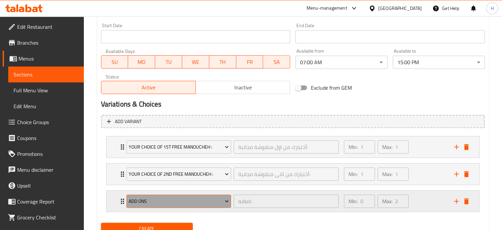
click at [193, 203] on span "add ons" at bounding box center [179, 201] width 100 height 8
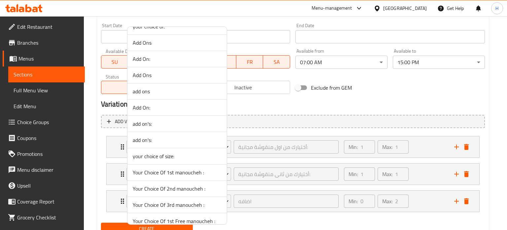
scroll to position [132, 0]
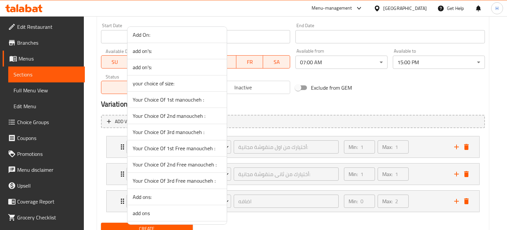
click at [170, 178] on span "Your Choice Of 3rd Free manoucheh :" at bounding box center [177, 180] width 89 height 8
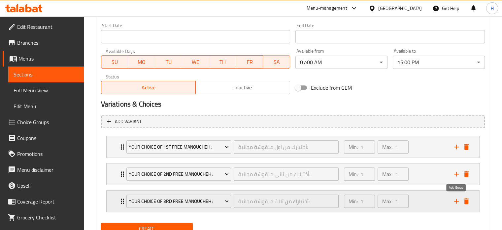
click at [455, 201] on icon "add" at bounding box center [457, 201] width 8 height 8
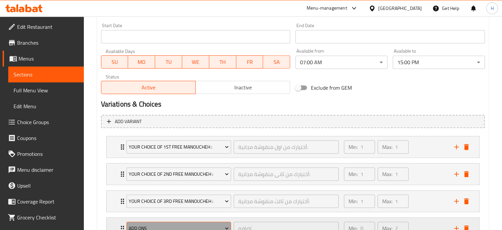
click at [194, 228] on span "add ons" at bounding box center [179, 228] width 100 height 8
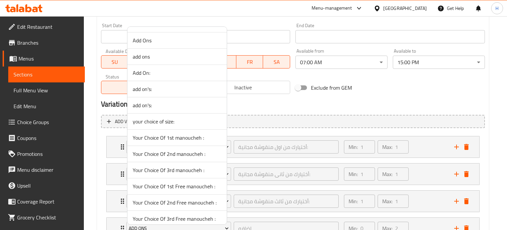
scroll to position [165, 0]
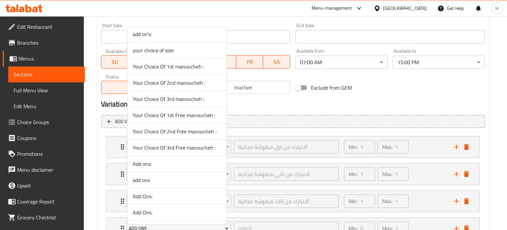
click at [171, 115] on span "Your Choice Of 1st Free manoucheh :" at bounding box center [177, 115] width 89 height 8
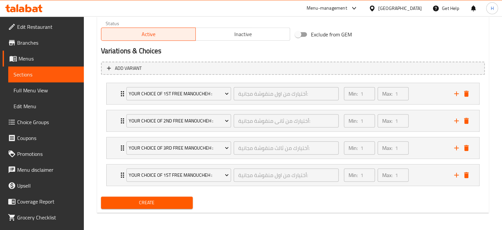
scroll to position [329, 0]
click at [164, 201] on span "Create" at bounding box center [147, 202] width 82 height 8
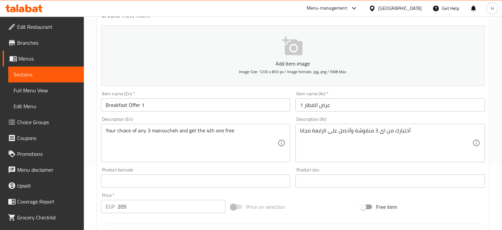
scroll to position [31, 0]
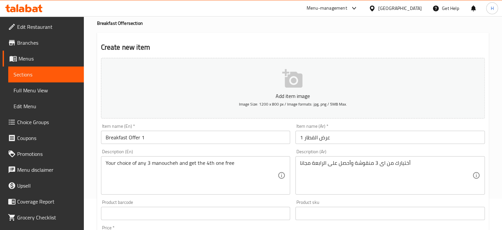
click at [164, 162] on textarea "Your choice of any 3 manoucheh and get the 4th one free" at bounding box center [192, 175] width 172 height 31
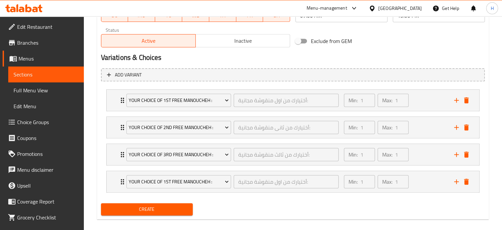
scroll to position [327, 0]
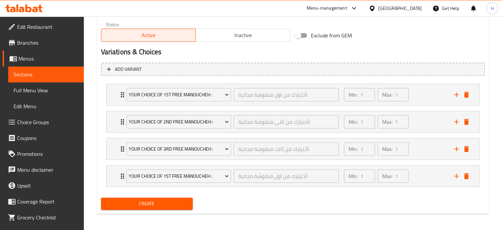
click at [145, 206] on span "Create" at bounding box center [147, 203] width 82 height 8
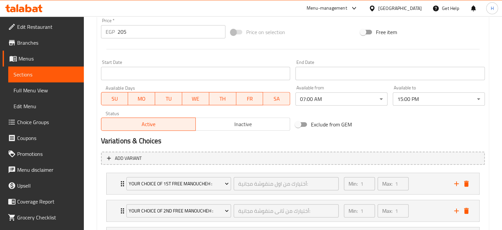
scroll to position [228, 0]
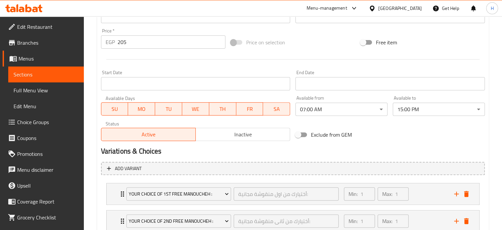
click at [21, 59] on span "Menus" at bounding box center [48, 59] width 60 height 8
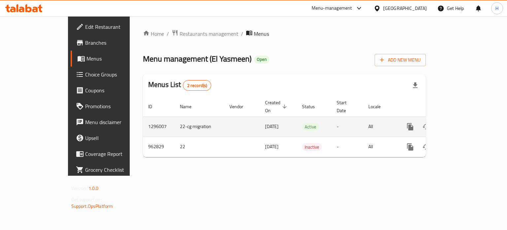
click at [462, 123] on icon "enhanced table" at bounding box center [458, 127] width 8 height 8
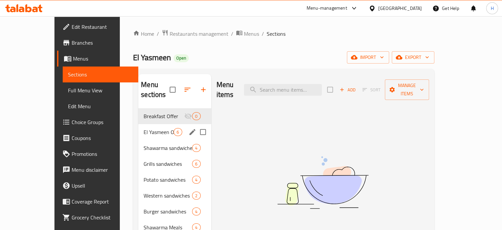
click at [144, 128] on span "El Yasmeen Offers" at bounding box center [159, 132] width 30 height 8
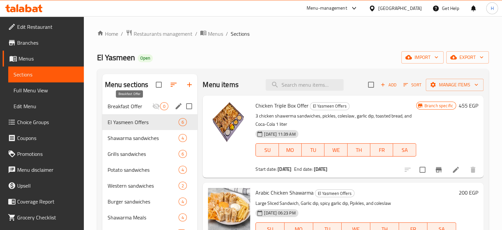
click at [129, 108] on span "Breakfast Offer" at bounding box center [130, 106] width 45 height 8
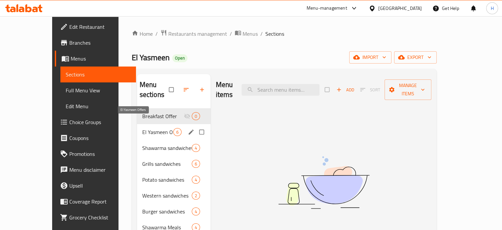
click at [142, 128] on span "El Yasmeen Offers" at bounding box center [157, 132] width 31 height 8
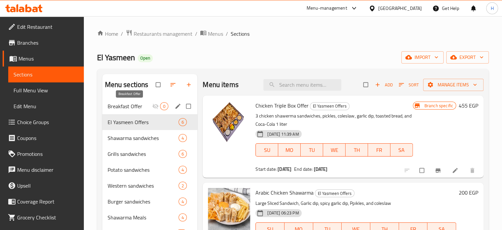
click at [136, 104] on span "Breakfast Offer" at bounding box center [130, 106] width 45 height 8
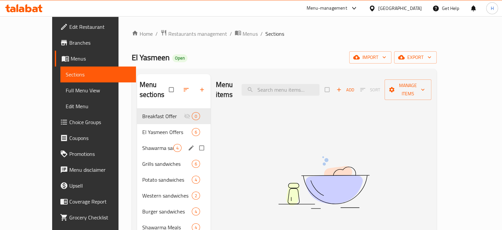
click at [142, 144] on span "Shawarma sandwiches" at bounding box center [157, 148] width 31 height 8
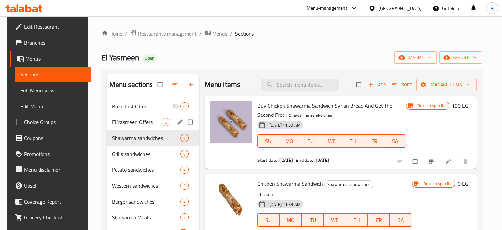
click at [132, 118] on span "El Yasmeen Offers" at bounding box center [137, 122] width 50 height 8
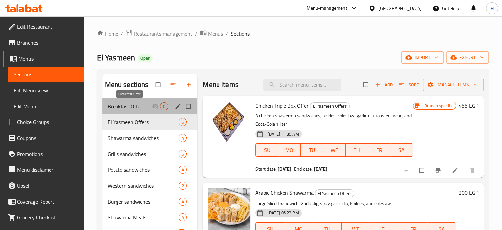
click at [132, 107] on span "Breakfast Offer" at bounding box center [130, 106] width 45 height 8
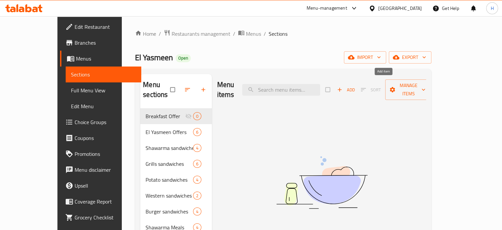
click at [355, 86] on span "Add" at bounding box center [346, 90] width 18 height 8
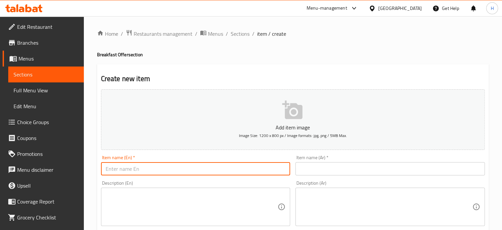
click at [153, 171] on input "text" at bounding box center [196, 168] width 190 height 13
type input "ل"
type input "Breakfast Offer 2"
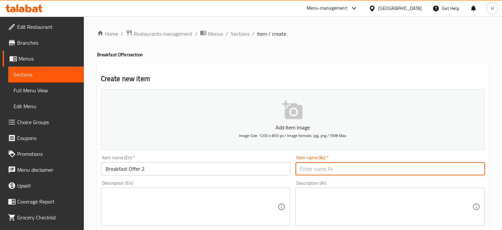
click at [313, 173] on input "text" at bounding box center [391, 168] width 190 height 13
type input "عرض الفطار 2"
click at [202, 197] on textarea at bounding box center [192, 206] width 172 height 31
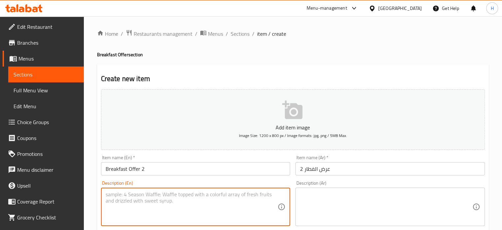
type textarea "إ"
paste textarea "manoucheh"
click at [167, 192] on textarea "Your Choice of any 6 manoucheh and get 3" at bounding box center [192, 206] width 172 height 31
click at [223, 193] on textarea "Your Choice of any 6 manoucheh and get 3" at bounding box center [192, 206] width 172 height 31
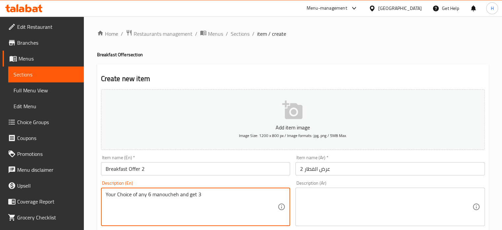
paste textarea "manoucheh"
type textarea "Your Choice of any 6 [PERSON_NAME] and get 3 manoucheh Free"
click at [316, 188] on div "Description (Ar)" at bounding box center [391, 206] width 190 height 38
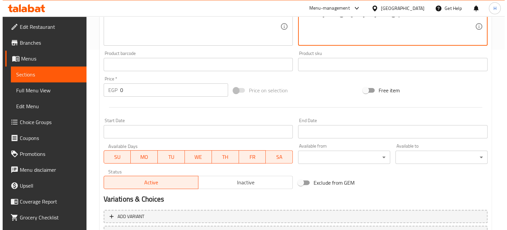
scroll to position [231, 0]
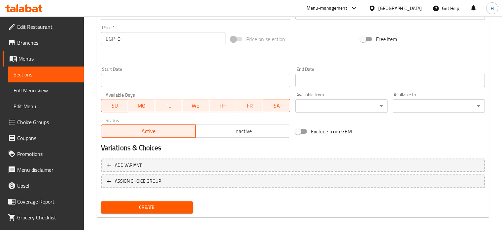
type textarea "أختار اى 6 منقوشة وأحصل على 3 منقوشة مجانا"
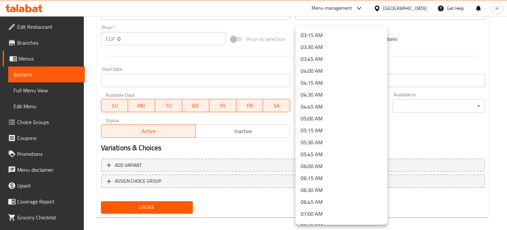
scroll to position [198, 0]
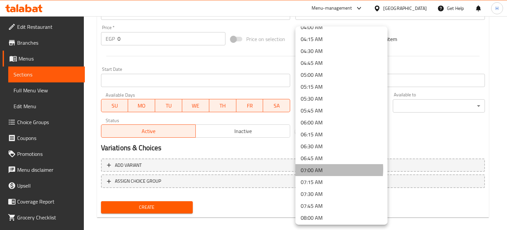
click at [315, 169] on li "07:00 AM" at bounding box center [342, 170] width 92 height 12
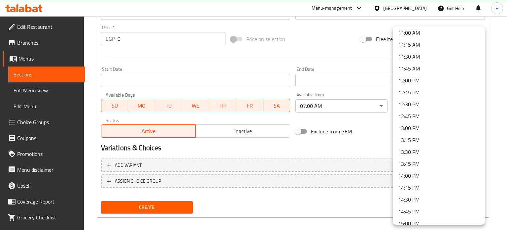
scroll to position [562, 0]
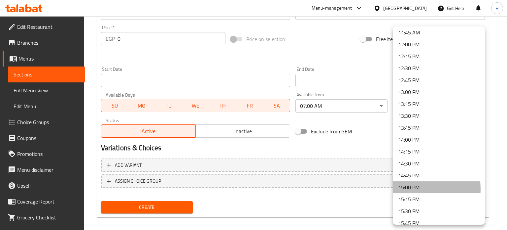
click at [407, 189] on li "15:00 PM" at bounding box center [439, 187] width 92 height 12
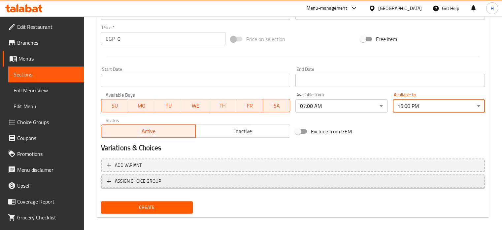
click at [155, 181] on span "ASSIGN CHOICE GROUP" at bounding box center [138, 181] width 46 height 8
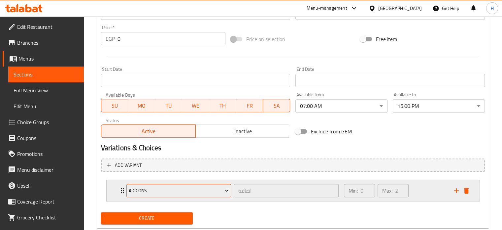
click at [136, 194] on span "add ons" at bounding box center [179, 190] width 100 height 8
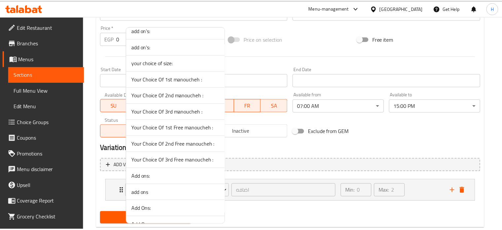
scroll to position [210, 0]
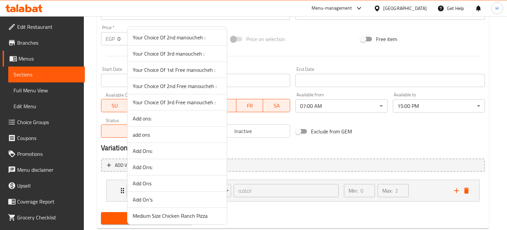
click at [169, 70] on span "Your Choice Of 1st Free manoucheh :" at bounding box center [177, 70] width 89 height 8
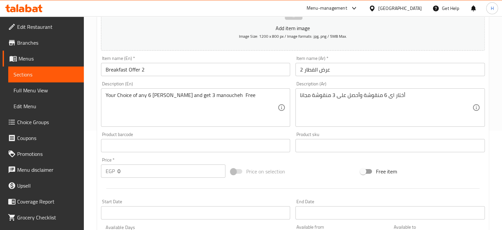
scroll to position [231, 0]
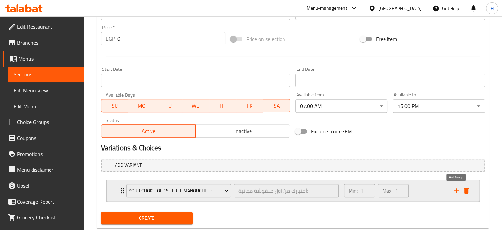
click at [457, 190] on icon "add" at bounding box center [457, 190] width 8 height 8
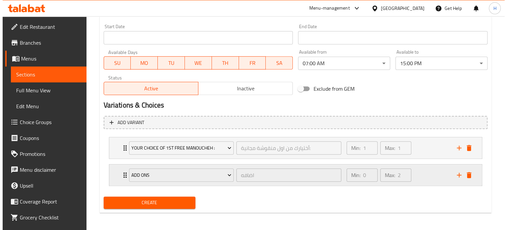
scroll to position [275, 0]
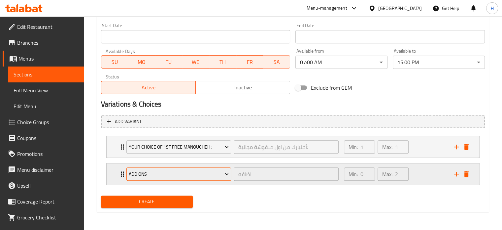
click at [165, 170] on span "add ons" at bounding box center [179, 174] width 100 height 8
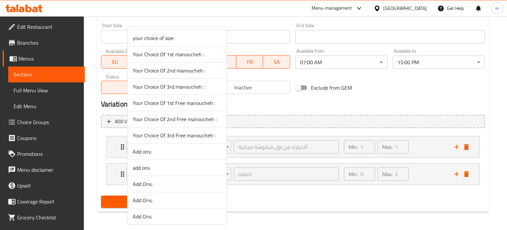
scroll to position [210, 0]
click at [177, 84] on span "Your Choice Of 2nd Free manoucheh :" at bounding box center [177, 86] width 89 height 8
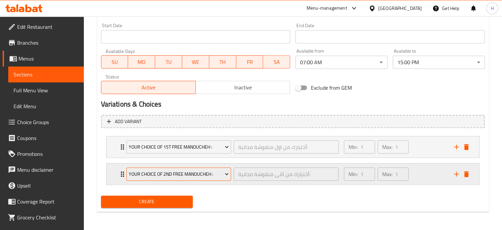
click at [198, 175] on span "Your Choice Of 2nd Free manoucheh :" at bounding box center [179, 174] width 100 height 8
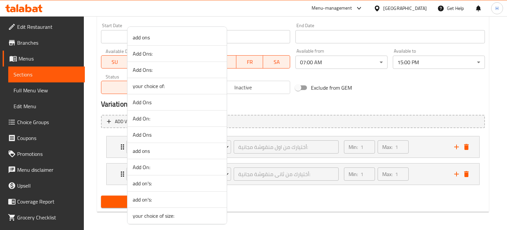
click at [257, 195] on div at bounding box center [253, 115] width 507 height 230
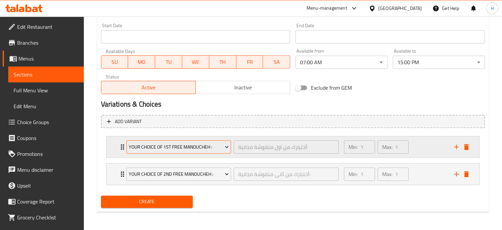
click at [201, 148] on span "Your Choice Of 1st Free manoucheh :" at bounding box center [179, 147] width 100 height 8
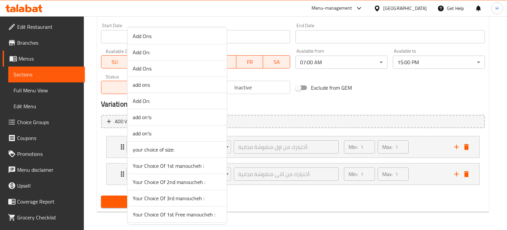
scroll to position [99, 0]
click at [180, 181] on span "Your Choice Of 1st Free manoucheh :" at bounding box center [177, 181] width 89 height 8
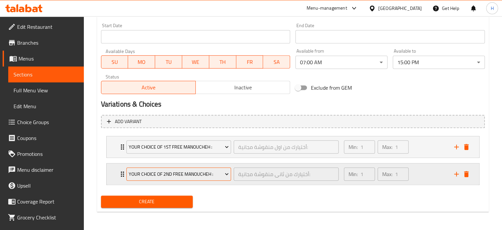
click at [181, 174] on span "Your Choice Of 2nd Free manoucheh :" at bounding box center [179, 174] width 100 height 8
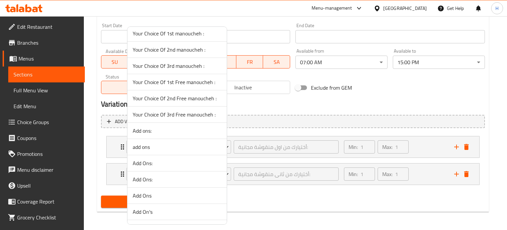
scroll to position [165, 0]
click at [177, 83] on span "Your Choice Of 2nd manoucheh :" at bounding box center [177, 83] width 89 height 8
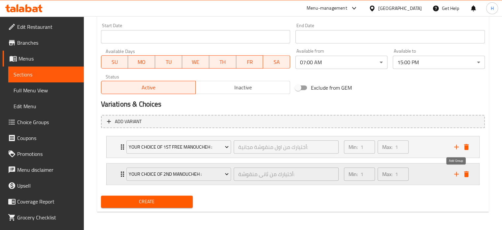
click at [455, 173] on icon "add" at bounding box center [457, 173] width 5 height 5
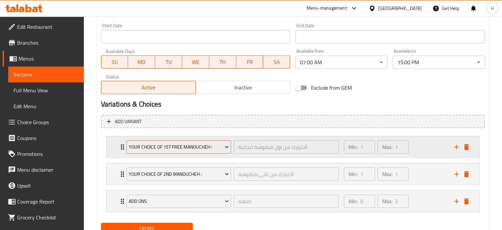
click at [192, 147] on span "Your Choice Of 1st Free manoucheh :" at bounding box center [179, 147] width 100 height 8
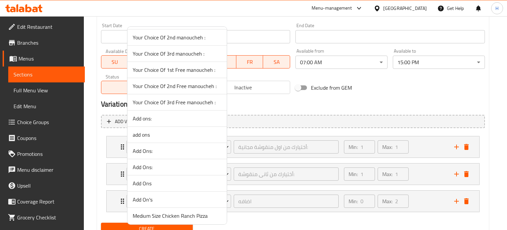
scroll to position [177, 0]
click at [177, 58] on li "Your Choice Of 1st manoucheh :" at bounding box center [177, 54] width 99 height 16
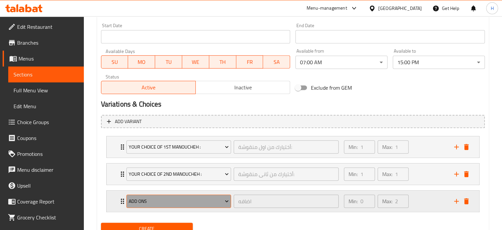
click at [193, 205] on button "add ons" at bounding box center [179, 200] width 105 height 13
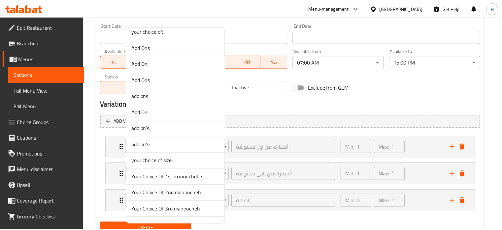
scroll to position [165, 0]
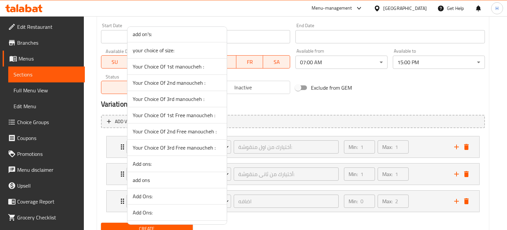
click at [173, 95] on span "Your Choice Of 3rd manoucheh :" at bounding box center [177, 99] width 89 height 8
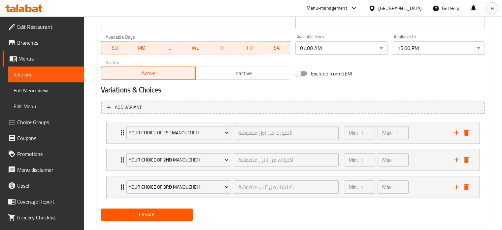
scroll to position [302, 0]
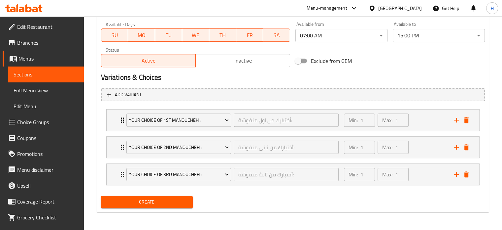
click at [176, 201] on span "Create" at bounding box center [147, 202] width 82 height 8
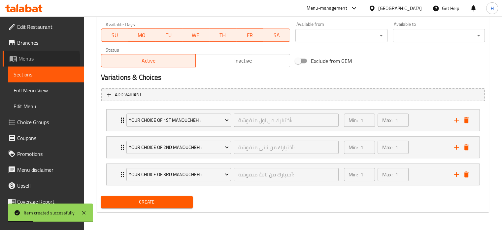
click at [36, 60] on span "Menus" at bounding box center [48, 59] width 60 height 8
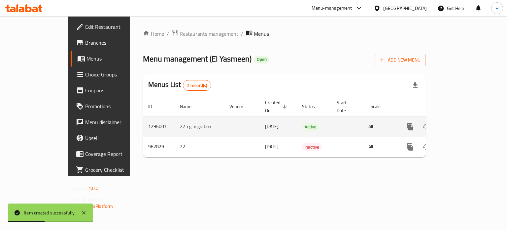
click at [462, 123] on icon "enhanced table" at bounding box center [458, 127] width 8 height 8
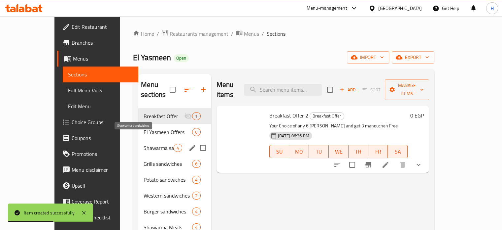
click at [144, 128] on span "El Yasmeen Offers" at bounding box center [168, 132] width 49 height 8
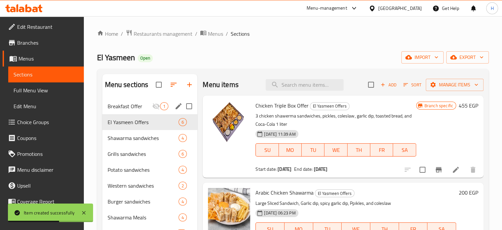
click at [136, 111] on div "Breakfast Offer 1" at bounding box center [149, 106] width 95 height 16
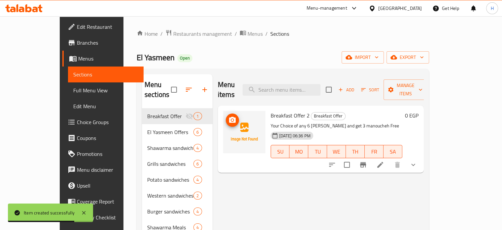
click at [231, 119] on circle "upload picture" at bounding box center [232, 120] width 2 height 2
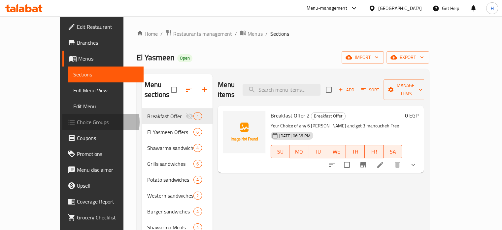
click at [77, 122] on span "Choice Groups" at bounding box center [107, 122] width 61 height 8
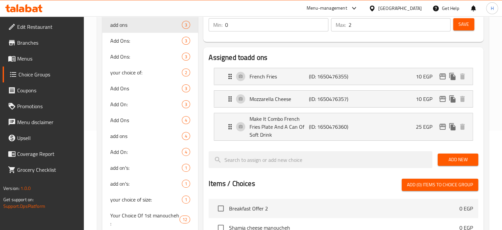
scroll to position [198, 0]
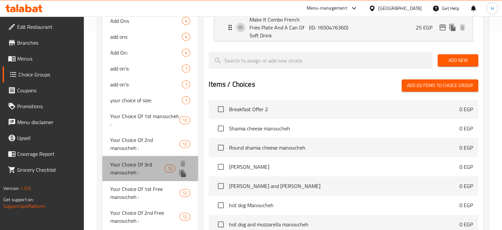
click at [142, 160] on span "Your Choice Of 3rd manoucheh :" at bounding box center [137, 168] width 55 height 16
type input "Your Choice Of 3rd manoucheh :"
type input "أختيارك من ثالث منقوشة:"
type input "1"
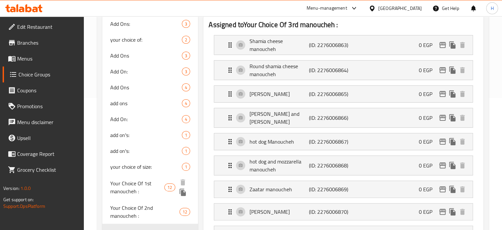
scroll to position [132, 0]
click at [143, 189] on span "Your Choice Of 1st manoucheh :" at bounding box center [137, 187] width 55 height 16
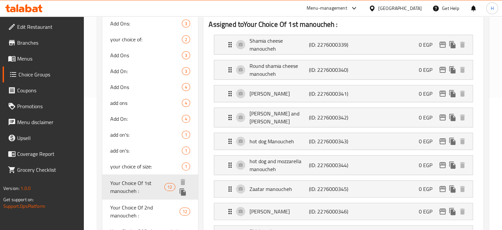
type input "Your Choice Of 1st manoucheh :"
type input "أختيارك من اول منقوشة:"
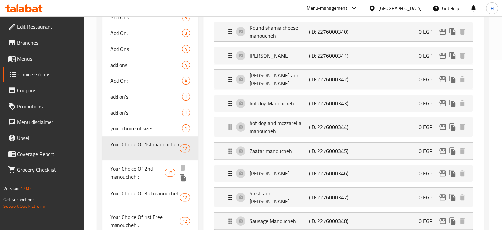
scroll to position [198, 0]
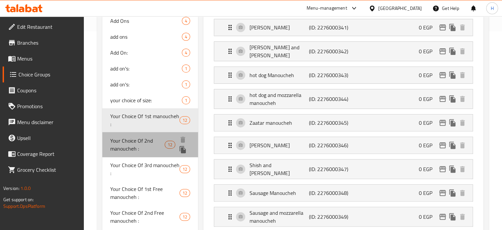
click at [144, 140] on span "Your Choice Of 2nd manoucheh :" at bounding box center [137, 144] width 55 height 16
type input "Your Choice Of 2nd manoucheh :"
type input "أختيارك من ثانى منقوشة:"
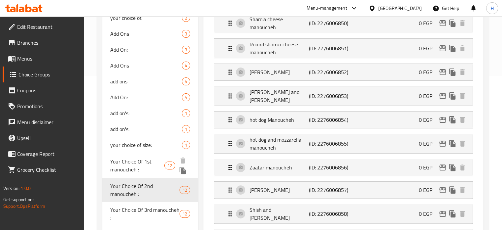
scroll to position [165, 0]
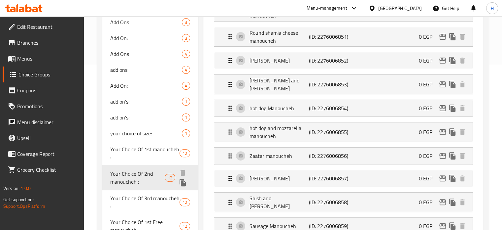
click at [184, 182] on icon "duplicate" at bounding box center [183, 182] width 8 height 8
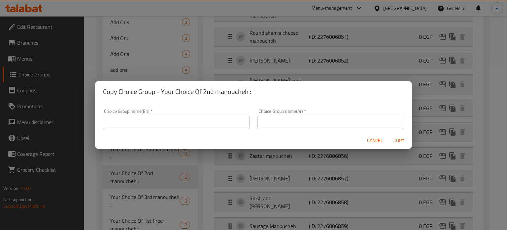
click at [192, 117] on input "text" at bounding box center [176, 122] width 147 height 13
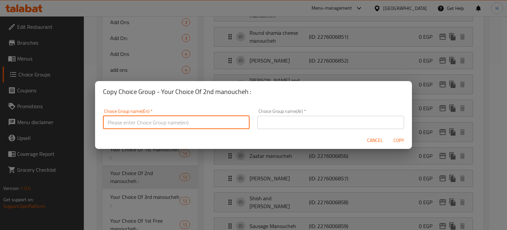
paste input "Your Choice Of 3rd Free manoucheh :"
click at [145, 121] on input "Your Choice Of 3rd Free manoucheh :" at bounding box center [176, 122] width 147 height 13
type input "Your Choice Of 4th Free manoucheh :"
click at [373, 141] on span "Cancel" at bounding box center [375, 140] width 16 height 8
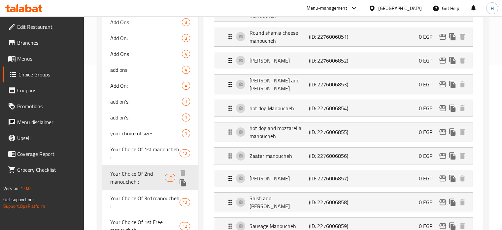
click at [184, 183] on icon "duplicate" at bounding box center [183, 182] width 6 height 7
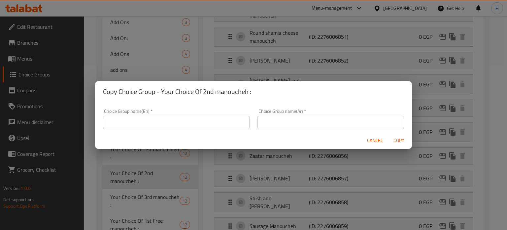
click at [168, 119] on input "text" at bounding box center [176, 122] width 147 height 13
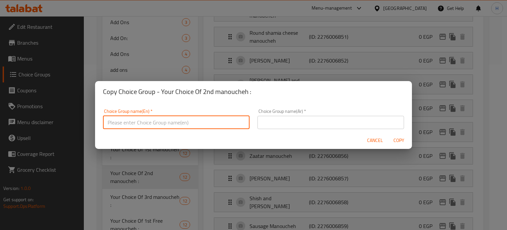
paste input "Your Choice Of 3rd manoucheh :"
click at [145, 122] on input "Your Choice Of 3rd manoucheh :" at bounding box center [176, 122] width 147 height 13
click at [152, 121] on input "Your Choice Of 4th manoucheh :" at bounding box center [176, 122] width 147 height 13
type input "Your Choice Of 4th Manoucheh :"
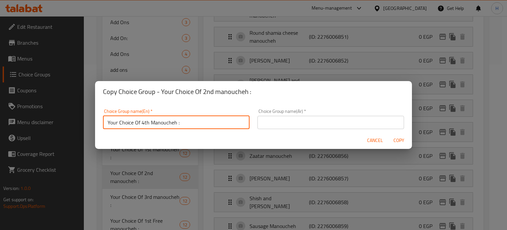
click at [287, 122] on input "text" at bounding box center [331, 122] width 147 height 13
paste input "أختيارك من ثالث منقوشة:"
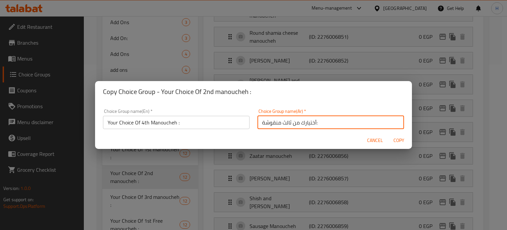
click at [283, 123] on input "أختيارك من ثالث منقوشة:" at bounding box center [331, 122] width 147 height 13
type input "أختيارك من رابع منقوشة:"
click at [396, 140] on span "Copy" at bounding box center [399, 140] width 16 height 8
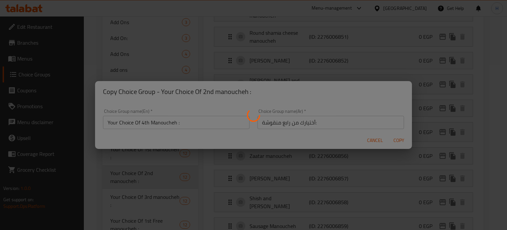
type input "Your Choice Of 4th Manoucheh :"
type input "أختيارك من رابع منقوشة:"
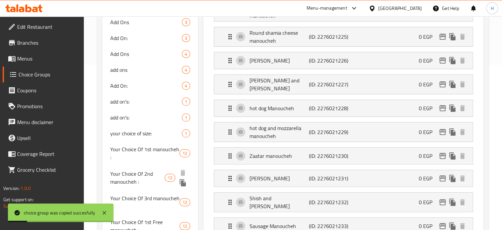
click at [184, 184] on icon "duplicate" at bounding box center [183, 182] width 6 height 7
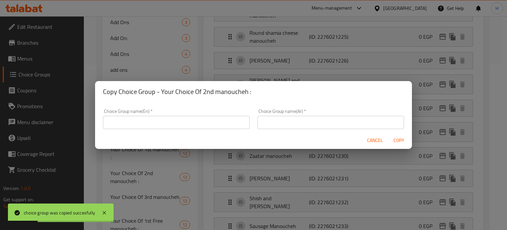
click at [293, 121] on input "text" at bounding box center [331, 122] width 147 height 13
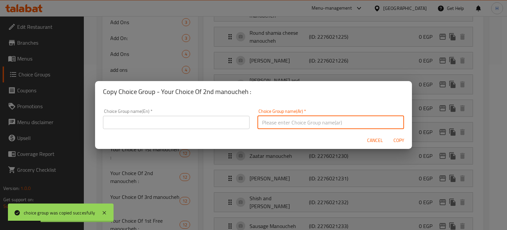
paste input "أختيارك من ثالث منقوشة:"
click at [284, 121] on input "أختيارك من ثالث منقوشة:" at bounding box center [331, 122] width 147 height 13
type input "أختيارك من خامس منقوشة:"
click at [168, 121] on input "text" at bounding box center [176, 122] width 147 height 13
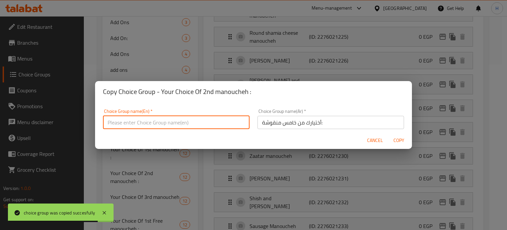
paste input "Your Choice Of 3rd manoucheh :"
click at [154, 121] on input "Your Choice Of 3rd manoucheh :" at bounding box center [176, 122] width 147 height 13
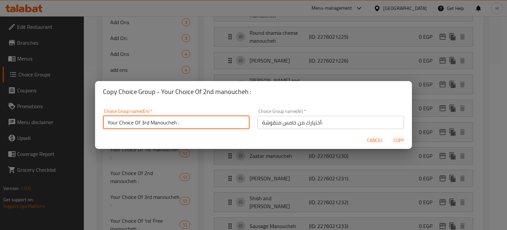
click at [144, 120] on input "Your Choice Of 3rd Manoucheh :" at bounding box center [176, 122] width 147 height 13
drag, startPoint x: 196, startPoint y: 123, endPoint x: 53, endPoint y: 114, distance: 142.7
click at [53, 114] on div "Copy Choice Group - Your Choice Of 2nd manoucheh : Choice Group name(En)   * Yo…" at bounding box center [253, 115] width 507 height 230
type input "Your Choice Of 5th Manoucheh :"
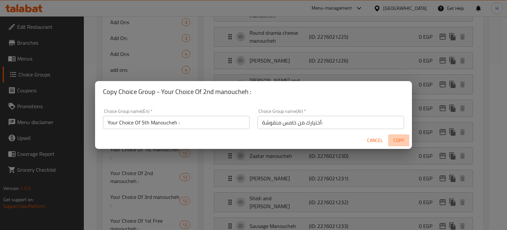
click at [401, 142] on span "Copy" at bounding box center [399, 140] width 16 height 8
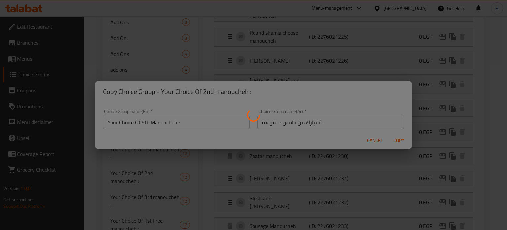
type input "Your Choice Of 5th Manoucheh :"
type input "أختيارك من خامس منقوشة:"
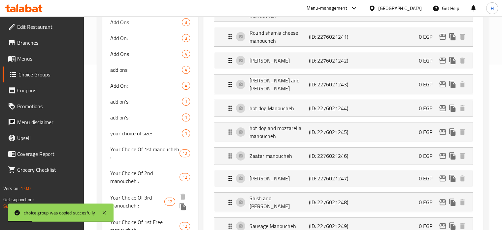
click at [184, 206] on icon "duplicate" at bounding box center [183, 206] width 6 height 7
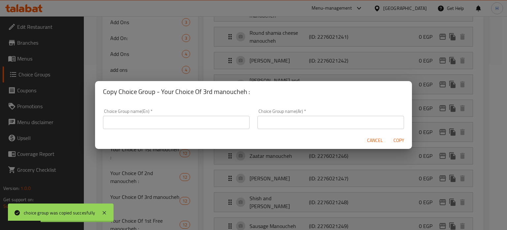
click at [161, 123] on input "text" at bounding box center [176, 122] width 147 height 13
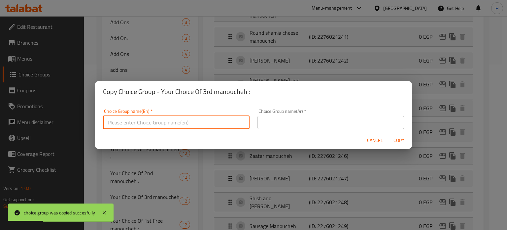
paste input "Your Choice Of 5th Manoucheh :"
click at [143, 120] on input "Your Choice Of 5th Manoucheh :" at bounding box center [176, 122] width 147 height 13
type input "Your Choice Of 6th Manoucheh :"
drag, startPoint x: 264, startPoint y: 123, endPoint x: 261, endPoint y: 116, distance: 7.9
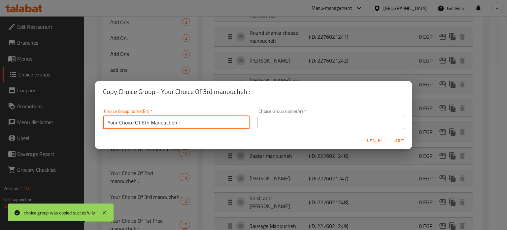
click at [266, 123] on input "text" at bounding box center [331, 122] width 147 height 13
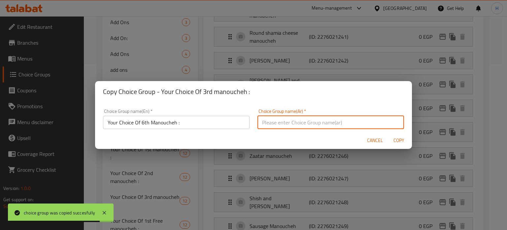
click at [277, 121] on input "text" at bounding box center [331, 122] width 147 height 13
paste input "أختيارك من ثالث منقوشة:"
click at [285, 121] on input "أختيارك من ثالث منقوشة:" at bounding box center [331, 122] width 147 height 13
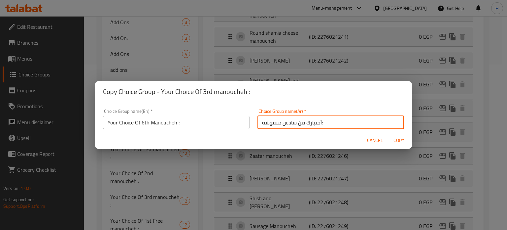
type input "أختيارك من سادس منقوشة:"
click at [401, 138] on span "Copy" at bounding box center [399, 140] width 16 height 8
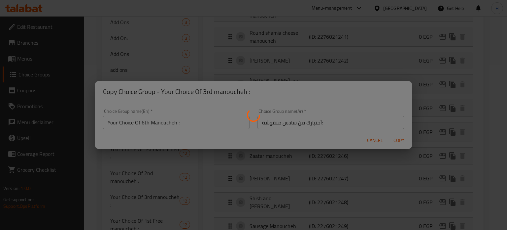
type input "Your Choice Of 6th Manoucheh :"
type input "أختيارك من سادس منقوشة:"
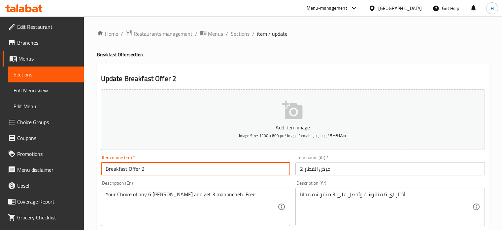
drag, startPoint x: 142, startPoint y: 165, endPoint x: 55, endPoint y: 157, distance: 87.6
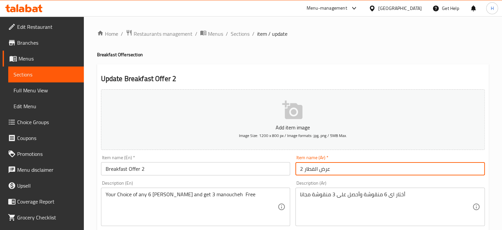
drag, startPoint x: 340, startPoint y: 170, endPoint x: 264, endPoint y: 164, distance: 75.6
click at [264, 164] on div "Add item image Image Size: 1200 x 800 px / Image formats: jpg, png / 5MB Max. I…" at bounding box center [292, 229] width 389 height 285
click at [310, 166] on input "عرض الفطار 2" at bounding box center [391, 168] width 190 height 13
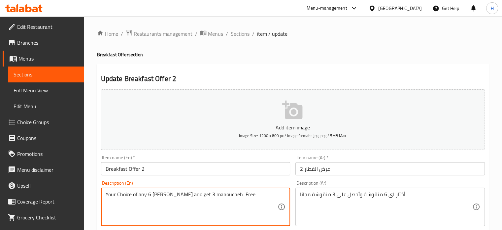
click at [198, 194] on textarea "Your Choice of any 6 [PERSON_NAME] and get 3 manoucheh Free" at bounding box center [192, 206] width 172 height 31
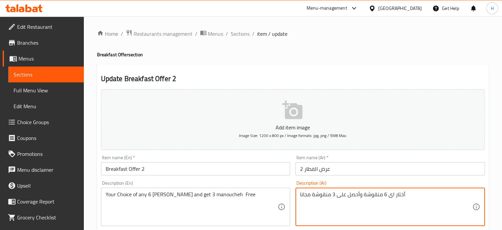
click at [351, 192] on textarea "أختار اى 6 منقوشة وأحصل على 3 منقوشة مجانا" at bounding box center [386, 206] width 172 height 31
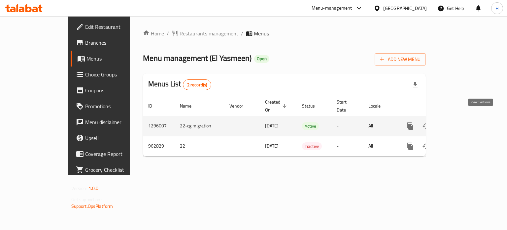
click at [462, 122] on icon "enhanced table" at bounding box center [458, 126] width 8 height 8
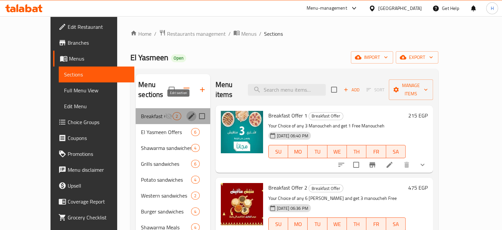
click at [189, 113] on icon "edit" at bounding box center [192, 116] width 6 height 6
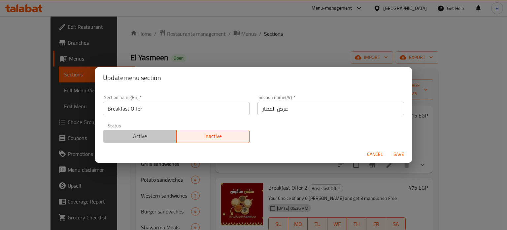
click at [153, 132] on button "Active" at bounding box center [140, 135] width 74 height 13
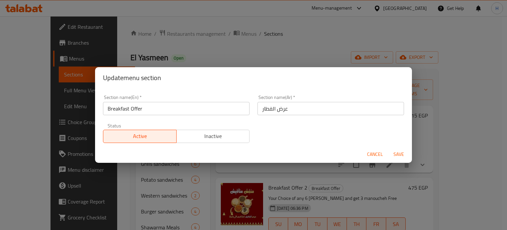
click at [399, 156] on span "Save" at bounding box center [399, 154] width 16 height 8
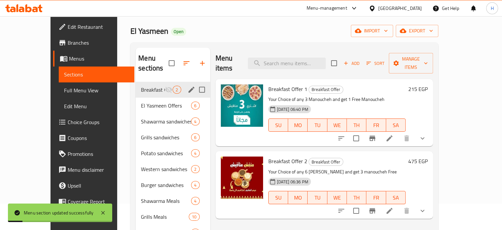
scroll to position [66, 0]
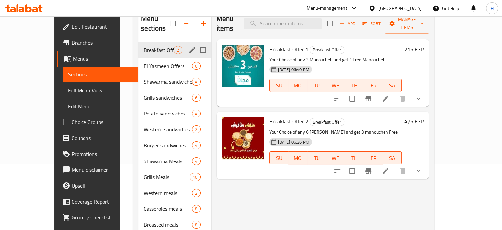
click at [395, 165] on li at bounding box center [386, 171] width 18 height 12
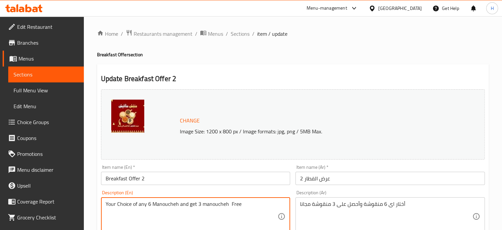
click at [205, 203] on textarea "Your Choice of any 6 Manoucheh and get 3 manoucheh Free" at bounding box center [192, 216] width 172 height 31
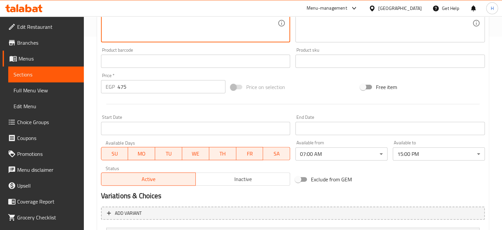
scroll to position [473, 0]
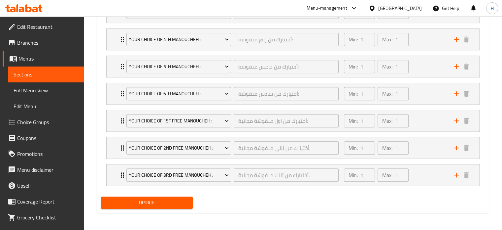
type textarea "Your Choice of any 6 Manoucheh and get 3 Manoucheh Free"
click at [173, 200] on span "Update" at bounding box center [147, 202] width 82 height 8
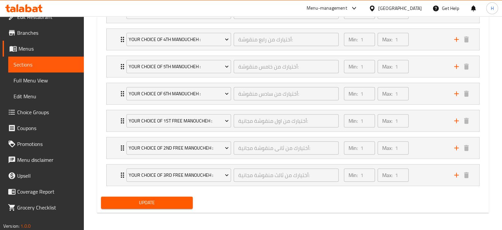
scroll to position [16, 0]
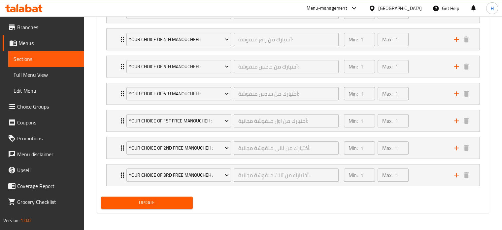
click at [38, 110] on span "Choice Groups" at bounding box center [47, 106] width 61 height 8
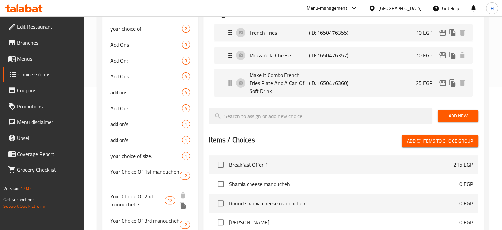
scroll to position [226, 0]
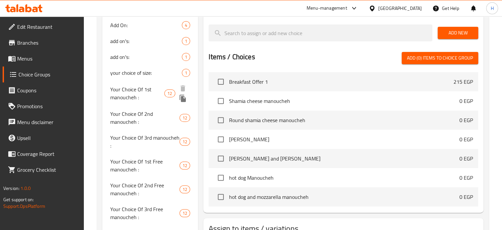
click at [138, 91] on span "Your Choice Of 1st manoucheh :" at bounding box center [137, 93] width 55 height 16
type input "Your Choice Of 1st manoucheh :"
type input "أختيارك من اول منقوشة:"
type input "1"
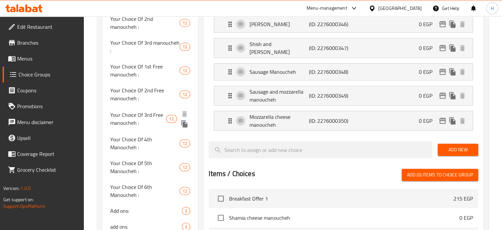
scroll to position [253, 0]
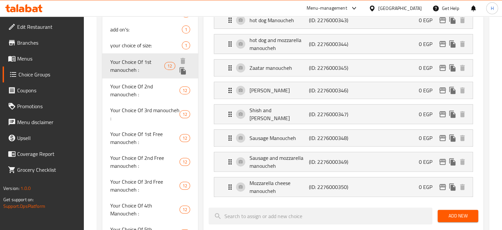
click at [131, 63] on span "Your Choice Of 1st manoucheh :" at bounding box center [137, 66] width 55 height 16
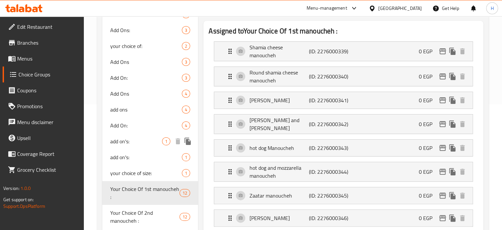
scroll to position [154, 0]
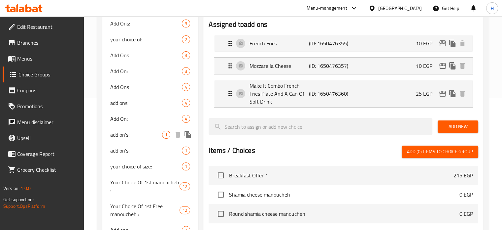
scroll to position [198, 0]
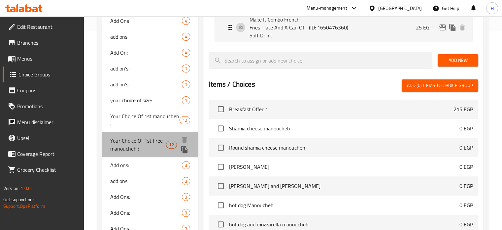
click at [144, 148] on span "Your Choice Of 1st Free manoucheh :" at bounding box center [138, 144] width 56 height 16
type input "Your Choice Of 1st Free manoucheh :"
type input "أختيارك من اول منقوشة مجانية:"
type input "1"
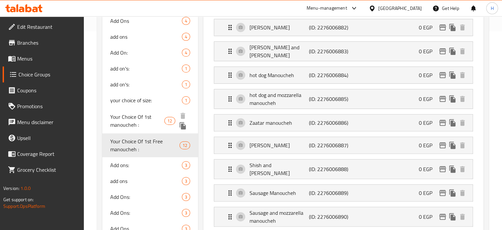
click at [147, 126] on span "Your Choice Of 1st manoucheh :" at bounding box center [137, 121] width 55 height 16
type input "Your Choice Of 1st manoucheh :"
type input "أختيارك من اول منقوشة:"
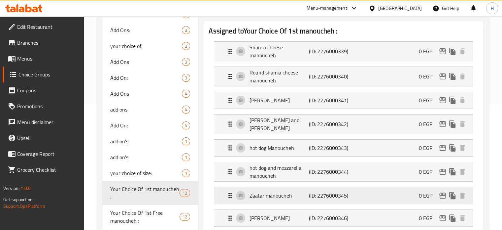
scroll to position [66, 0]
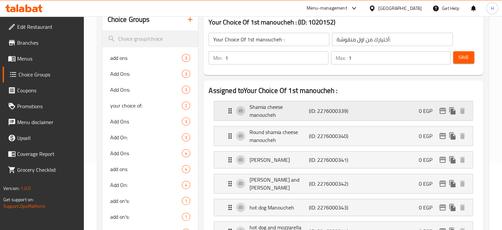
click at [410, 111] on div "[PERSON_NAME] cheese manoucheh (ID: 2276000339) 0 EGP" at bounding box center [345, 110] width 239 height 19
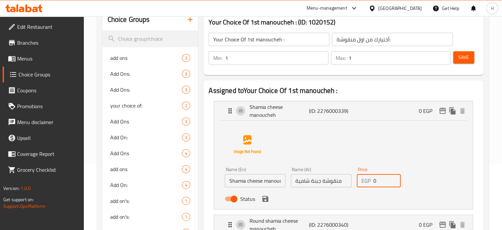
drag, startPoint x: 385, startPoint y: 183, endPoint x: 370, endPoint y: 182, distance: 15.2
click at [370, 182] on div "EGP 0 Price" at bounding box center [379, 180] width 44 height 13
paste input "35"
click at [271, 195] on div "Status" at bounding box center [321, 199] width 198 height 18
click at [267, 198] on icon "save" at bounding box center [266, 199] width 6 height 6
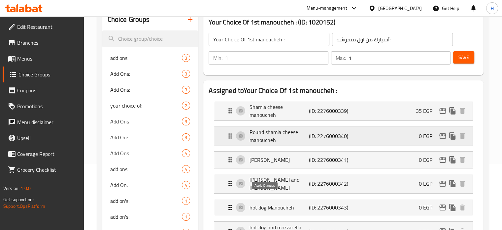
type input "35"
click at [410, 134] on div "Round [PERSON_NAME] cheese manoucheh (ID: 2276000340) 0 EGP" at bounding box center [345, 135] width 239 height 19
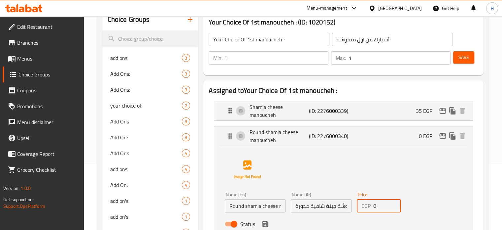
drag, startPoint x: 378, startPoint y: 209, endPoint x: 356, endPoint y: 207, distance: 21.6
click at [356, 207] on div "Price EGP 0 Price" at bounding box center [379, 201] width 50 height 25
paste input "45"
click at [266, 224] on icon "save" at bounding box center [266, 224] width 8 height 8
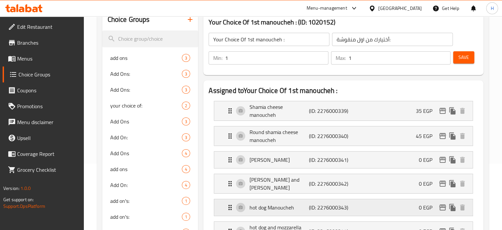
type input "45"
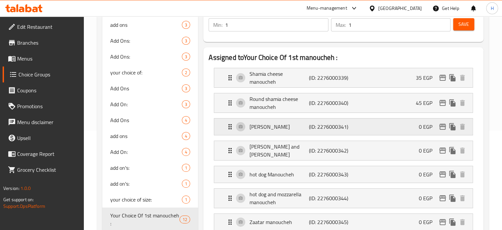
click at [424, 128] on p "0 EGP" at bounding box center [428, 127] width 19 height 8
click at [426, 129] on p "0 EGP" at bounding box center [428, 127] width 19 height 8
click at [374, 127] on div "[PERSON_NAME] (ID: 2276000341) 0 EGP" at bounding box center [345, 126] width 239 height 17
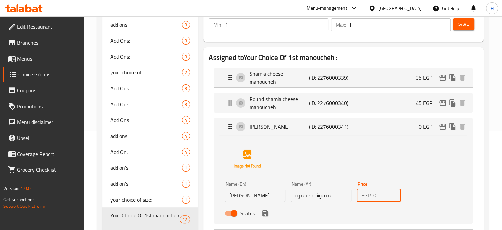
drag, startPoint x: 381, startPoint y: 200, endPoint x: 350, endPoint y: 200, distance: 30.7
click at [350, 200] on div "Name (En) [PERSON_NAME] Name (En) Name (Ar) منقوشة محمرة Name (Ar) Price EGP 0 …" at bounding box center [321, 200] width 198 height 43
paste input "4"
click at [265, 215] on icon "save" at bounding box center [266, 213] width 6 height 6
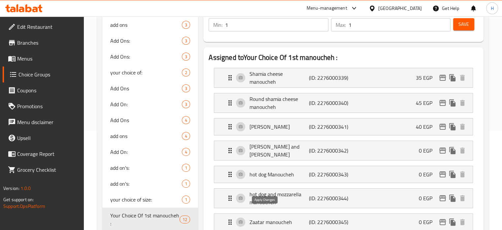
type input "40"
click at [393, 146] on div "[PERSON_NAME] and [PERSON_NAME] (ID: 2276000342) 0 EGP" at bounding box center [345, 150] width 239 height 19
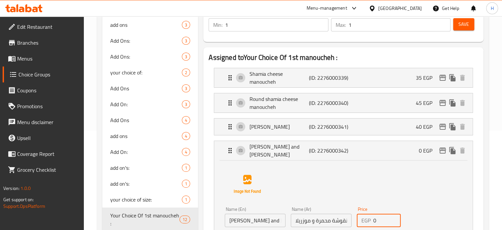
drag, startPoint x: 386, startPoint y: 218, endPoint x: 371, endPoint y: 219, distance: 15.3
click at [371, 219] on div "EGP 0 Price" at bounding box center [379, 219] width 44 height 13
paste input "4"
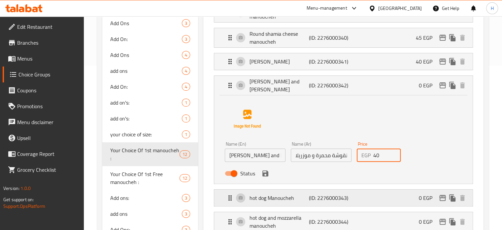
scroll to position [165, 0]
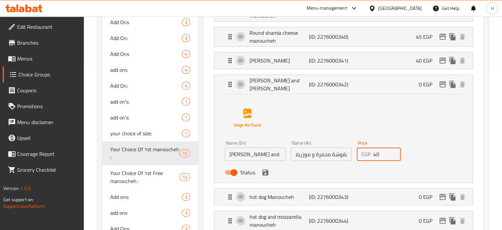
click at [266, 172] on icon "save" at bounding box center [266, 172] width 6 height 6
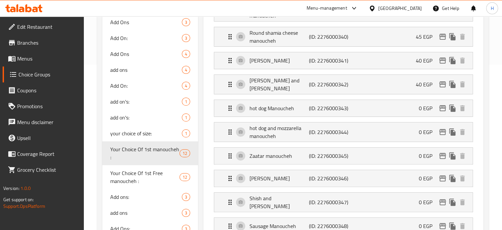
type input "40"
click at [414, 109] on div "hot dog Manoucheh (ID: 2276000343) 0 EGP" at bounding box center [345, 108] width 239 height 17
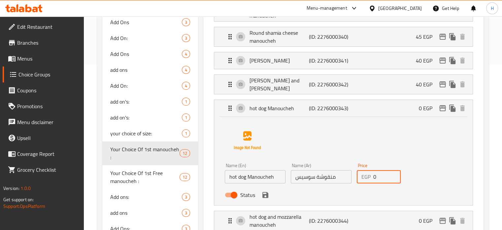
drag, startPoint x: 382, startPoint y: 174, endPoint x: 353, endPoint y: 175, distance: 29.1
click at [353, 175] on div "Name (En) hot dog Manoucheh Name (En) Name (Ar) منقوشة سوسيس Name (Ar) Price EG…" at bounding box center [321, 181] width 198 height 43
paste input "45"
click at [266, 194] on icon "save" at bounding box center [266, 195] width 6 height 6
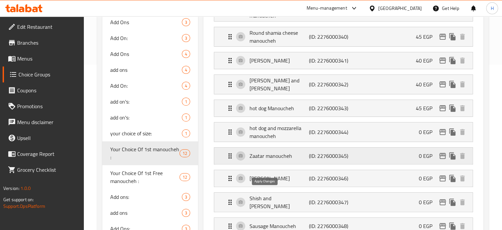
type input "45"
click at [418, 128] on div "hot dog and mozzarella manoucheh (ID: 2276000344) 0 EGP" at bounding box center [345, 131] width 239 height 19
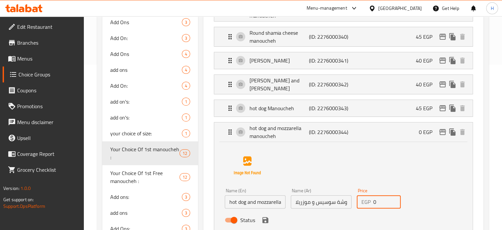
drag, startPoint x: 383, startPoint y: 199, endPoint x: 359, endPoint y: 200, distance: 24.1
click at [359, 200] on div "EGP 0 Price" at bounding box center [379, 201] width 44 height 13
paste input "6"
drag, startPoint x: 265, startPoint y: 219, endPoint x: 273, endPoint y: 210, distance: 12.2
click at [265, 219] on icon "save" at bounding box center [266, 220] width 6 height 6
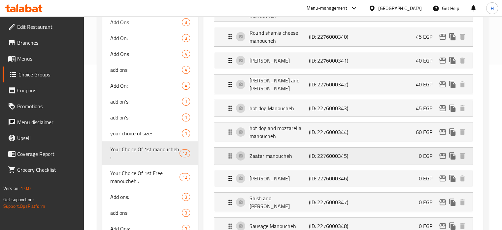
type input "60"
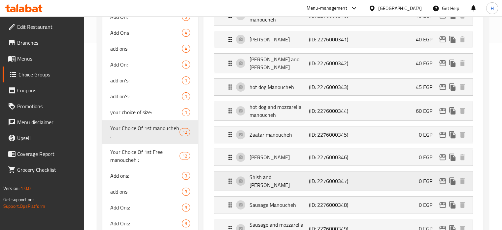
scroll to position [198, 0]
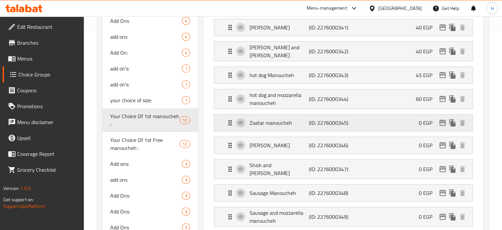
click at [422, 119] on p "0 EGP" at bounding box center [428, 123] width 19 height 8
click at [409, 123] on div "Zaatar manoucheh (ID: 2276000345) 0 EGP" at bounding box center [345, 122] width 239 height 17
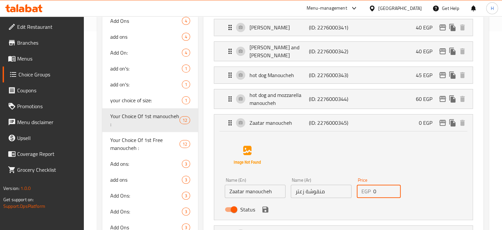
drag, startPoint x: 382, startPoint y: 189, endPoint x: 358, endPoint y: 189, distance: 23.1
click at [358, 189] on div "EGP 0 Price" at bounding box center [379, 190] width 44 height 13
paste input "4"
click at [268, 209] on icon "save" at bounding box center [266, 209] width 6 height 6
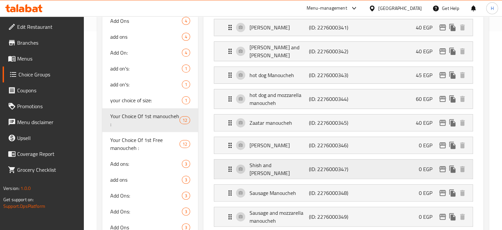
type input "40"
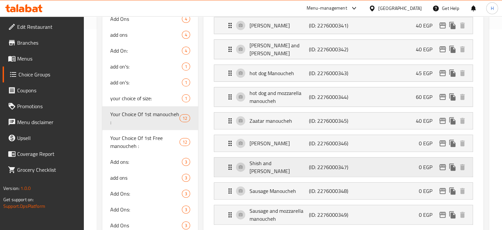
scroll to position [231, 0]
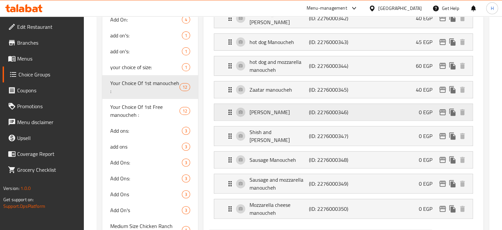
click at [378, 114] on div "Shish manoucheh (ID: 2276000346) 0 EGP" at bounding box center [345, 112] width 239 height 17
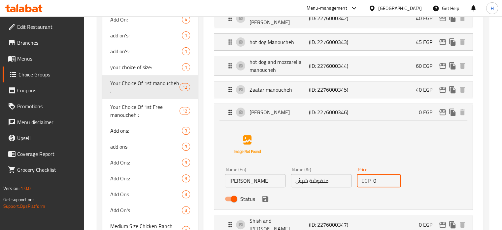
drag, startPoint x: 372, startPoint y: 179, endPoint x: 350, endPoint y: 181, distance: 21.9
click at [359, 179] on div "EGP 0 Price" at bounding box center [379, 180] width 44 height 13
paste input "6"
click at [266, 199] on icon "save" at bounding box center [266, 199] width 6 height 6
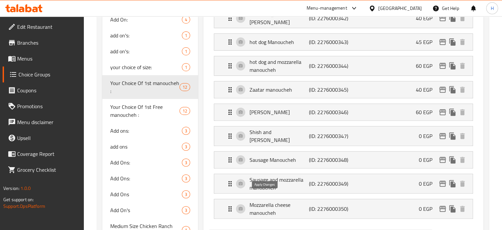
type input "60"
click at [421, 140] on div "Shish and mozzarella manoucheh (ID: 2276000347) 0 EGP" at bounding box center [345, 135] width 239 height 19
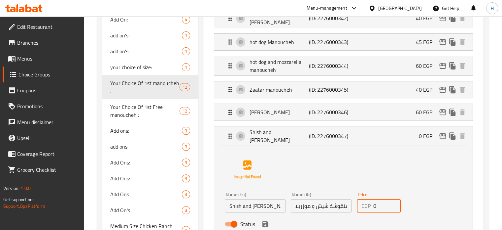
drag, startPoint x: 382, startPoint y: 203, endPoint x: 361, endPoint y: 203, distance: 21.1
click at [361, 203] on div "EGP 0 Price" at bounding box center [379, 205] width 44 height 13
paste input "7"
click at [262, 223] on icon "save" at bounding box center [266, 224] width 8 height 8
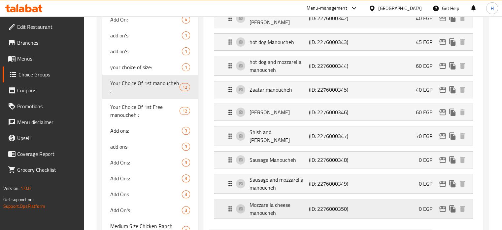
type input "70"
click at [418, 154] on div "Sausage Manoucheh (ID: 2276000348) 0 EGP" at bounding box center [345, 159] width 239 height 17
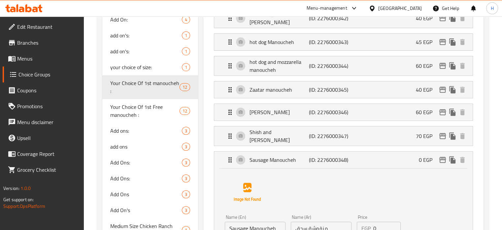
drag, startPoint x: 379, startPoint y: 226, endPoint x: 362, endPoint y: 226, distance: 16.2
click at [362, 226] on div "Name (En) Sausage Manoucheh Name (En) Name (Ar) منقوشة سجق Name (Ar) Price EGP …" at bounding box center [321, 233] width 198 height 43
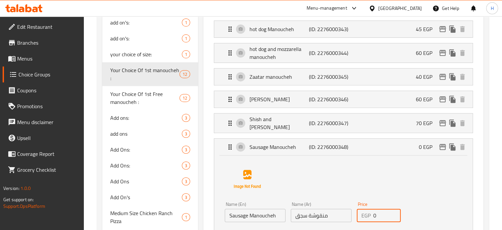
paste input "6"
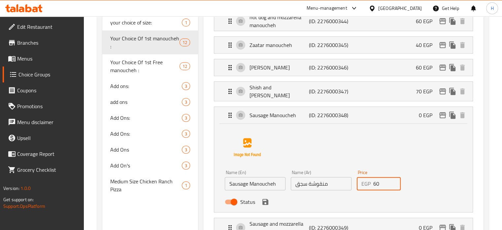
scroll to position [277, 0]
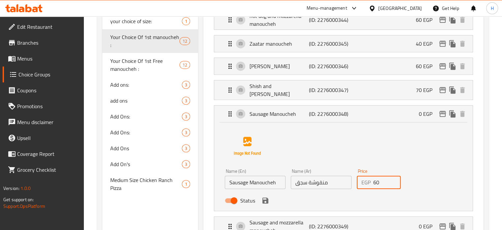
click at [268, 196] on icon "save" at bounding box center [266, 200] width 8 height 8
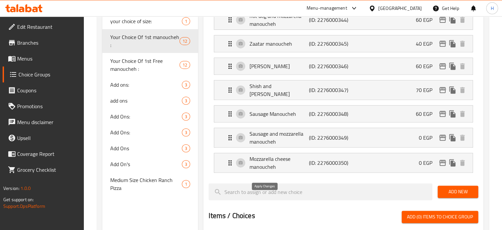
type input "60"
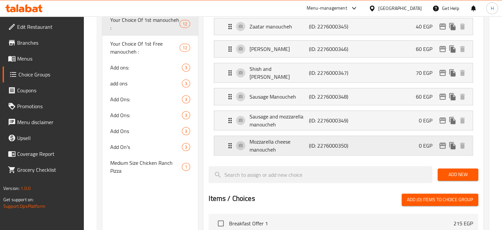
scroll to position [310, 0]
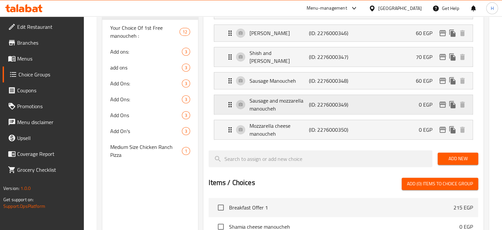
click at [407, 97] on div "Sausage and mozzarella manoucheh (ID: 2276000349) 0 EGP" at bounding box center [345, 104] width 239 height 19
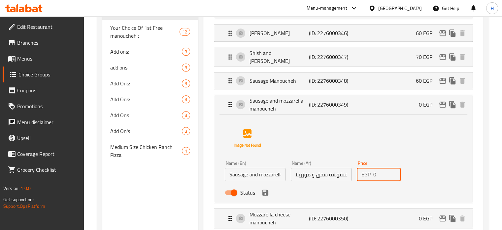
drag, startPoint x: 382, startPoint y: 173, endPoint x: 365, endPoint y: 173, distance: 16.5
click at [365, 173] on div "EGP 0 Price" at bounding box center [379, 173] width 44 height 13
paste input "65"
click at [265, 192] on icon "save" at bounding box center [266, 192] width 8 height 8
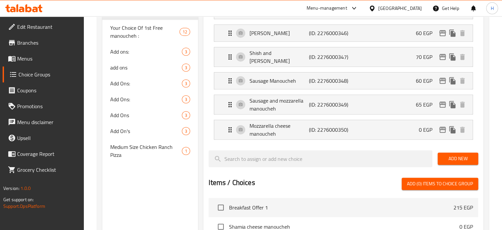
type input "65"
click at [368, 136] on div "Mozzarella cheese manoucheh (ID: 2276000350) 0 EGP" at bounding box center [345, 129] width 239 height 19
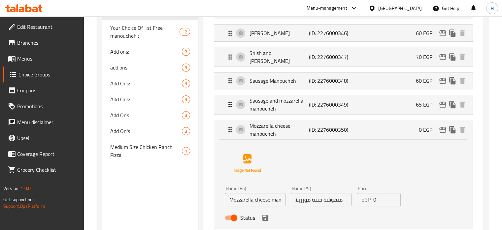
drag, startPoint x: 384, startPoint y: 195, endPoint x: 366, endPoint y: 195, distance: 18.2
click at [366, 195] on div "EGP 0 Price" at bounding box center [379, 199] width 44 height 13
paste input "55"
click at [268, 215] on icon "save" at bounding box center [266, 217] width 8 height 8
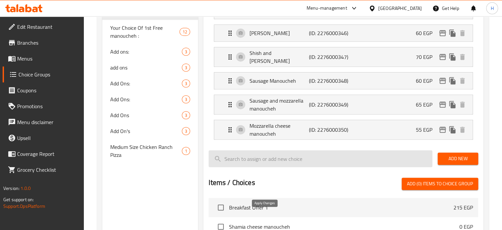
type input "55"
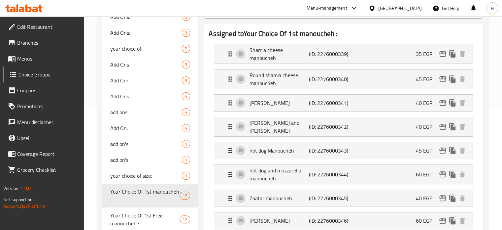
scroll to position [46, 0]
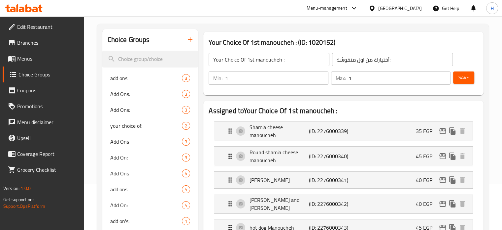
click at [462, 75] on span "Save" at bounding box center [464, 77] width 11 height 8
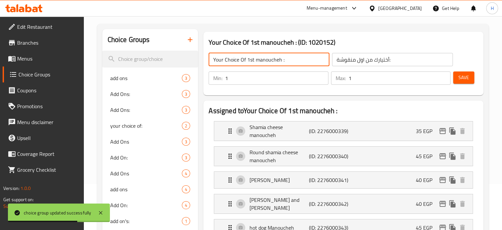
drag, startPoint x: 291, startPoint y: 62, endPoint x: 206, endPoint y: 57, distance: 85.4
click at [206, 57] on div "Your Choice Of 1st manoucheh : ​ أختيارك من اول منقوشة: ​" at bounding box center [331, 59] width 252 height 21
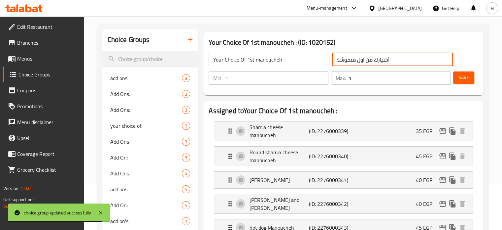
drag, startPoint x: 399, startPoint y: 58, endPoint x: 315, endPoint y: 60, distance: 84.3
click at [315, 60] on div "Your Choice Of 1st manoucheh : ​ أختيارك من اول منقوشة: ​" at bounding box center [331, 59] width 252 height 21
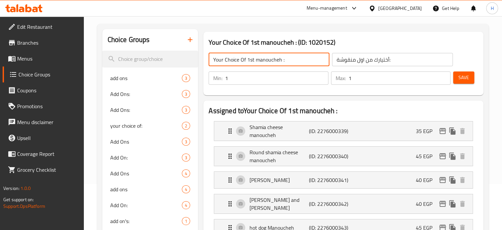
drag, startPoint x: 291, startPoint y: 59, endPoint x: 173, endPoint y: 37, distance: 120.1
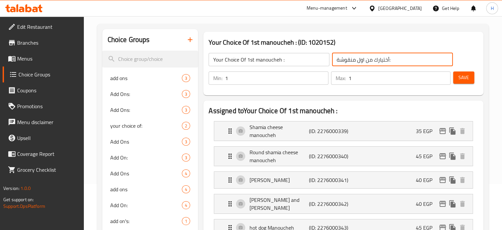
click at [349, 58] on input "أختيارك من اول منقوشة:" at bounding box center [392, 59] width 121 height 13
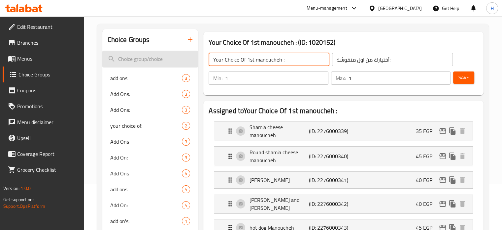
drag, startPoint x: 291, startPoint y: 60, endPoint x: 142, endPoint y: 63, distance: 149.3
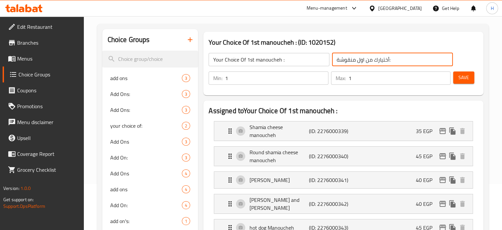
drag, startPoint x: 399, startPoint y: 60, endPoint x: 314, endPoint y: 55, distance: 85.0
click at [314, 55] on div "Your Choice Of 1st manoucheh : ​ أختيارك من اول منقوشة: ​" at bounding box center [331, 59] width 252 height 21
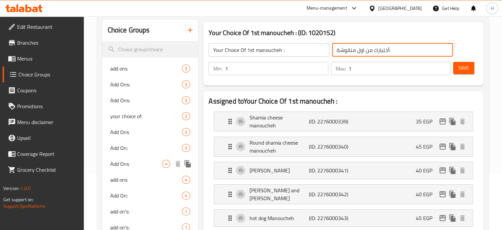
scroll to position [178, 0]
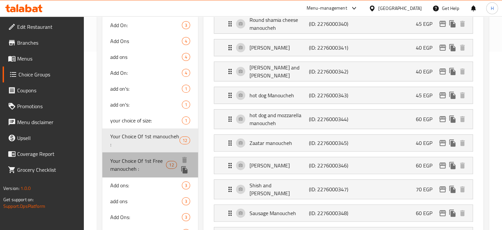
click at [140, 159] on span "Your Choice Of 1st Free manoucheh :" at bounding box center [138, 165] width 56 height 16
type input "Your Choice Of 1st Free manoucheh :"
type input "أختيارك من اول منقوشة مجانية:"
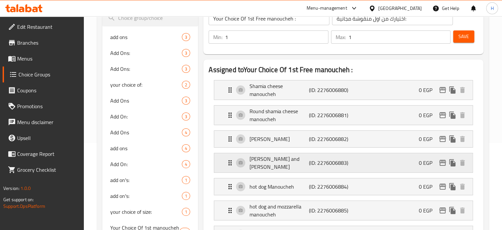
scroll to position [0, 0]
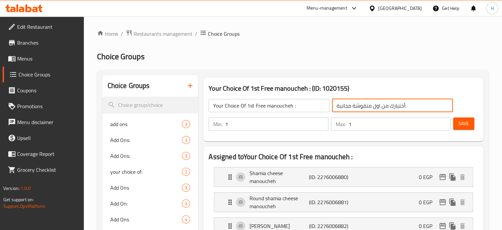
drag, startPoint x: 429, startPoint y: 106, endPoint x: 300, endPoint y: 96, distance: 129.9
click at [317, 101] on div "Your Choice Of 1st Free manoucheh : ​ أختيارك من اول منقوشة مجانية: ​" at bounding box center [331, 105] width 252 height 21
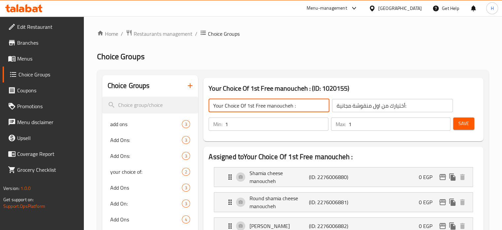
drag, startPoint x: 298, startPoint y: 104, endPoint x: 185, endPoint y: 84, distance: 115.1
click at [365, 105] on input "أختيارك من اول منقوشة مجانية:" at bounding box center [392, 105] width 121 height 13
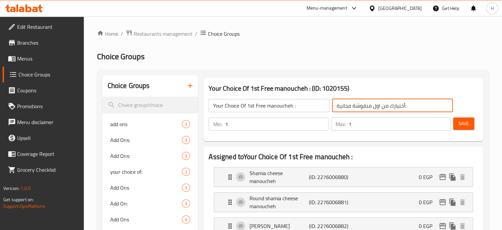
click at [365, 105] on input "أختيارك من اول منقوشة مجانية:" at bounding box center [392, 105] width 121 height 13
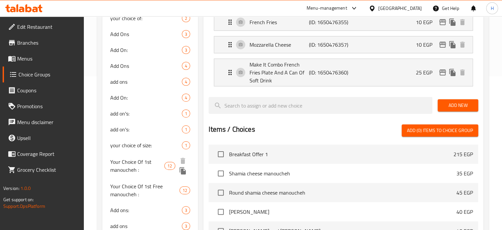
scroll to position [165, 0]
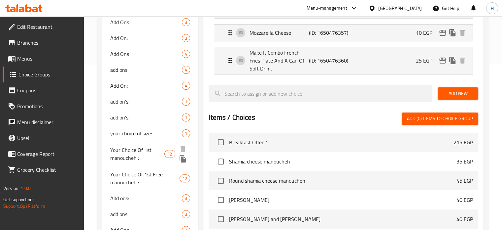
click at [141, 151] on span "Your Choice Of 1st manoucheh :" at bounding box center [137, 154] width 55 height 16
type input "Your Choice Of 1st manoucheh :"
type input "أختيارك من اول منقوشة:"
type input "1"
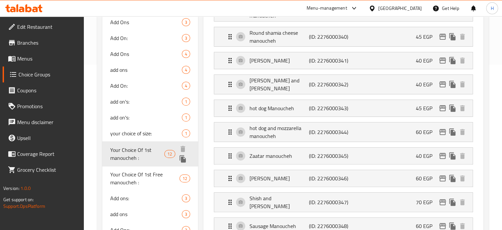
click at [183, 159] on icon "duplicate" at bounding box center [183, 158] width 6 height 7
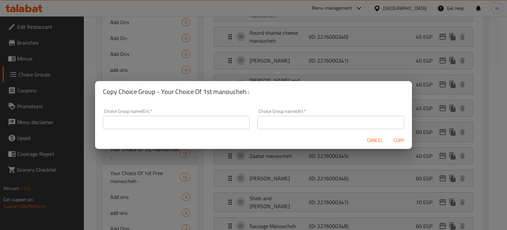
click at [212, 120] on input "text" at bounding box center [176, 122] width 147 height 13
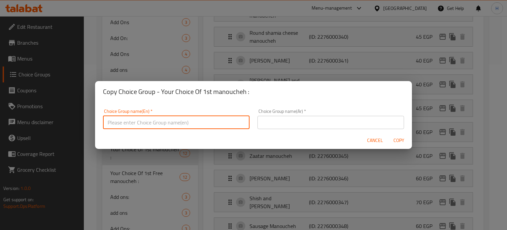
paste input "Your Choice Of 1st manoucheh :"
click at [147, 120] on input "Your Choice Of 1st manoucheh :" at bounding box center [176, 122] width 147 height 13
click at [145, 121] on input "Your Choice Of 1st manoucheh :" at bounding box center [176, 122] width 147 height 13
type input "Your Choice Of 2nd manoucheh :"
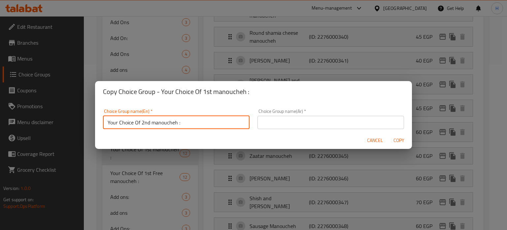
click at [305, 124] on input "text" at bounding box center [331, 122] width 147 height 13
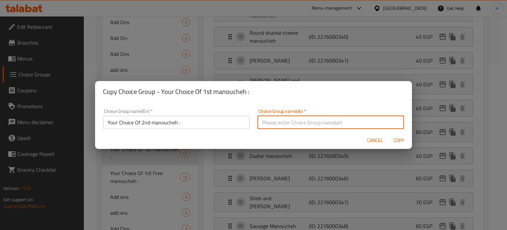
paste input "أختيارك من اول منقوشة:"
click at [283, 124] on input "أختيارك من اول منقوشة:" at bounding box center [331, 122] width 147 height 13
type input "أختيارك من ثانى منقوشة:"
click at [401, 140] on span "Copy" at bounding box center [399, 140] width 16 height 8
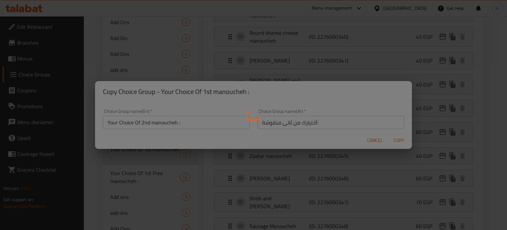
type input "Your Choice Of 2nd manoucheh :"
type input "أختيارك من ثانى منقوشة:"
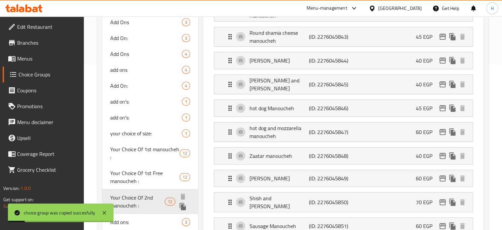
scroll to position [198, 0]
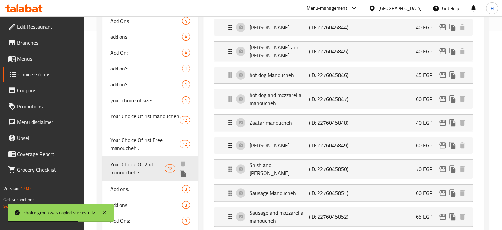
click at [183, 175] on icon "duplicate" at bounding box center [183, 172] width 6 height 7
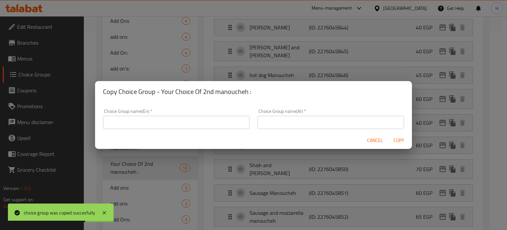
click at [282, 120] on input "text" at bounding box center [331, 122] width 147 height 13
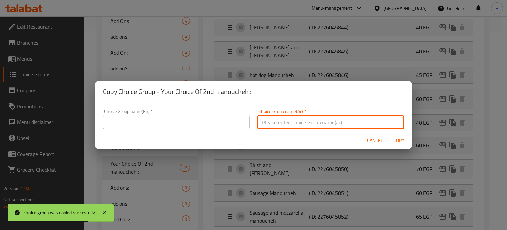
paste input "أختيارك من اول منقوشة:"
click at [284, 124] on input "أختيارك من اول منقوشة:" at bounding box center [331, 122] width 147 height 13
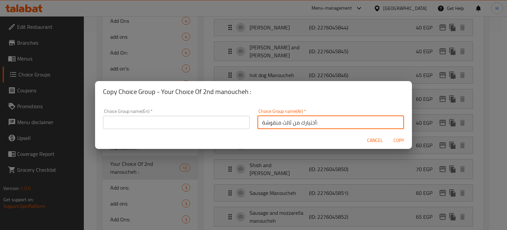
type input "أختيارك من ثالث منقوشة:"
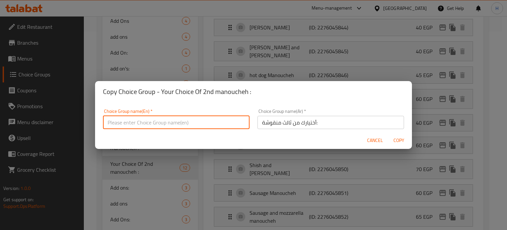
click at [154, 125] on input "text" at bounding box center [176, 122] width 147 height 13
paste input "Your Choice Of 1st manoucheh :"
click at [145, 121] on input "Your Choice Of 1st manoucheh :" at bounding box center [176, 122] width 147 height 13
type input "Your Choice Of 3rd manoucheh :"
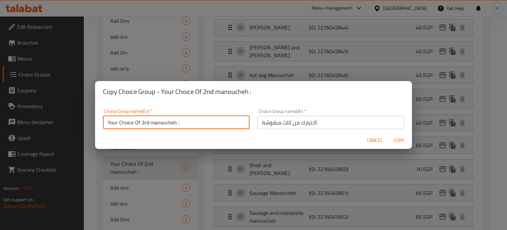
click at [399, 140] on span "Copy" at bounding box center [399, 140] width 16 height 8
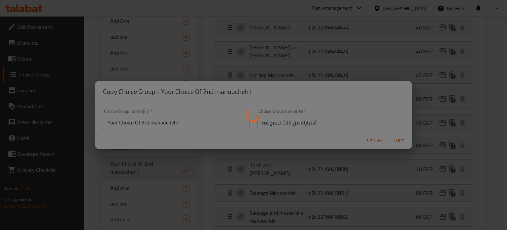
type input "Your Choice Of 3rd manoucheh :"
type input "أختيارك من ثالث منقوشة:"
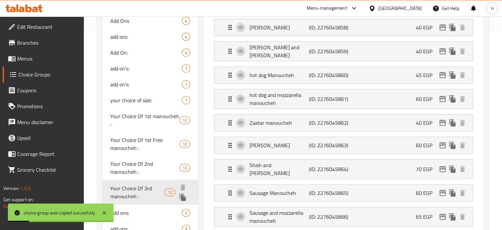
click at [183, 198] on icon "duplicate" at bounding box center [183, 196] width 6 height 7
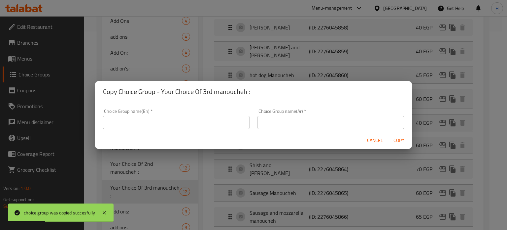
click at [193, 123] on input "text" at bounding box center [176, 122] width 147 height 13
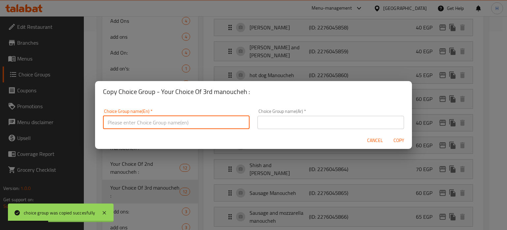
paste input "Your Choice Of 1st manoucheh :"
click at [144, 122] on input "Your Choice Of 1st manoucheh :" at bounding box center [176, 122] width 147 height 13
type input "Your Choice Of 4th manoucheh :"
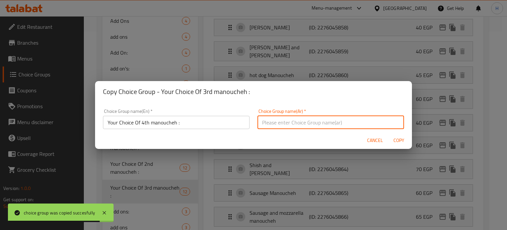
click at [284, 121] on input "text" at bounding box center [331, 122] width 147 height 13
paste input "أختيارك من اول منقوشة:"
click at [284, 122] on input "أختيارك من اول منقوشة:" at bounding box center [331, 122] width 147 height 13
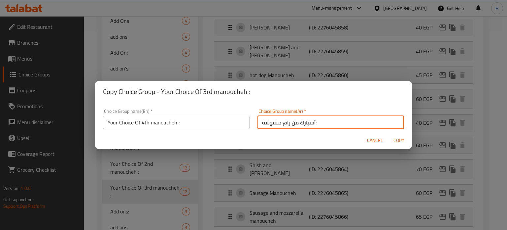
type input "أختيارك من رابع منقوشة:"
click at [397, 139] on span "Copy" at bounding box center [399, 140] width 16 height 8
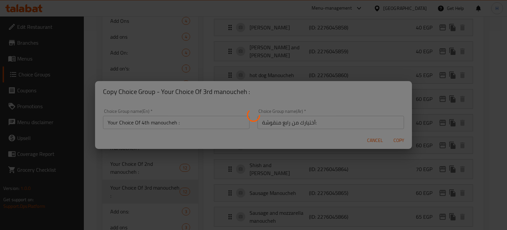
type input "Your Choice Of 4th manoucheh :"
type input "أختيارك من رابع منقوشة:"
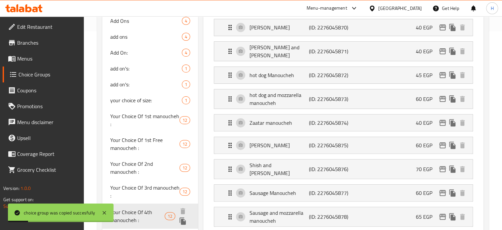
scroll to position [231, 0]
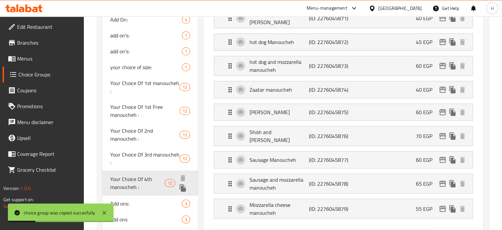
click at [183, 188] on icon "duplicate" at bounding box center [183, 187] width 6 height 7
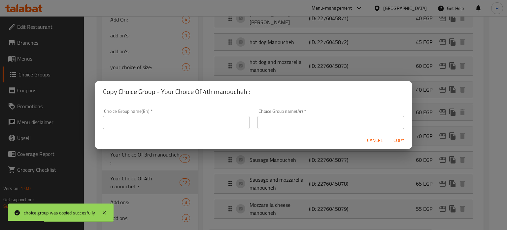
click at [284, 123] on input "text" at bounding box center [331, 122] width 147 height 13
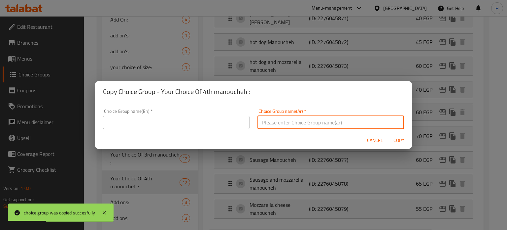
paste input "أختيارك من اول منقوشة:"
click at [285, 120] on input "أختيارك من اول منقوشة:" at bounding box center [331, 122] width 147 height 13
type input "أختيارك من خامس منقوشة:"
click at [129, 117] on input "text" at bounding box center [176, 122] width 147 height 13
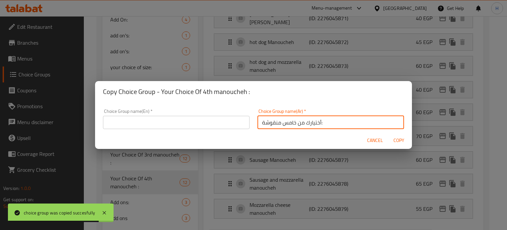
paste input "Your Choice Of 1st manoucheh :"
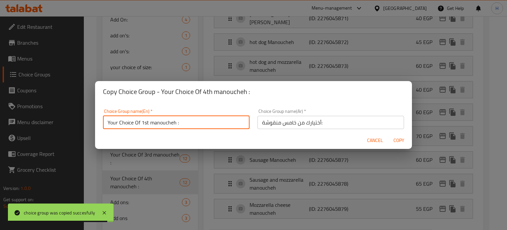
click at [143, 121] on input "Your Choice Of 1st manoucheh :" at bounding box center [176, 122] width 147 height 13
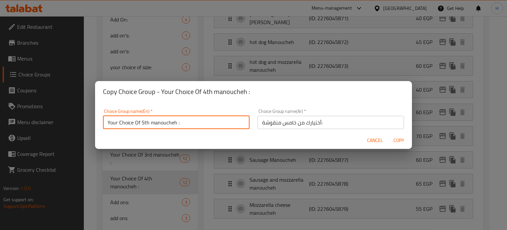
type input "Your Choice Of 5th manoucheh :"
click at [398, 140] on span "Copy" at bounding box center [399, 140] width 16 height 8
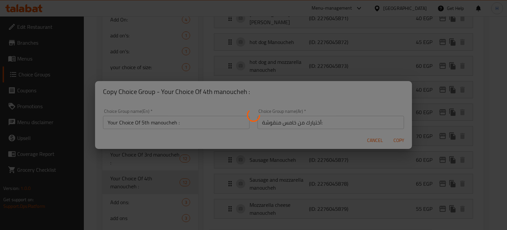
type input "Your Choice Of 5th manoucheh :"
type input "أختيارك من خامس منقوشة:"
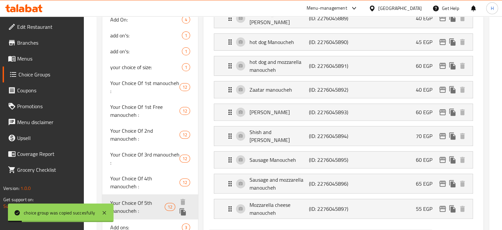
click at [183, 210] on icon "duplicate" at bounding box center [183, 211] width 6 height 7
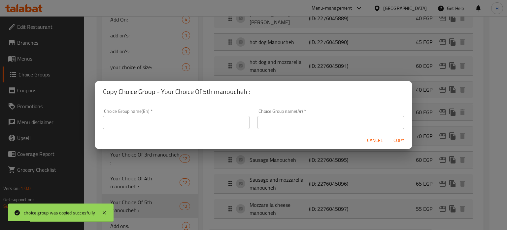
click at [181, 126] on input "text" at bounding box center [176, 122] width 147 height 13
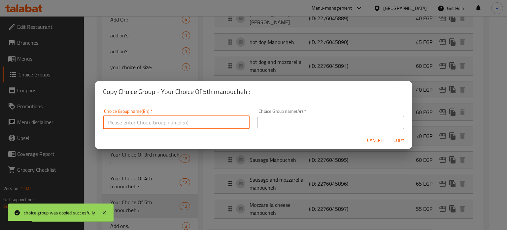
paste input "Your Choice Of 1st manoucheh :"
click at [144, 121] on input "Your Choice Of 1st manoucheh :" at bounding box center [176, 122] width 147 height 13
type input "Your Choice Of 6th manoucheh :"
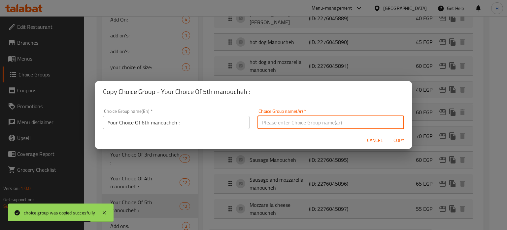
click at [287, 121] on input "text" at bounding box center [331, 122] width 147 height 13
paste input "أختيارك من اول منقوشة:"
click at [285, 121] on input "أختيارك من اول منقوشة:" at bounding box center [331, 122] width 147 height 13
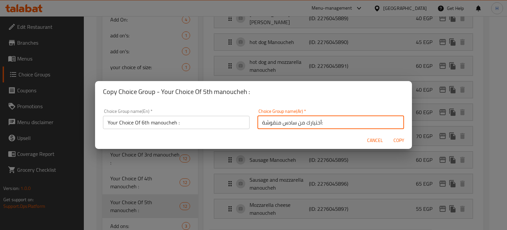
type input "أختيارك من سادس منقوشة:"
click at [400, 140] on span "Copy" at bounding box center [399, 140] width 16 height 8
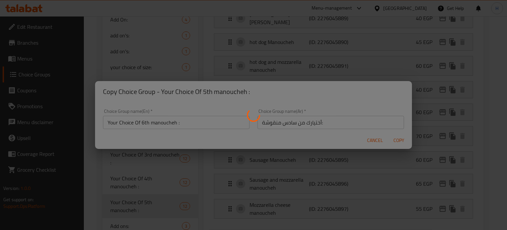
type input "Your Choice Of 6th manoucheh :"
type input "أختيارك من سادس منقوشة:"
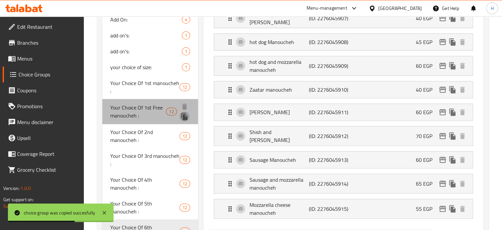
click at [185, 115] on icon "duplicate" at bounding box center [185, 116] width 8 height 8
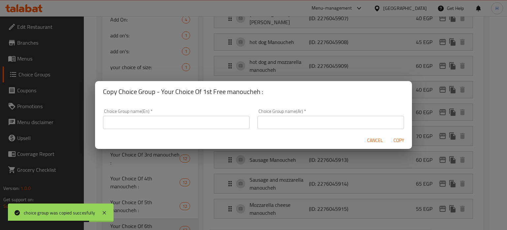
click at [311, 121] on input "text" at bounding box center [331, 122] width 147 height 13
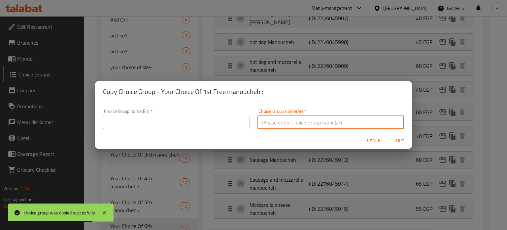
paste input "أختيارك من اول منقوشة مجانية:"
click at [300, 120] on input "أختيارك من اول منقوشة مجانية:" at bounding box center [331, 122] width 147 height 13
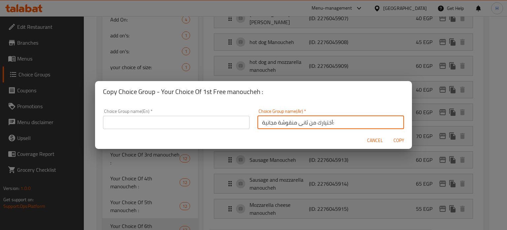
type input "أختيارك من ثانى منقوشة مجانية:"
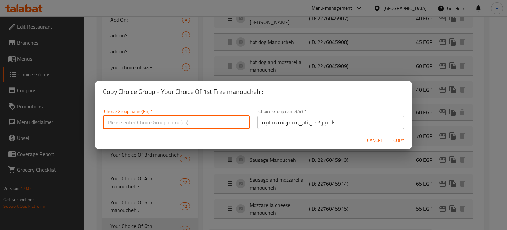
click at [203, 125] on input "text" at bounding box center [176, 122] width 147 height 13
paste input "Your Choice Of 1st Free manoucheh :"
click at [147, 121] on input "Your Choice Of 1st Free manoucheh :" at bounding box center [176, 122] width 147 height 13
click at [145, 121] on input "Your Choice Of 1st Free manoucheh :" at bounding box center [176, 122] width 147 height 13
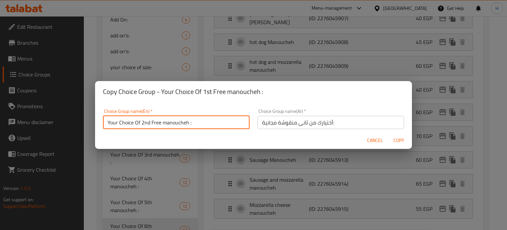
type input "Your Choice Of 2nd Free manoucheh :"
click at [398, 142] on span "Copy" at bounding box center [399, 140] width 16 height 8
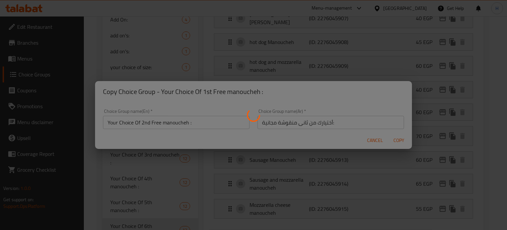
type input "Your Choice Of 2nd Free manoucheh :"
type input "أختيارك من ثانى منقوشة مجانية:"
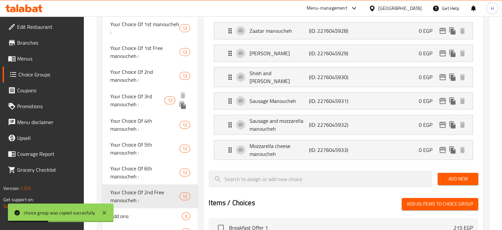
scroll to position [297, 0]
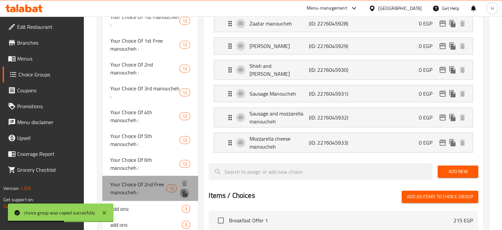
click at [183, 191] on icon "duplicate" at bounding box center [184, 192] width 6 height 7
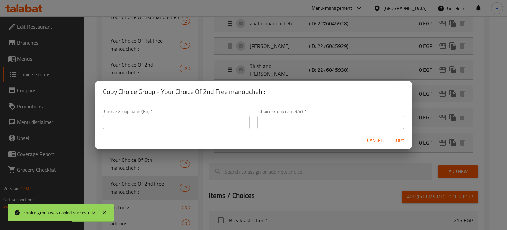
click at [195, 123] on input "text" at bounding box center [176, 122] width 147 height 13
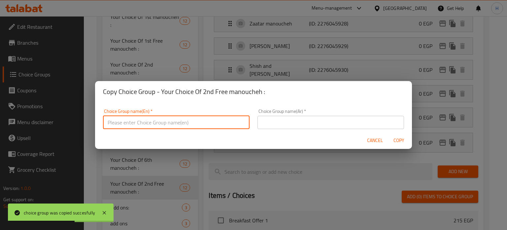
paste input "Your Choice Of 1st Free manoucheh :"
click at [144, 121] on input "Your Choice Of 1st Free manoucheh :" at bounding box center [176, 122] width 147 height 13
type input "Your Choice Of 3rd Free manoucheh :"
click at [325, 119] on input "text" at bounding box center [331, 122] width 147 height 13
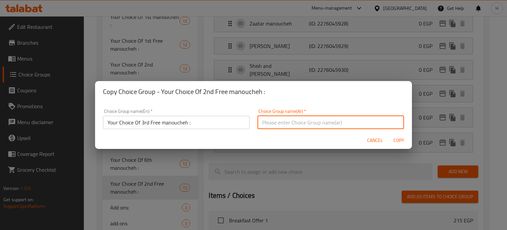
paste input "أختيارك من اول منقوشة مجانية:"
click at [286, 124] on input "أختيارك من اول منقوشة مجانية:" at bounding box center [331, 122] width 147 height 13
click at [299, 124] on input "أختيارك من اول منقوشة مجانية:" at bounding box center [331, 122] width 147 height 13
type input "أختيارك من ثالث منقوشة مجانية:"
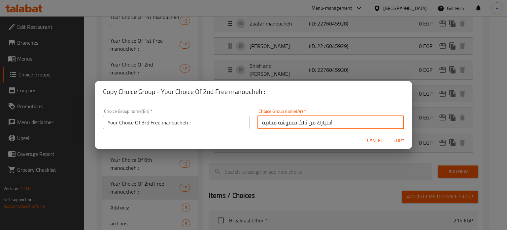
click at [399, 137] on span "Copy" at bounding box center [399, 140] width 16 height 8
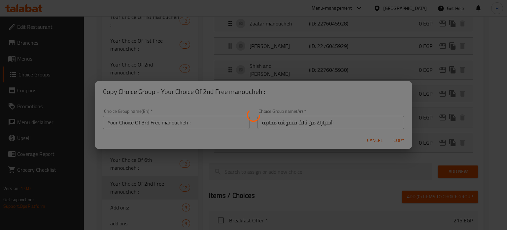
type input "Your Choice Of 3rd Free manoucheh :"
type input "أختيارك من ثالث منقوشة مجانية:"
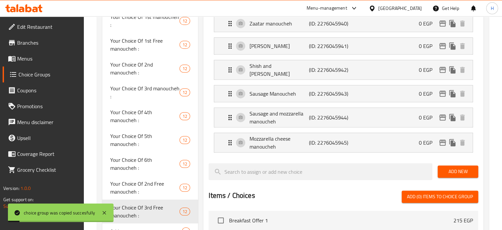
click at [29, 57] on span "Menus" at bounding box center [47, 59] width 61 height 8
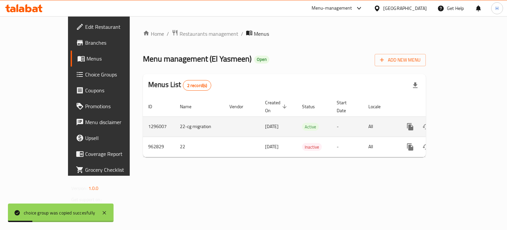
click at [462, 123] on icon "enhanced table" at bounding box center [458, 127] width 8 height 8
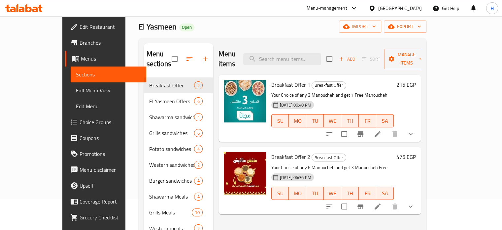
scroll to position [66, 0]
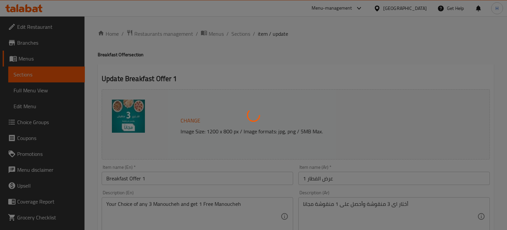
type input "أختيارك من اول منقوشة:"
type input "1"
type input "أختيارك من اول منقوشة مجانية:"
type input "1"
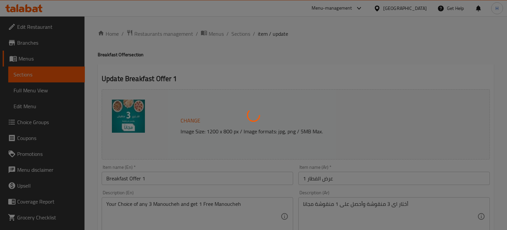
type input "1"
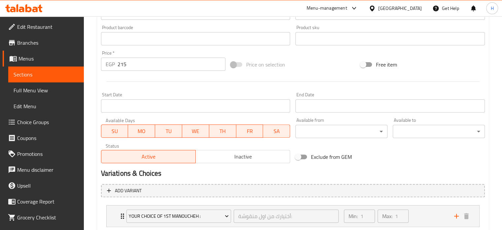
scroll to position [284, 0]
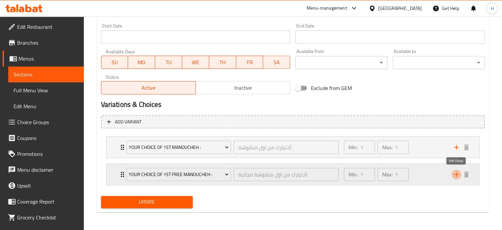
click at [453, 175] on icon "add" at bounding box center [457, 174] width 8 height 8
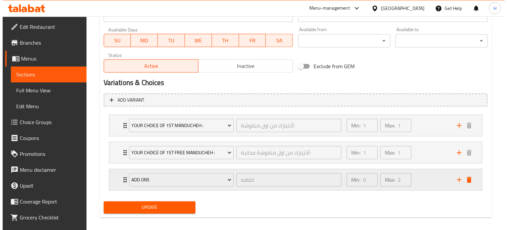
scroll to position [311, 0]
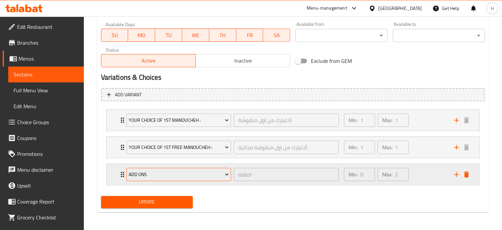
click at [155, 173] on span "add ons" at bounding box center [179, 174] width 100 height 8
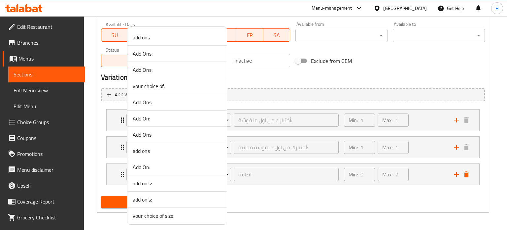
scroll to position [66, 0]
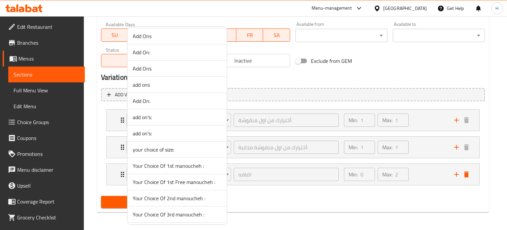
click at [169, 196] on span "Your Choice Of 2nd manoucheh :" at bounding box center [177, 198] width 89 height 8
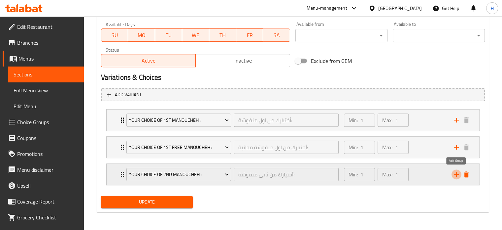
click at [456, 173] on icon "add" at bounding box center [457, 174] width 5 height 5
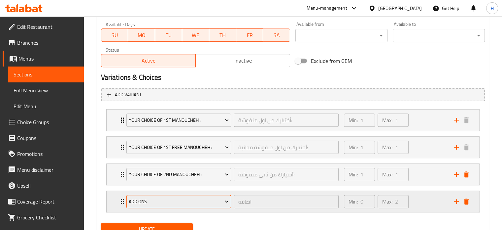
click at [168, 200] on span "add ons" at bounding box center [179, 201] width 100 height 8
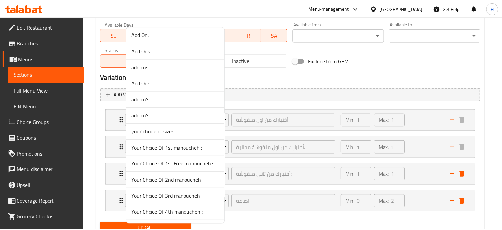
scroll to position [99, 0]
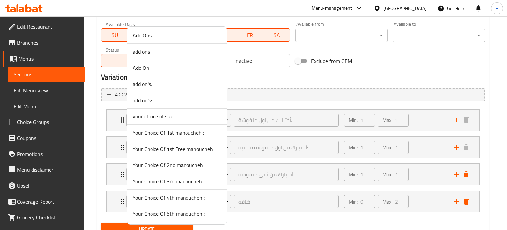
click at [182, 181] on span "Your Choice Of 3rd manoucheh :" at bounding box center [177, 181] width 89 height 8
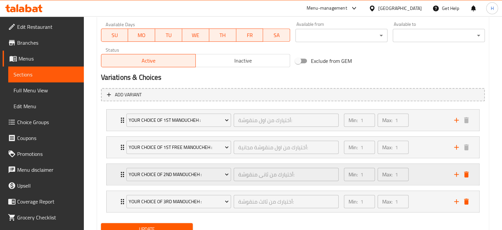
drag, startPoint x: 178, startPoint y: 148, endPoint x: 122, endPoint y: 172, distance: 61.2
click at [175, 204] on div "Your Choice Of 1st manoucheh : أختيارك من اول منقوشة: ​ Min: 1 ​ Max: 1 ​ Shami…" at bounding box center [293, 160] width 384 height 108
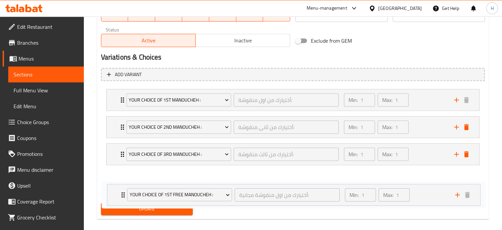
scroll to position [338, 0]
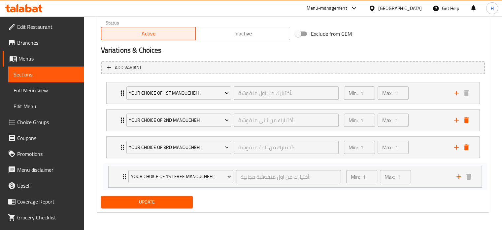
drag, startPoint x: 112, startPoint y: 147, endPoint x: 115, endPoint y: 179, distance: 31.8
click at [115, 179] on div "Your Choice Of 1st manoucheh : أختيارك من اول منقوشة: ​ Min: 1 ​ Max: 1 ​ Shami…" at bounding box center [293, 133] width 384 height 108
click at [112, 92] on div "Your Choice Of 1st manoucheh : أختيارك من اول منقوشة: ​ Min: 1 ​ Max: 1 ​" at bounding box center [293, 92] width 373 height 21
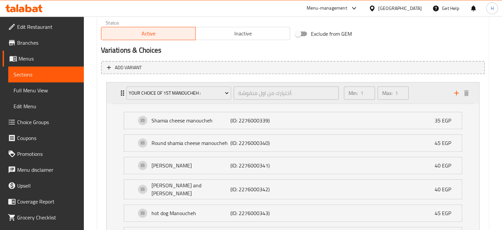
click at [111, 92] on div "Your Choice Of 1st manoucheh : أختيارك من اول منقوشة: ​ Min: 1 ​ Max: 1 ​" at bounding box center [293, 92] width 373 height 21
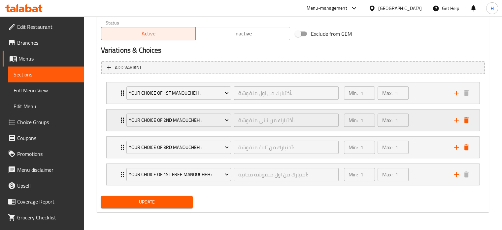
click at [111, 120] on div "Your Choice Of 2nd [PERSON_NAME] : أختيارك من [PERSON_NAME]: ​ Min: 1 ​ Max: 1 ​" at bounding box center [293, 119] width 373 height 21
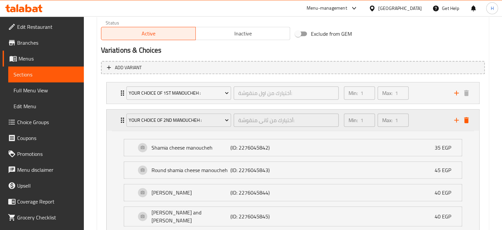
click at [111, 120] on div "Your Choice Of 2nd [PERSON_NAME] : أختيارك من [PERSON_NAME]: ​ Min: 1 ​ Max: 1 ​" at bounding box center [293, 119] width 373 height 21
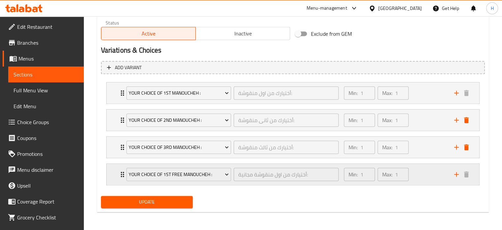
click at [116, 179] on div "Your Choice Of 1st Free manoucheh : أختيارك من اول منقوشة مجانية: ​ Min: 1 ​ Ma…" at bounding box center [293, 174] width 373 height 21
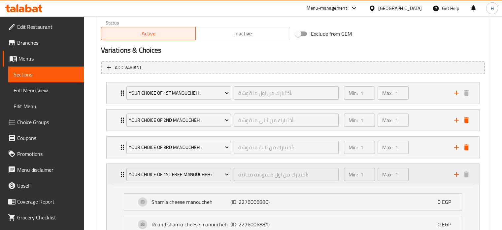
click at [115, 177] on div "Your Choice Of 1st Free manoucheh : أختيارك من اول منقوشة مجانية: ​ Min: 1 ​ Ma…" at bounding box center [293, 174] width 373 height 21
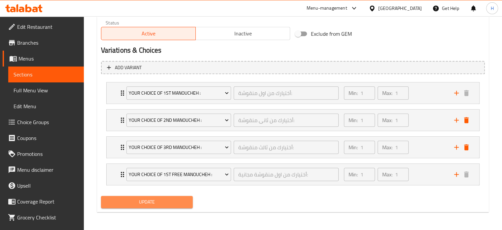
click at [139, 201] on span "Update" at bounding box center [147, 202] width 82 height 8
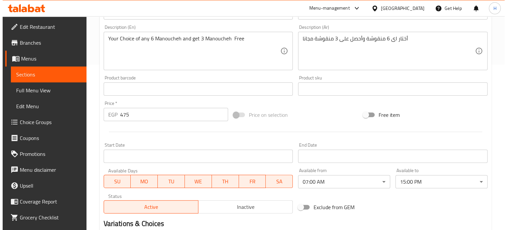
scroll to position [284, 0]
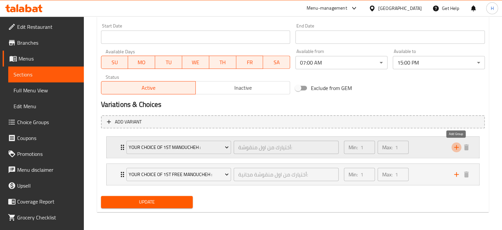
click at [458, 147] on icon "add" at bounding box center [457, 147] width 8 height 8
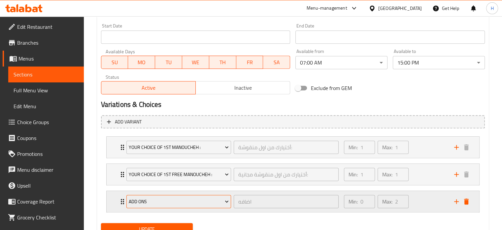
click at [184, 202] on span "add ons" at bounding box center [179, 201] width 100 height 8
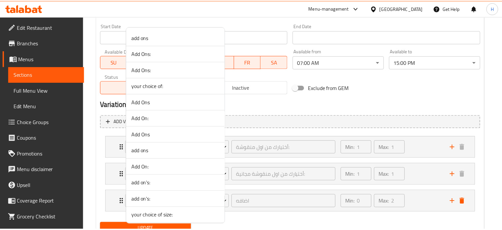
scroll to position [165, 0]
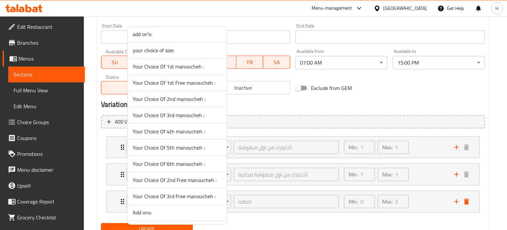
click at [167, 97] on span "Your Choice Of 2nd manoucheh :" at bounding box center [177, 99] width 89 height 8
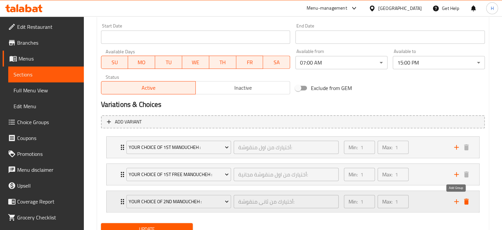
click at [454, 202] on icon "add" at bounding box center [457, 201] width 8 height 8
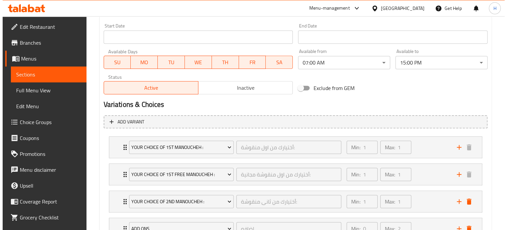
scroll to position [317, 0]
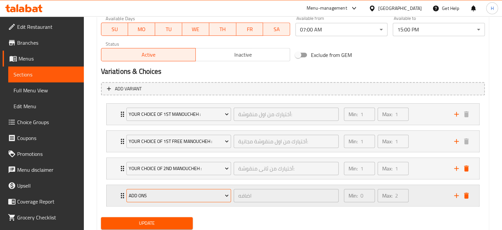
click at [171, 195] on span "add ons" at bounding box center [179, 195] width 100 height 8
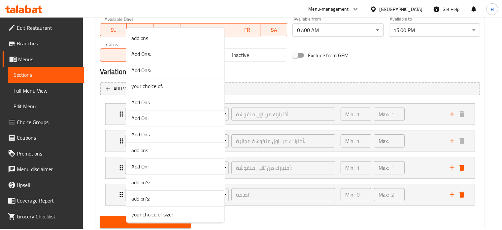
scroll to position [132, 0]
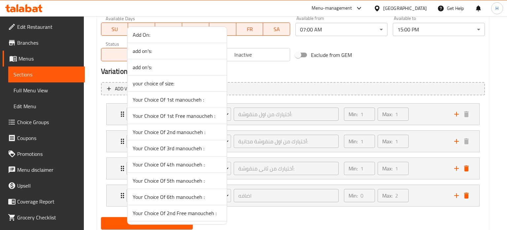
click at [164, 147] on span "Your Choice Of 3rd manoucheh :" at bounding box center [177, 148] width 89 height 8
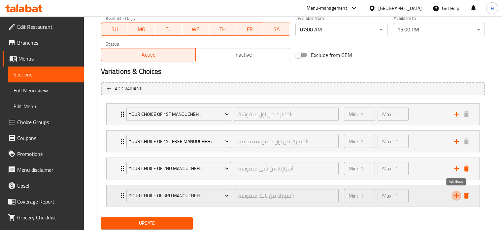
click at [454, 195] on icon "add" at bounding box center [457, 195] width 8 height 8
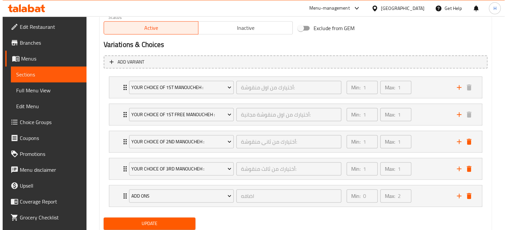
scroll to position [365, 0]
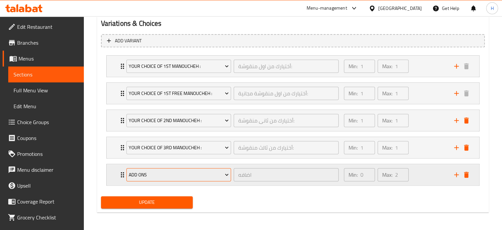
click at [172, 170] on span "add ons" at bounding box center [179, 174] width 100 height 8
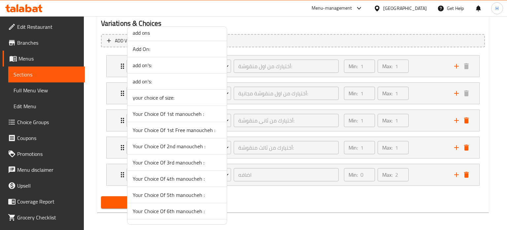
scroll to position [132, 0]
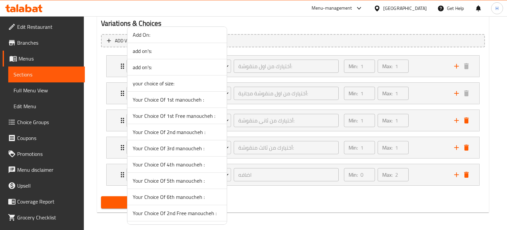
click at [176, 161] on span "Your Choice Of 4th manoucheh :" at bounding box center [177, 164] width 89 height 8
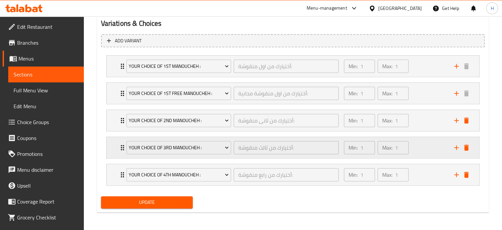
click at [458, 175] on icon "add" at bounding box center [457, 174] width 8 height 8
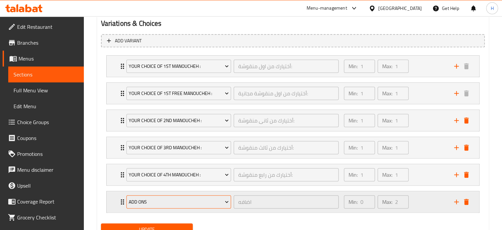
click at [174, 206] on button "add ons" at bounding box center [179, 201] width 105 height 13
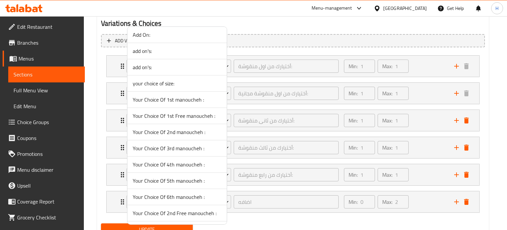
click at [173, 179] on span "Your Choice Of 5th manoucheh :" at bounding box center [177, 180] width 89 height 8
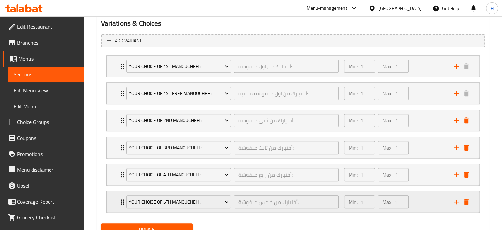
click at [457, 201] on icon "add" at bounding box center [457, 202] width 8 height 8
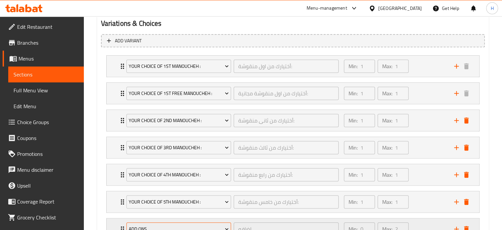
click at [181, 226] on span "add ons" at bounding box center [179, 229] width 100 height 8
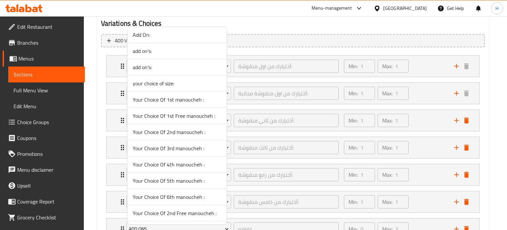
click at [172, 197] on span "Your Choice Of 6th manoucheh :" at bounding box center [177, 197] width 89 height 8
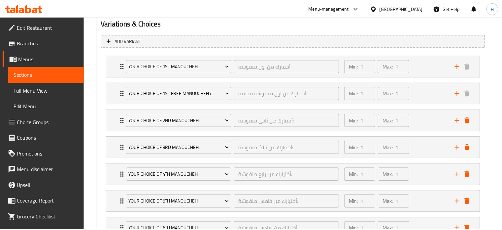
scroll to position [369, 0]
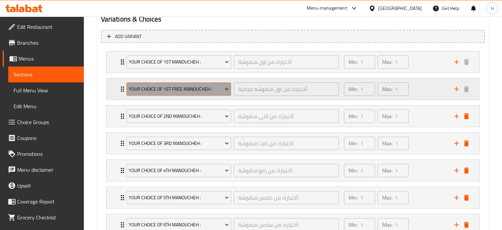
click at [165, 88] on span "Your Choice Of 1st Free manoucheh :" at bounding box center [179, 89] width 100 height 8
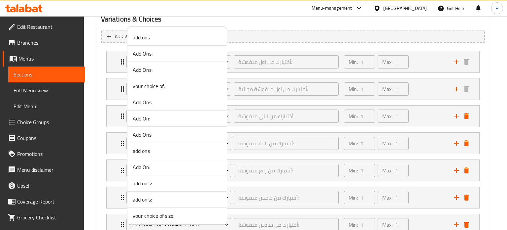
click at [111, 84] on div at bounding box center [253, 115] width 507 height 230
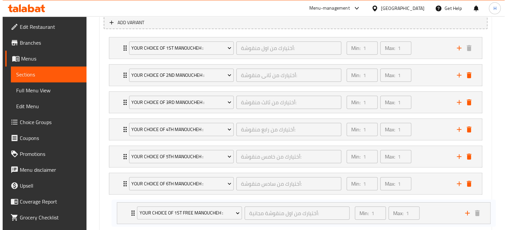
scroll to position [419, 0]
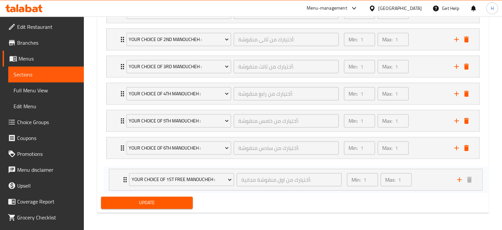
drag, startPoint x: 109, startPoint y: 84, endPoint x: 113, endPoint y: 179, distance: 95.3
click at [113, 179] on div "Your Choice Of 1st manoucheh : أختيارك من اول منقوشة: ​ Min: 1 ​ Max: 1 ​ Shami…" at bounding box center [293, 94] width 384 height 190
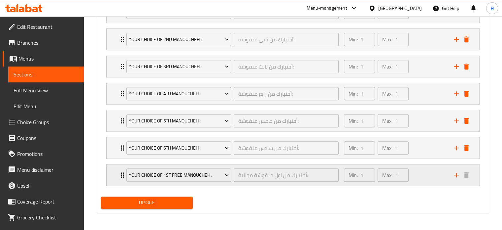
click at [458, 173] on icon "add" at bounding box center [457, 174] width 5 height 5
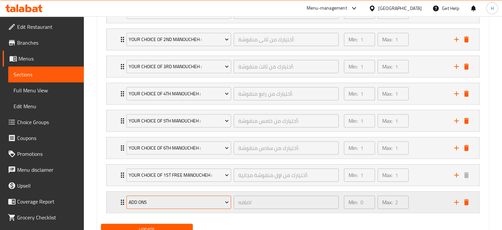
click at [209, 201] on span "add ons" at bounding box center [179, 202] width 100 height 8
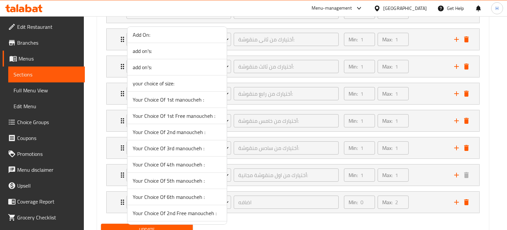
scroll to position [165, 0]
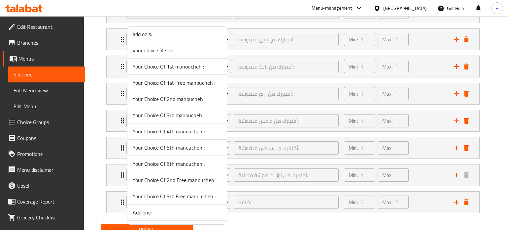
click at [174, 179] on span "Your Choice Of 2nd Free manoucheh :" at bounding box center [177, 180] width 89 height 8
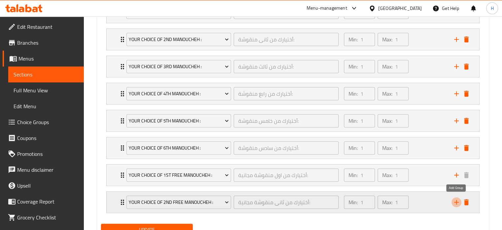
click at [455, 199] on icon "add" at bounding box center [457, 202] width 8 height 8
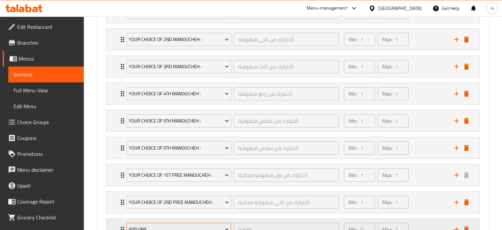
click at [200, 222] on button "add ons" at bounding box center [179, 228] width 105 height 13
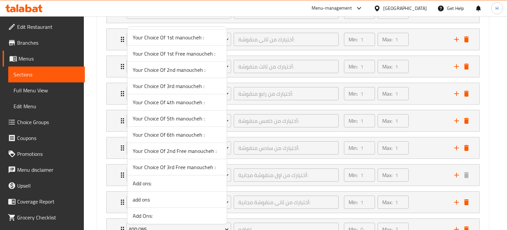
scroll to position [198, 0]
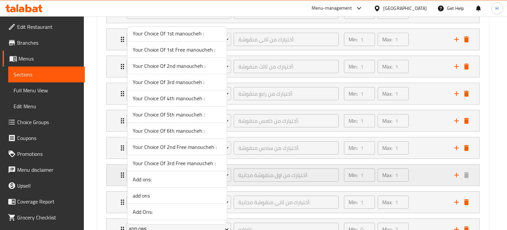
click at [183, 161] on span "Your Choice Of 3rd Free manoucheh :" at bounding box center [177, 163] width 89 height 8
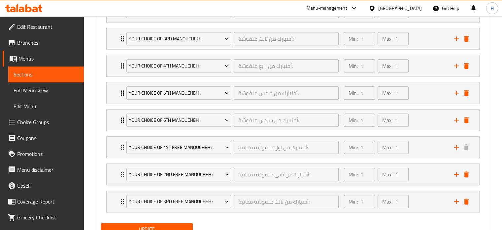
scroll to position [473, 0]
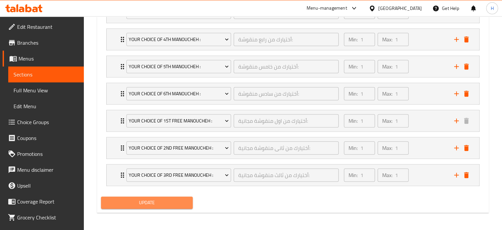
click at [169, 200] on span "Update" at bounding box center [147, 202] width 82 height 8
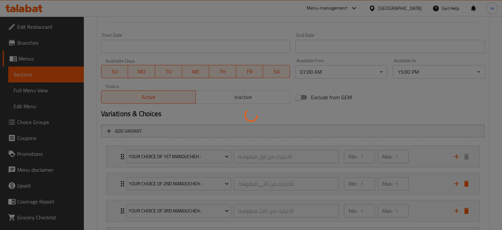
scroll to position [143, 0]
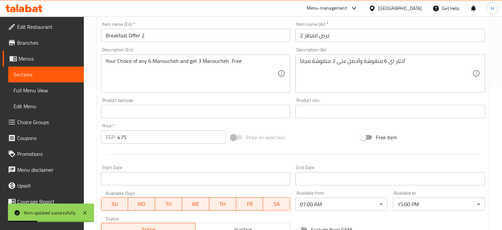
click at [20, 60] on span "Menus" at bounding box center [48, 59] width 60 height 8
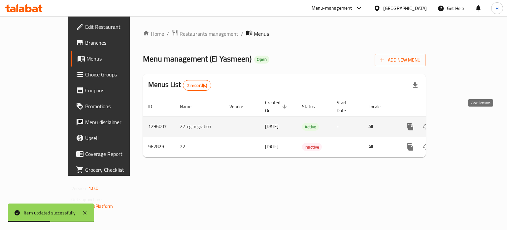
click at [462, 123] on icon "enhanced table" at bounding box center [458, 127] width 8 height 8
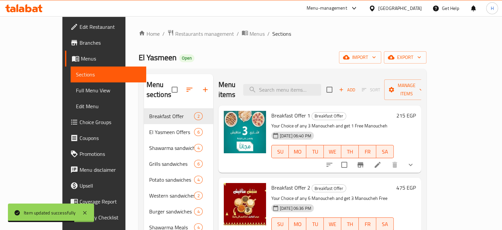
click at [416, 111] on h6 "215 EGP" at bounding box center [406, 115] width 19 height 9
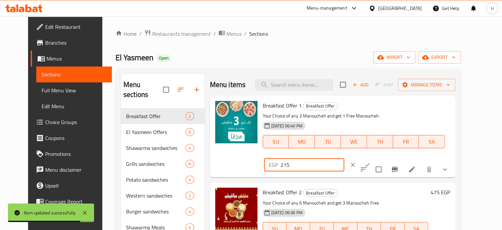
drag, startPoint x: 416, startPoint y: 111, endPoint x: 374, endPoint y: 109, distance: 42.3
click at [345, 158] on div "EGP 215 ​" at bounding box center [304, 164] width 80 height 13
type input "0"
click at [371, 161] on icon "ok" at bounding box center [367, 164] width 7 height 7
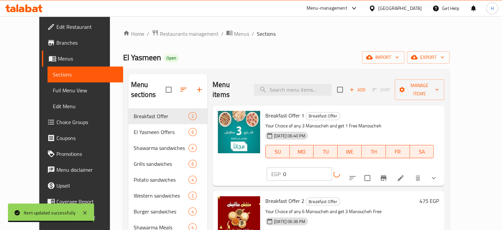
click at [439, 196] on h6 "475 EGP" at bounding box center [429, 200] width 19 height 9
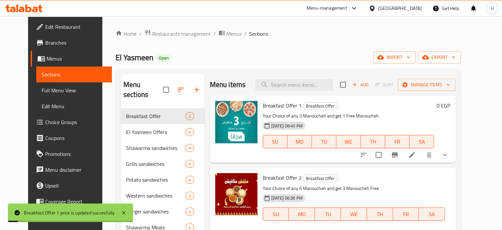
drag, startPoint x: 399, startPoint y: 179, endPoint x: 367, endPoint y: 180, distance: 31.7
click at [367, 180] on div "Breakfast Offer 2 Breakfast Offer Your Choice of any 6 Manoucheh and get 3 Mano…" at bounding box center [356, 208] width 193 height 76
type input "0"
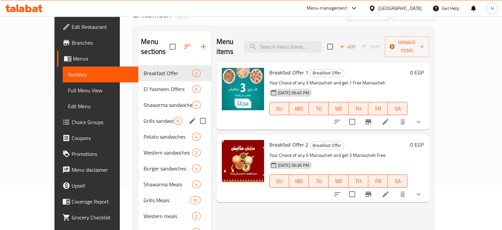
scroll to position [33, 0]
